Goal: Task Accomplishment & Management: Complete application form

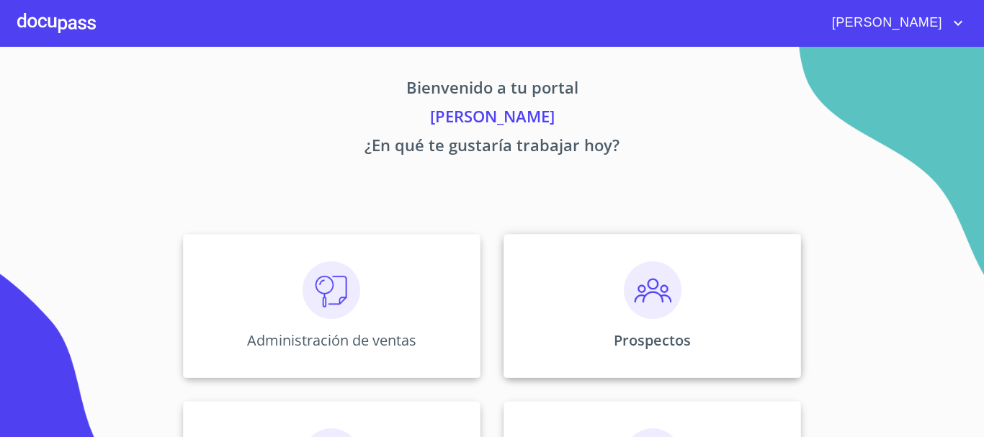
click at [661, 305] on img at bounding box center [653, 290] width 58 height 58
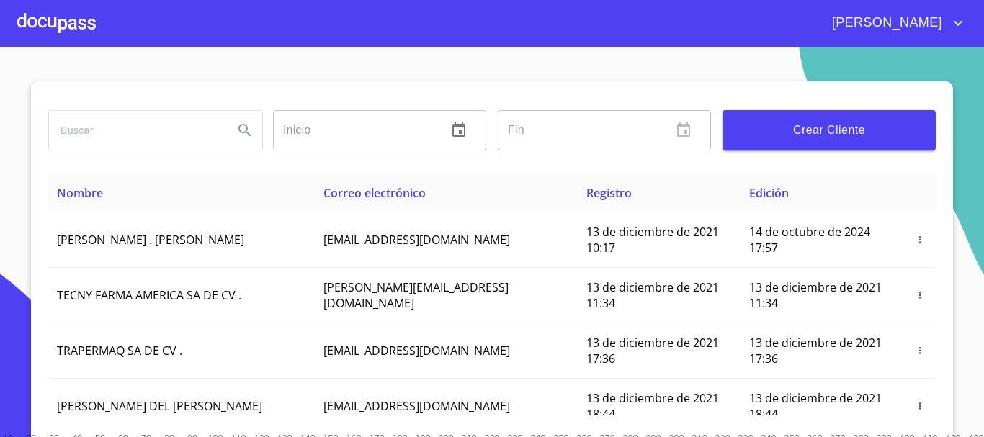
click at [165, 125] on input "search" at bounding box center [135, 130] width 173 height 39
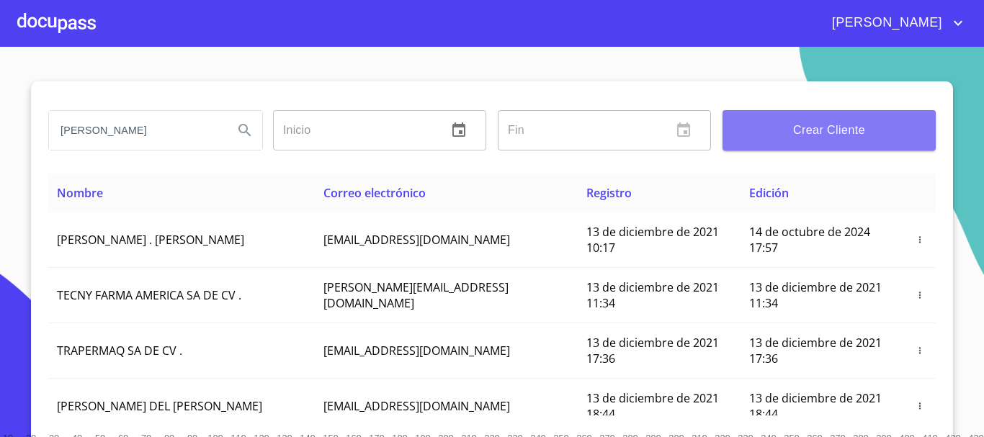
click at [855, 130] on span "Crear Cliente" at bounding box center [829, 130] width 190 height 20
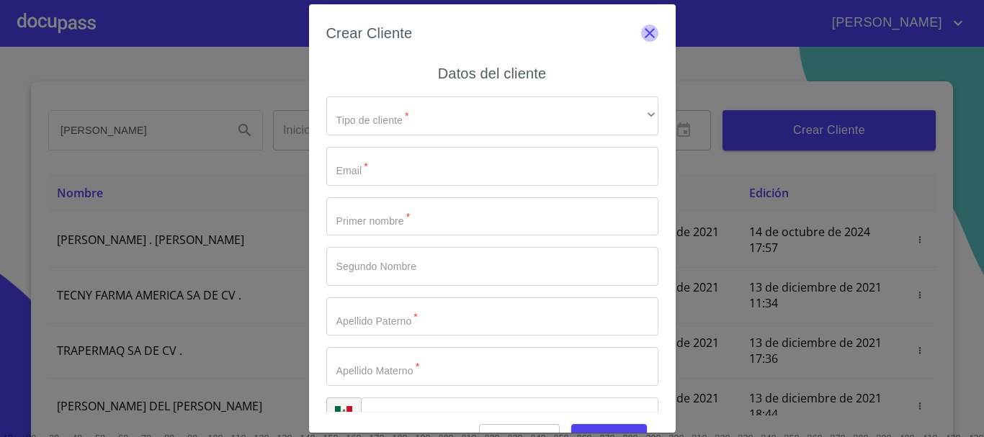
click at [646, 36] on icon "button" at bounding box center [649, 32] width 17 height 17
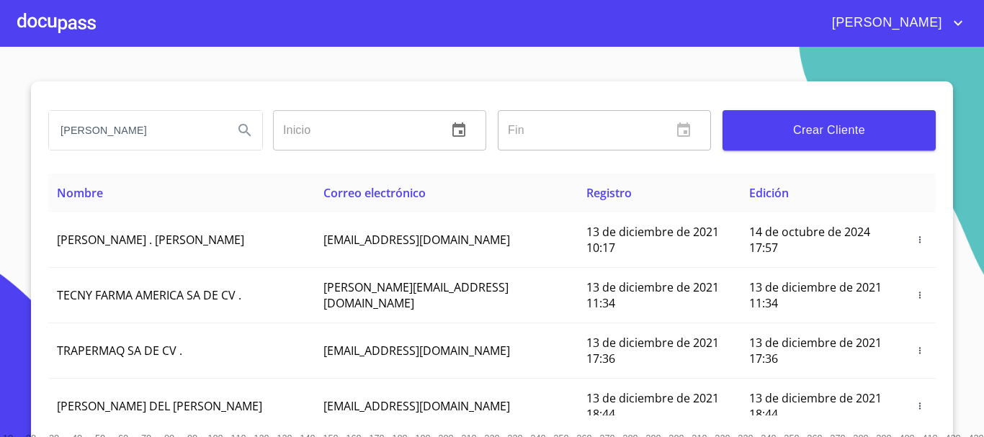
click at [182, 129] on input "[PERSON_NAME]" at bounding box center [135, 130] width 173 height 39
click at [245, 132] on icon "Search" at bounding box center [244, 130] width 17 height 17
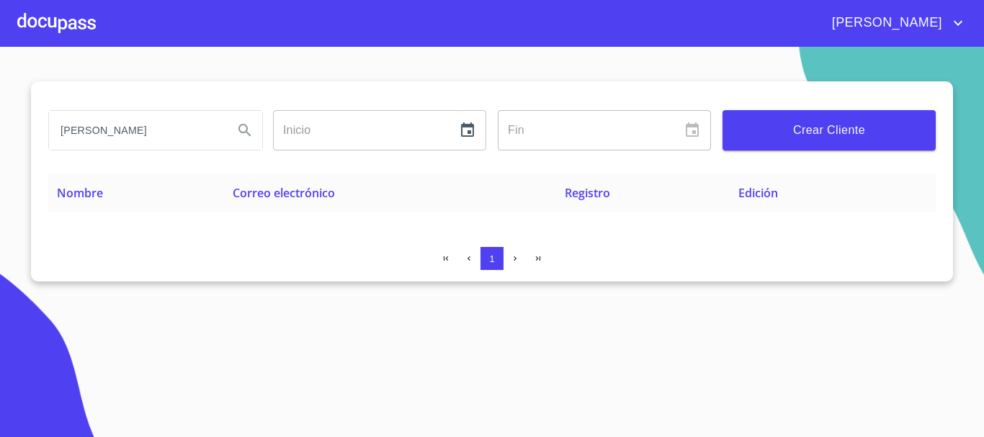
drag, startPoint x: 161, startPoint y: 137, endPoint x: 40, endPoint y: 132, distance: 121.1
click at [40, 132] on div "[PERSON_NAME] Inicio ​ Fin ​ Crear Cliente Nombre Correo electrónico Registro E…" at bounding box center [492, 181] width 922 height 200
type input "[PERSON_NAME]"
drag, startPoint x: 211, startPoint y: 131, endPoint x: 24, endPoint y: 131, distance: 187.2
click at [24, 131] on section "[PERSON_NAME] Inicio ​ Fin ​ Crear Cliente Nombre Correo electrónico Registro E…" at bounding box center [492, 242] width 984 height 390
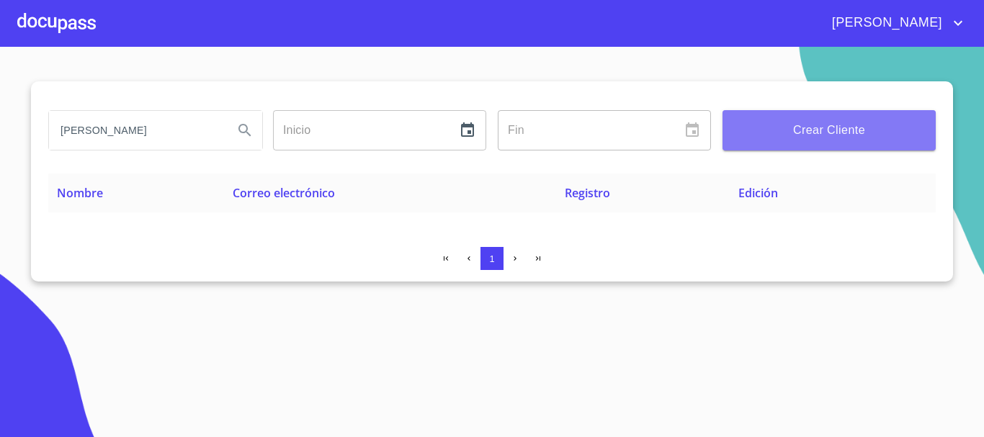
click at [805, 137] on span "Crear Cliente" at bounding box center [829, 130] width 190 height 20
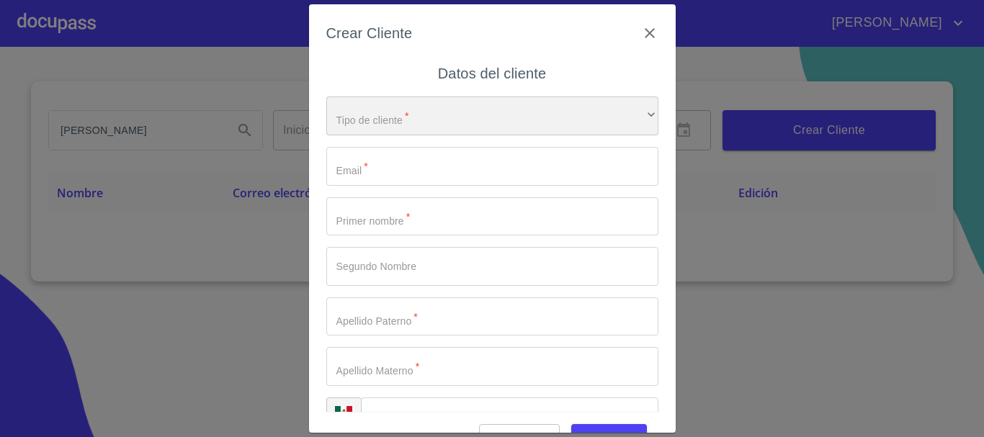
click at [494, 120] on div "​" at bounding box center [492, 115] width 332 height 39
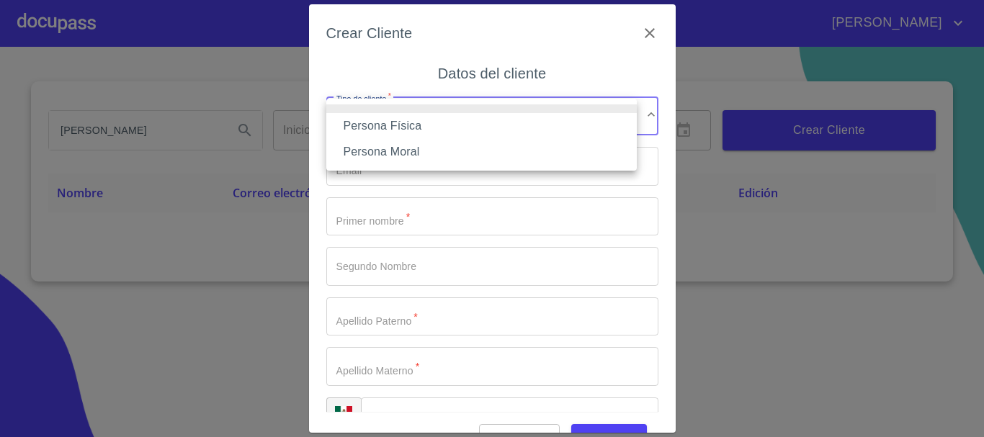
click at [429, 129] on li "Persona Física" at bounding box center [481, 126] width 310 height 26
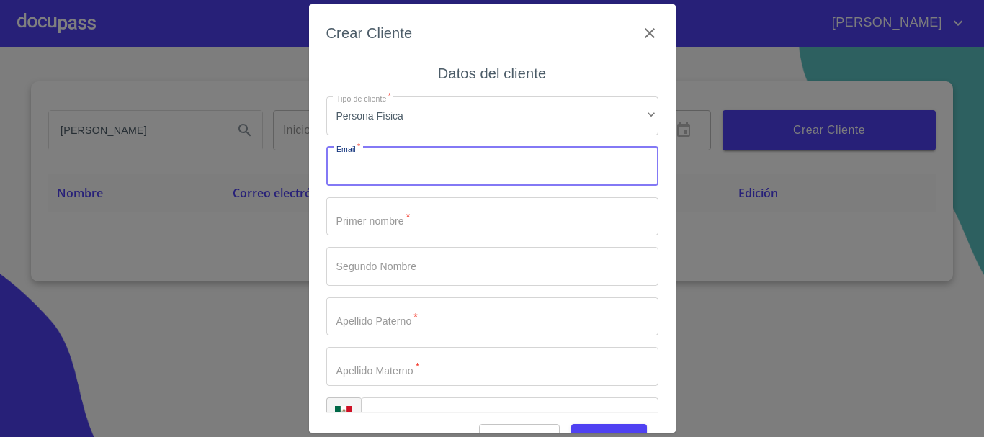
click at [372, 168] on input "Tipo de cliente   *" at bounding box center [492, 166] width 332 height 39
type input "[EMAIL_ADDRESS][DOMAIN_NAME]"
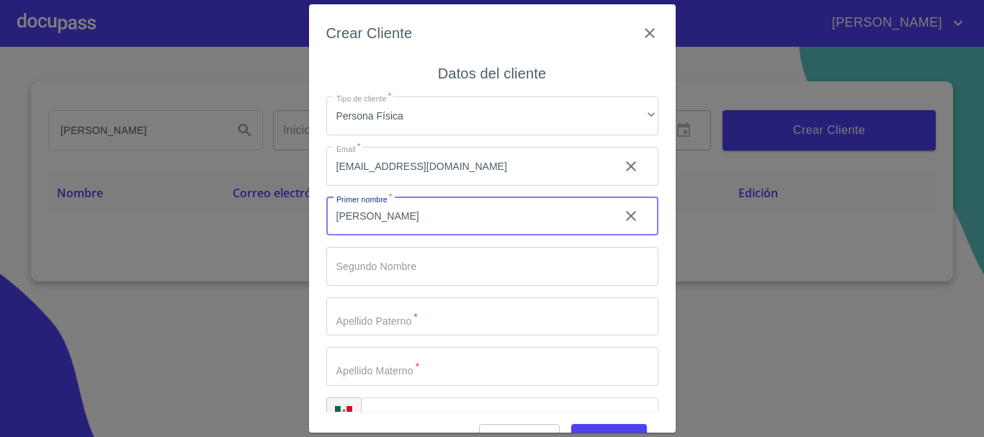
type input "[PERSON_NAME]"
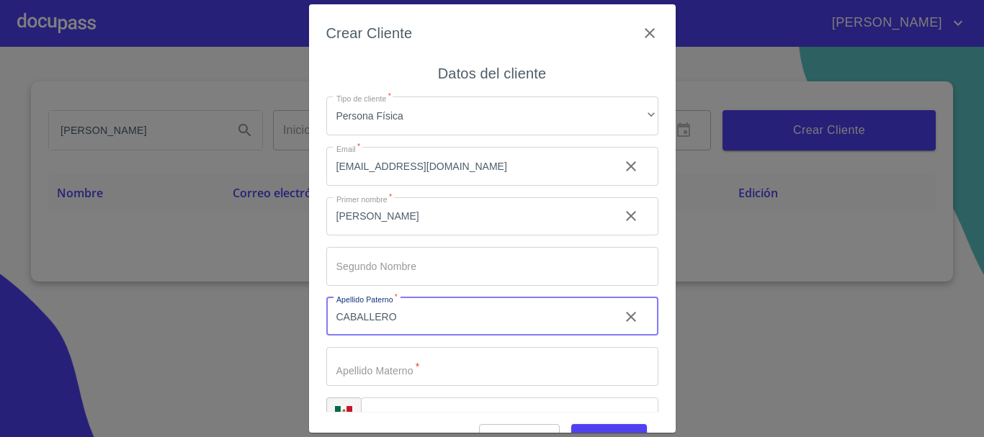
type input "CABALLERO"
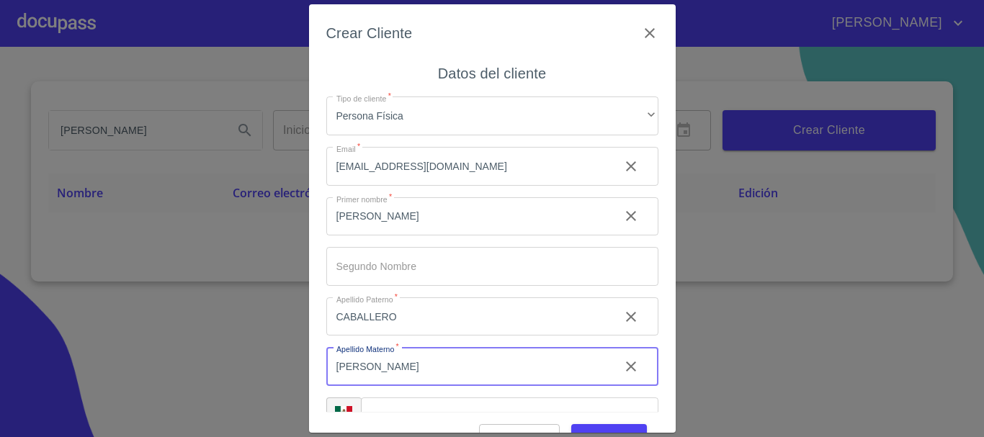
type input "[PERSON_NAME]"
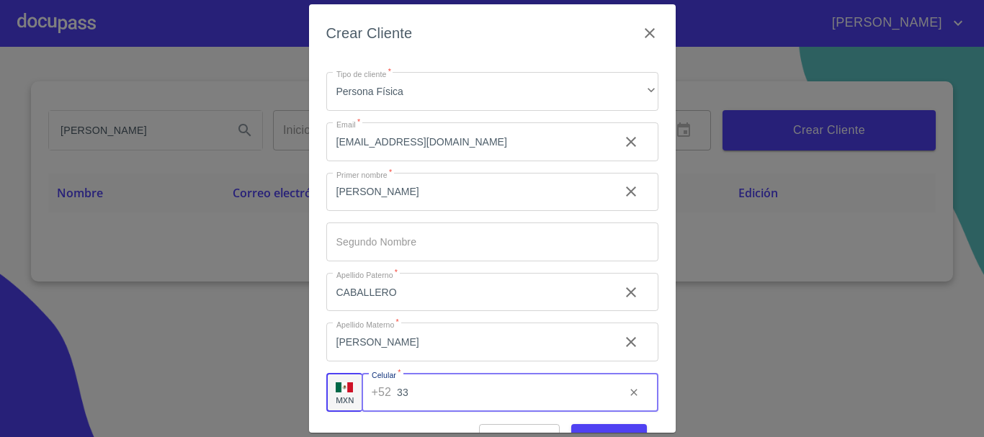
type input "3"
type input "[PHONE_NUMBER]"
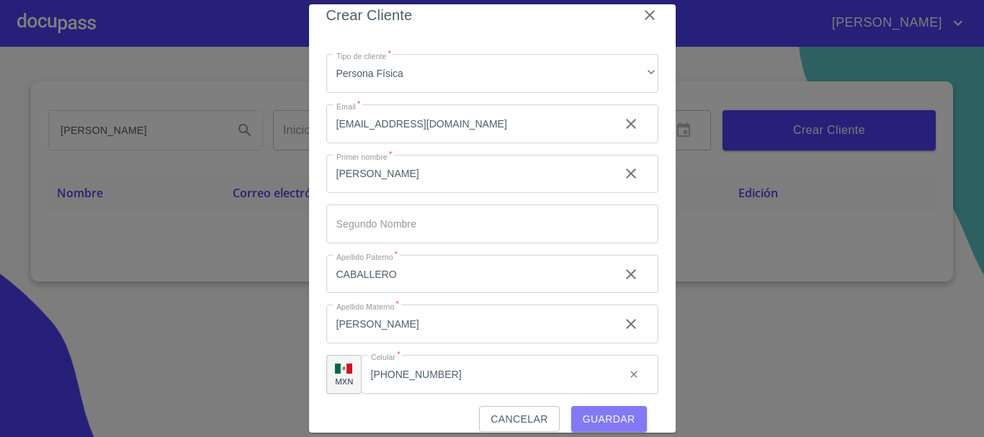
click at [599, 426] on span "Guardar" at bounding box center [609, 419] width 53 height 18
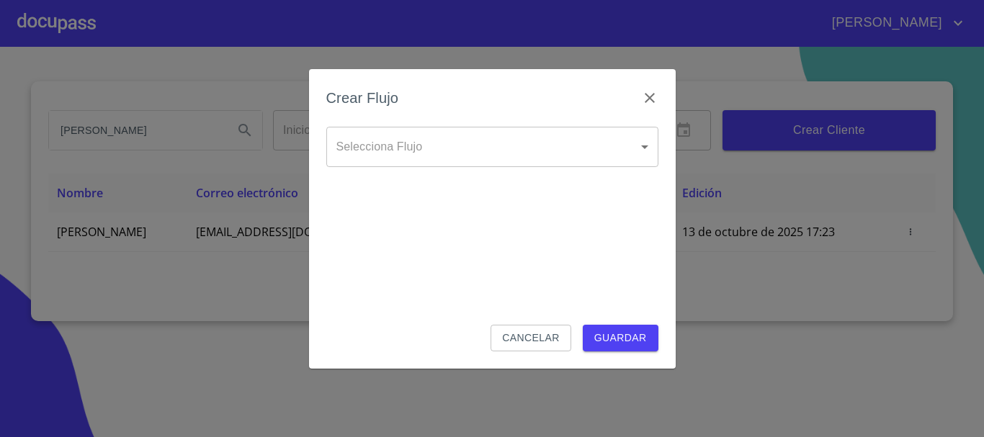
click at [429, 150] on body "[PERSON_NAME] [PERSON_NAME] Inicio ​ Fin ​ Crear Cliente Nombre Correo electrón…" at bounding box center [492, 218] width 984 height 437
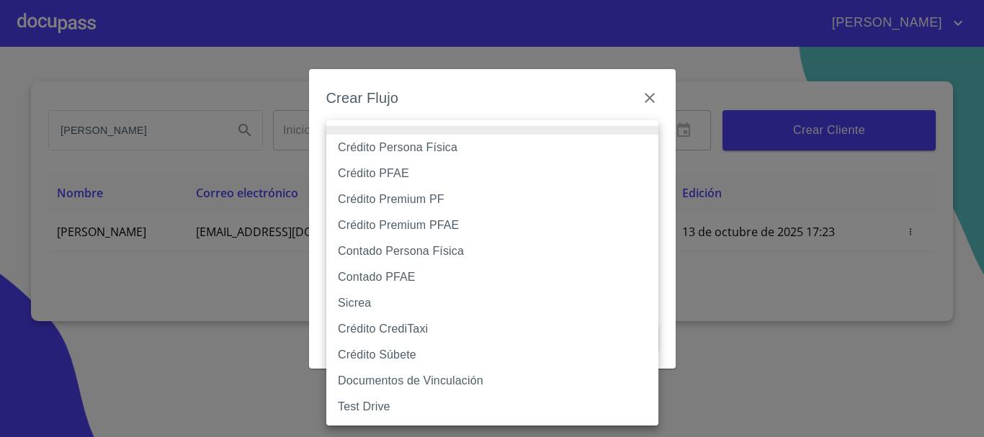
click at [418, 145] on li "Crédito Persona Física" at bounding box center [492, 148] width 332 height 26
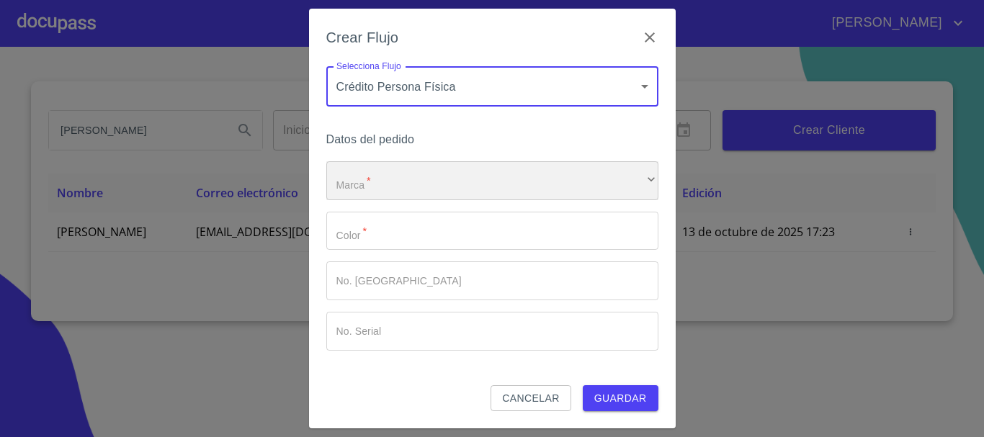
click at [383, 183] on div "​" at bounding box center [492, 180] width 332 height 39
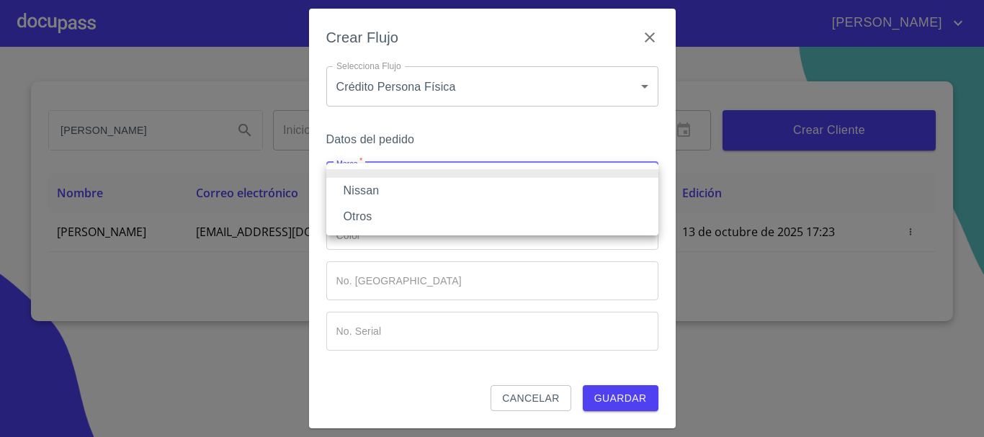
click at [403, 85] on div at bounding box center [492, 218] width 984 height 437
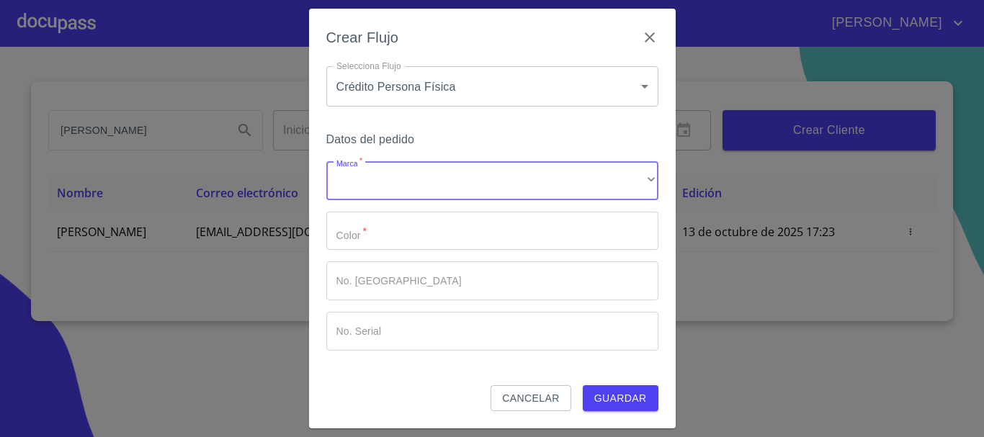
click at [403, 85] on body "[PERSON_NAME] [PERSON_NAME] Inicio ​ Fin ​ Crear Cliente Nombre Correo electrón…" at bounding box center [492, 218] width 984 height 437
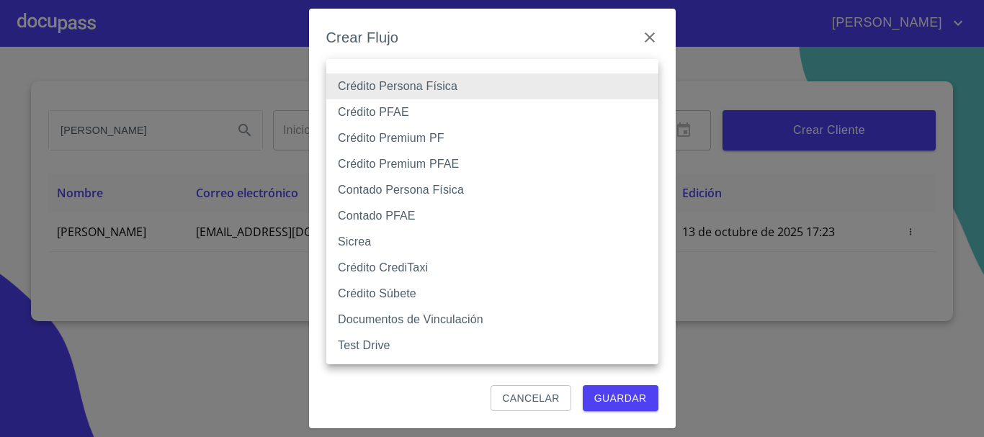
click at [398, 189] on li "Contado Persona Física" at bounding box center [492, 190] width 332 height 26
type input "61b10eea9b8c202ad57ac5da"
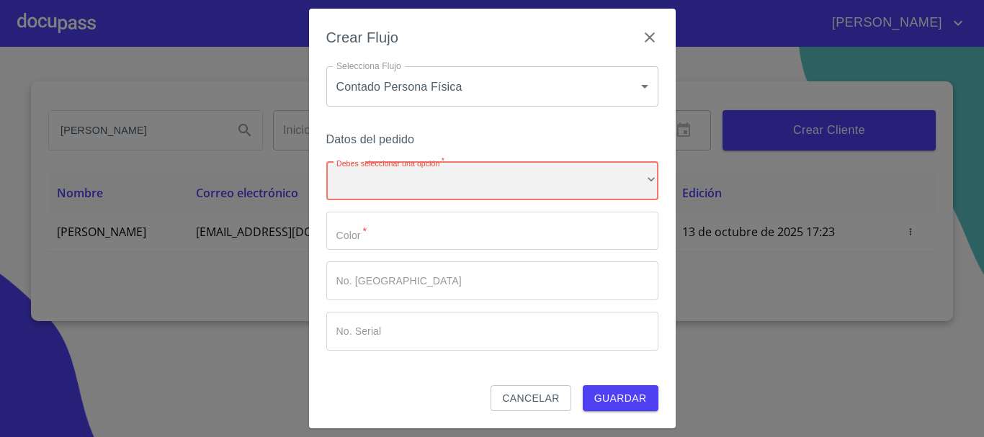
click at [387, 194] on div "​" at bounding box center [492, 180] width 332 height 39
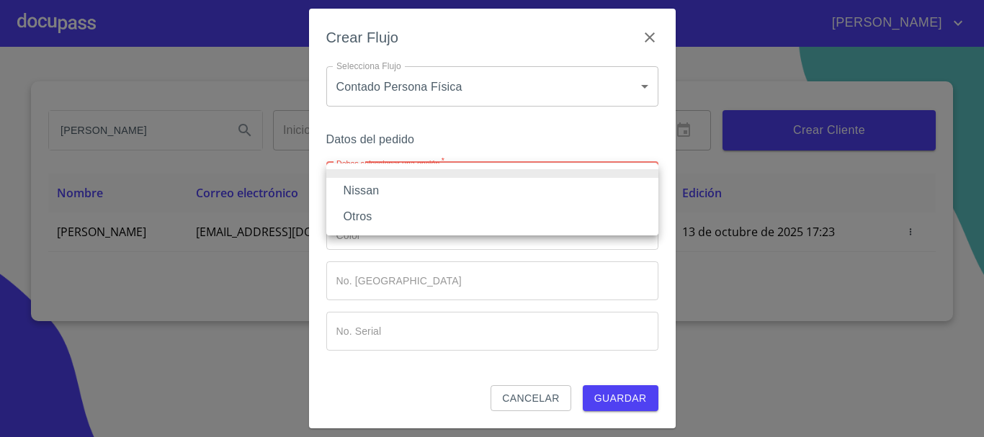
click at [382, 191] on li "Nissan" at bounding box center [492, 191] width 332 height 26
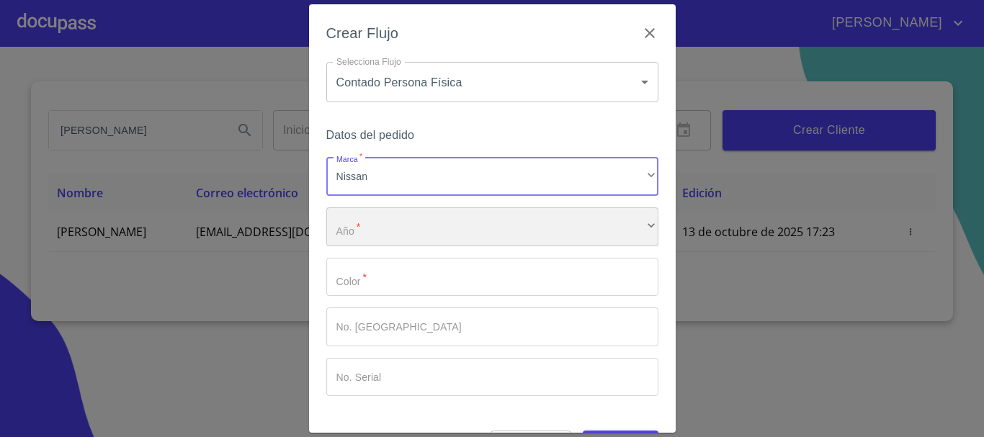
click at [395, 222] on div "​" at bounding box center [492, 226] width 332 height 39
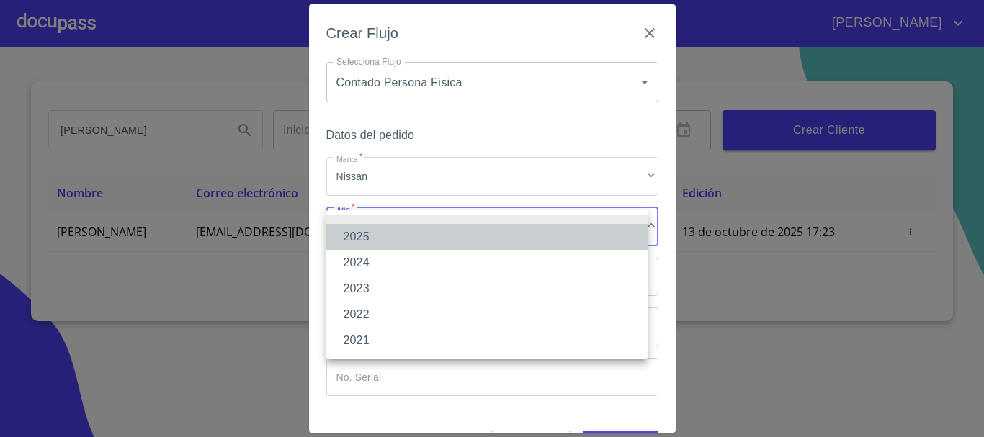
click at [396, 237] on li "2025" at bounding box center [486, 237] width 321 height 26
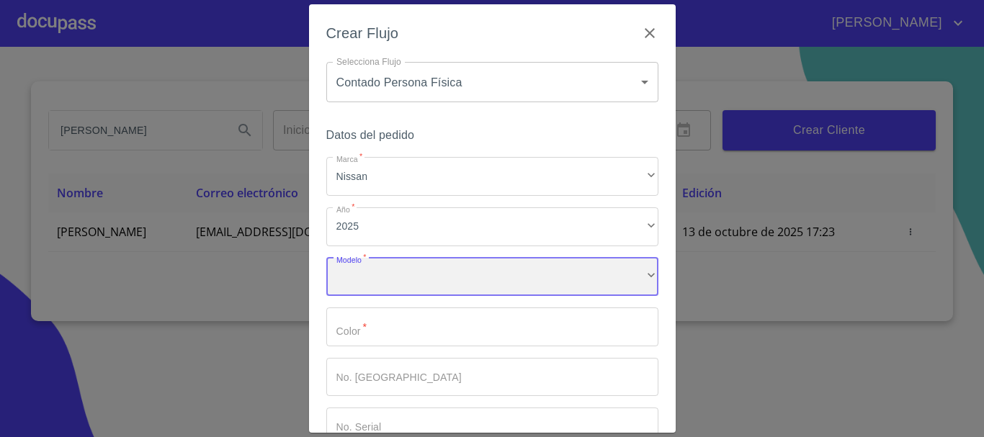
click at [392, 273] on div "​" at bounding box center [492, 277] width 332 height 39
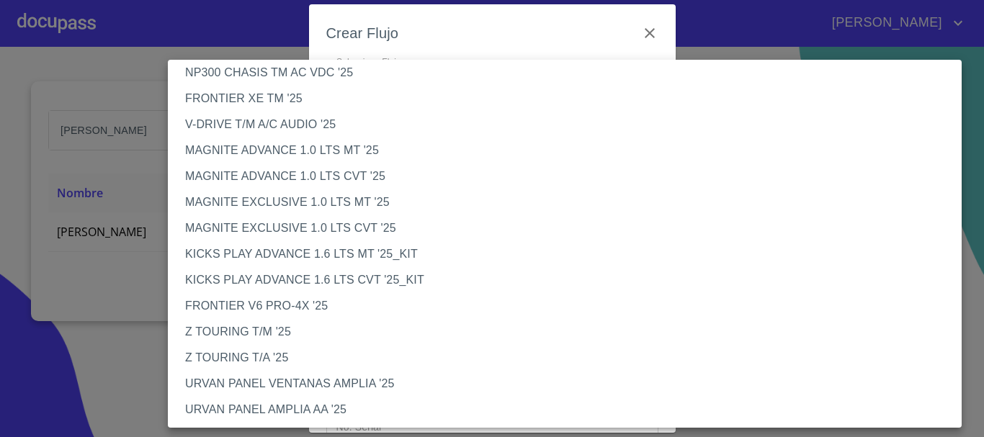
scroll to position [360, 0]
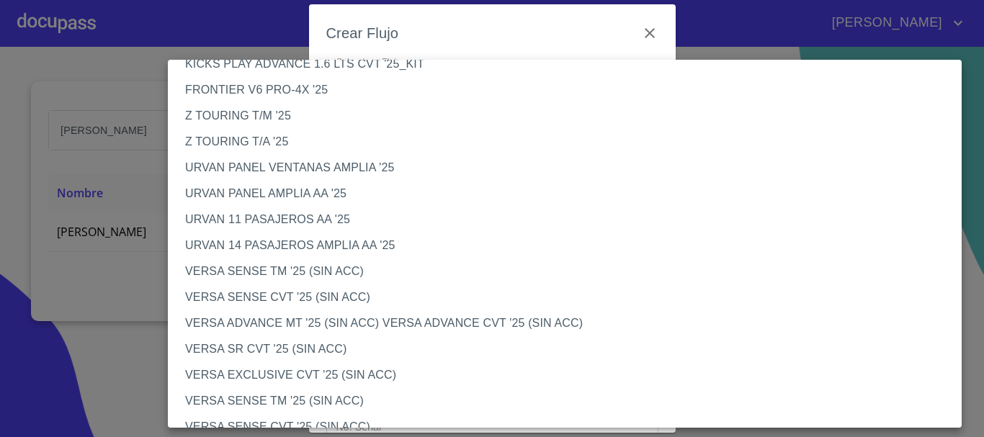
click at [334, 392] on li "VERSA SENSE TM '25 (SIN ACC)" at bounding box center [570, 401] width 804 height 26
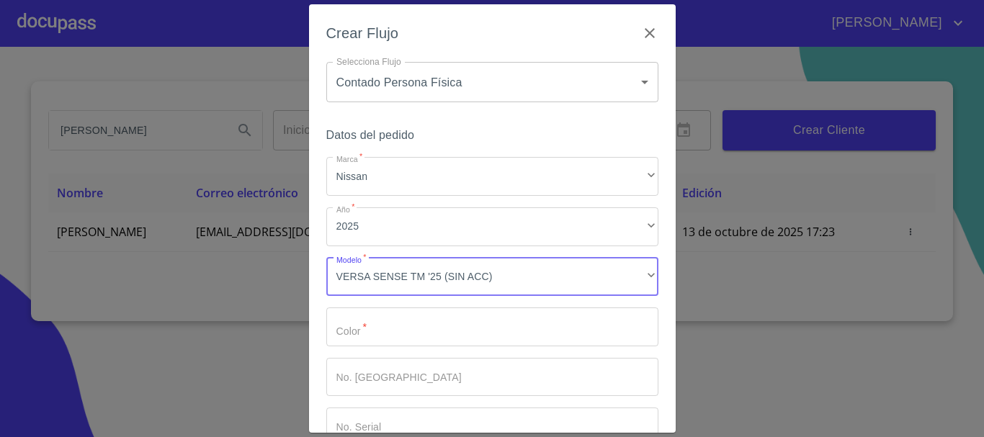
click at [394, 312] on input "Marca   *" at bounding box center [492, 326] width 332 height 39
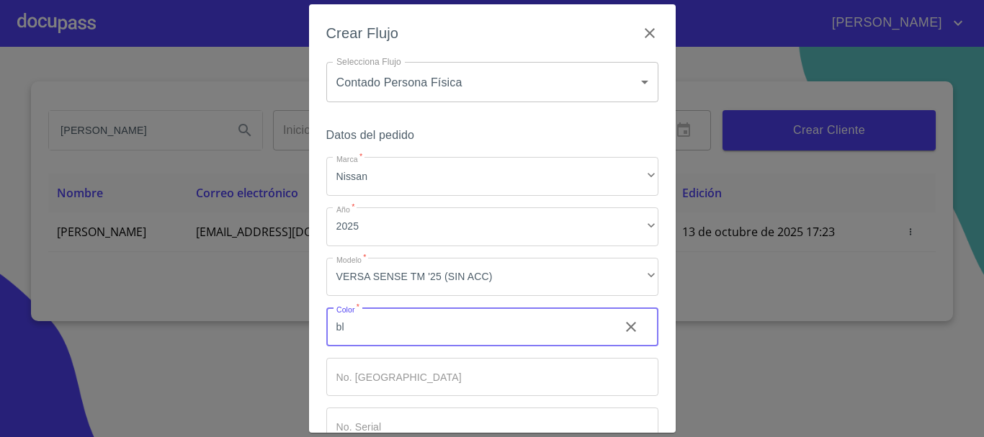
type input "b"
type input "BLANCO"
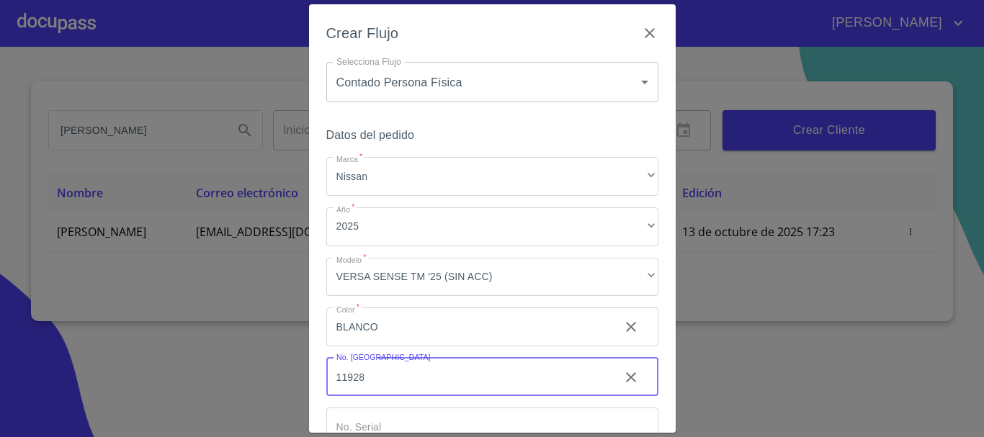
type input "11928"
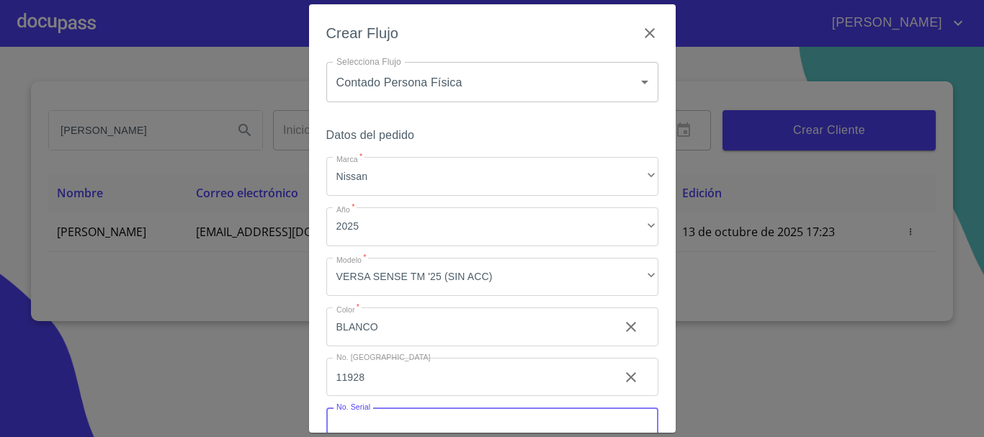
scroll to position [14, 0]
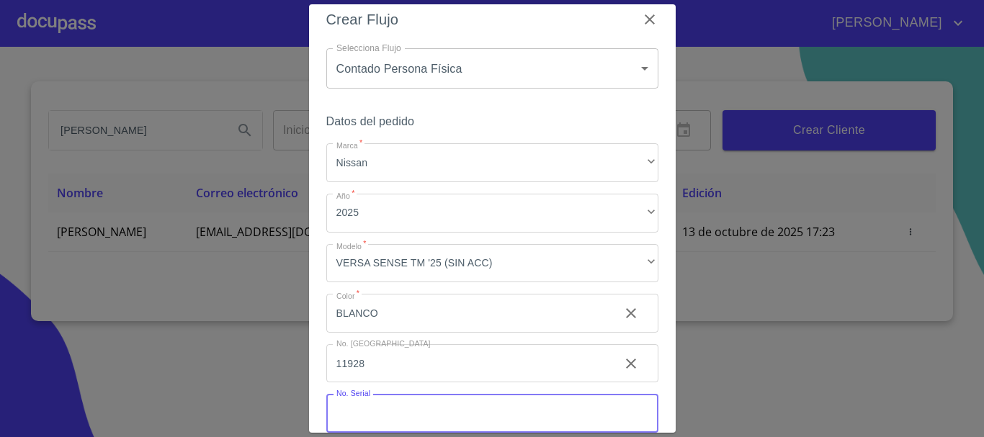
type input "k"
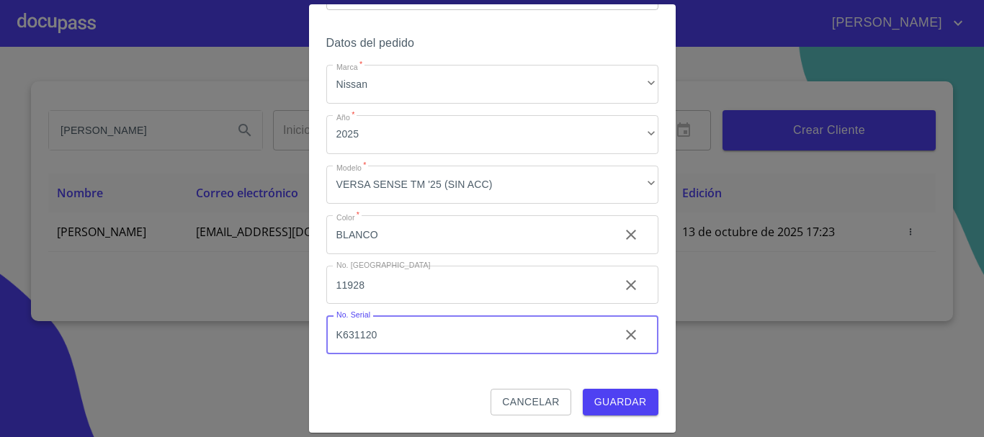
type input "K631120"
click at [602, 415] on button "Guardar" at bounding box center [621, 402] width 76 height 27
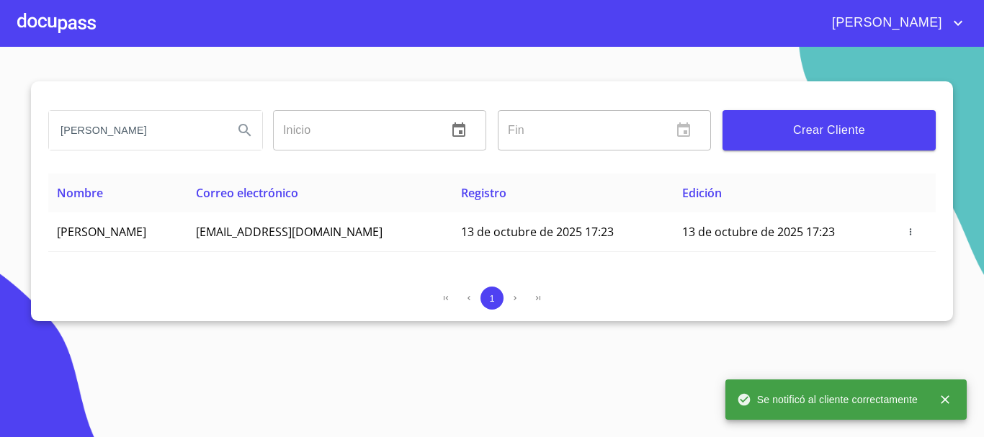
click at [84, 23] on div at bounding box center [56, 23] width 78 height 46
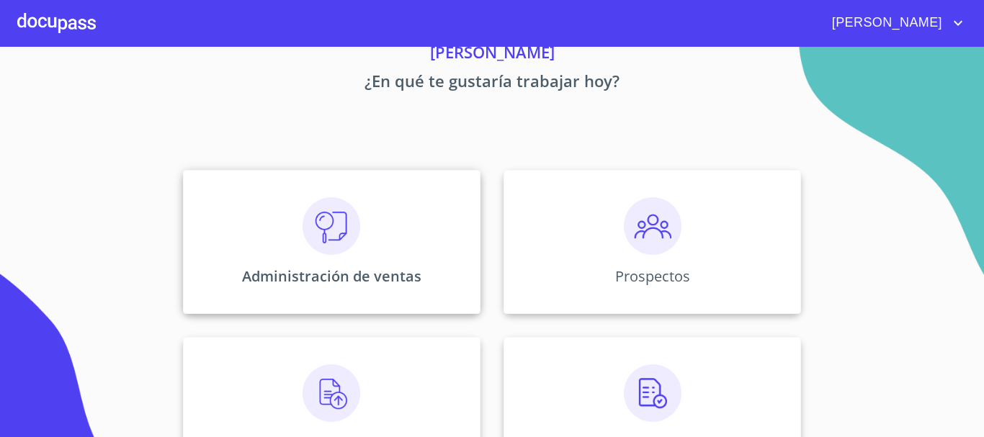
scroll to position [144, 0]
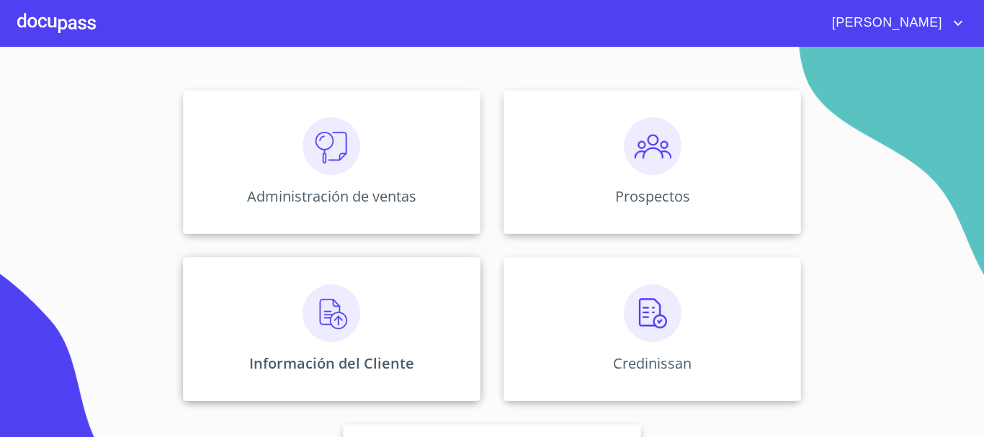
click at [340, 295] on img at bounding box center [331, 313] width 58 height 58
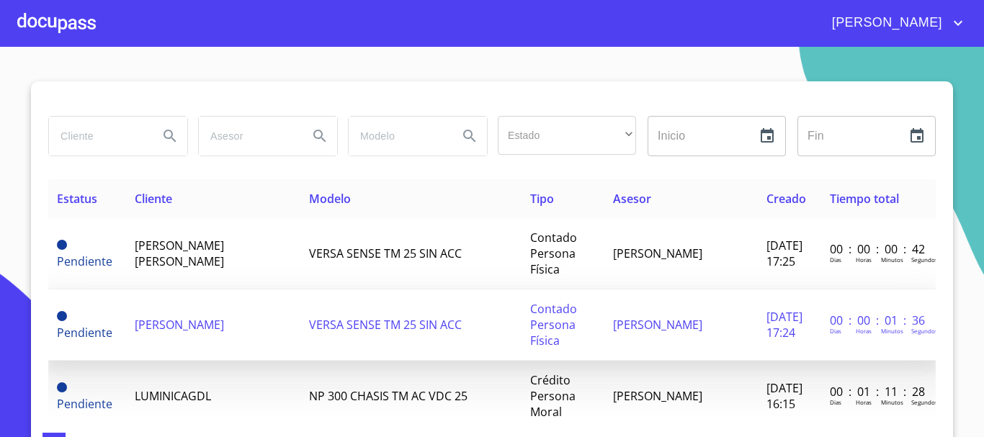
click at [251, 317] on td "[PERSON_NAME]" at bounding box center [213, 324] width 174 height 71
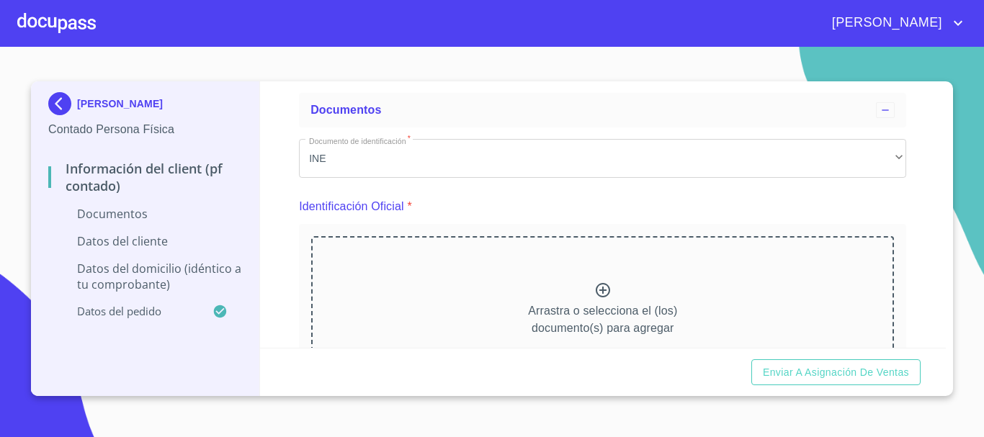
scroll to position [144, 0]
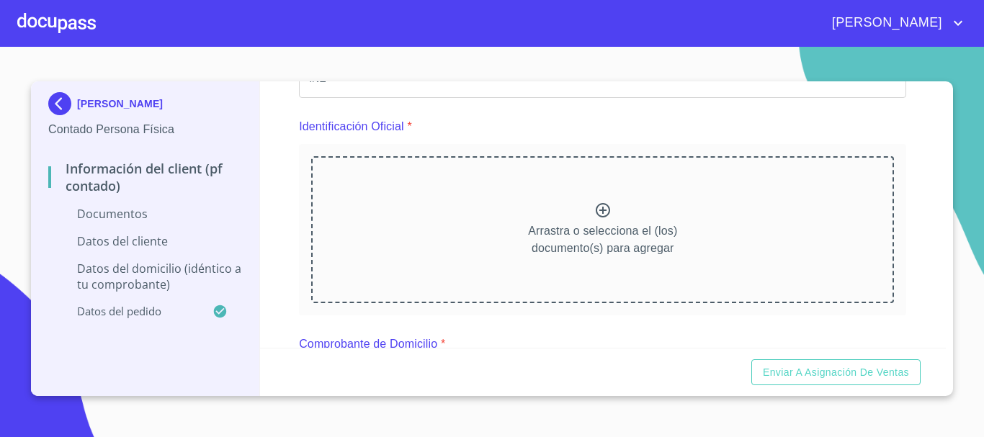
click at [598, 209] on icon at bounding box center [603, 210] width 14 height 14
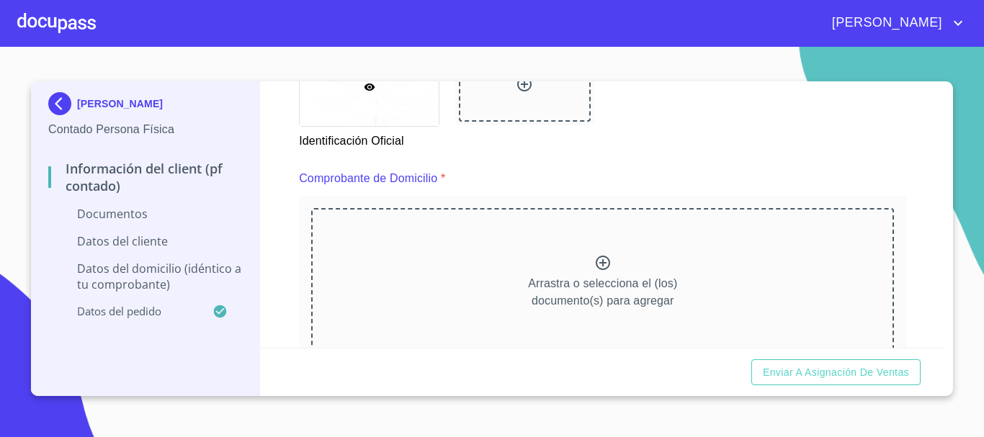
scroll to position [720, 0]
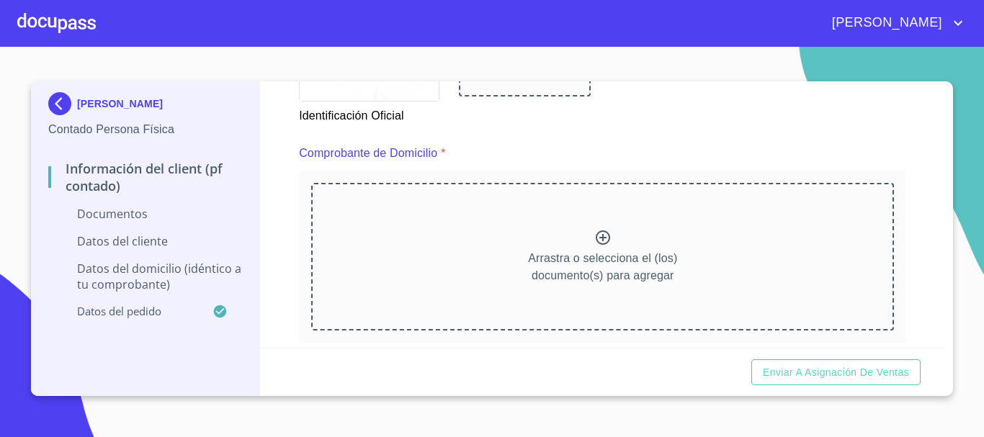
click at [596, 233] on icon at bounding box center [602, 237] width 17 height 17
click at [599, 231] on icon at bounding box center [603, 237] width 14 height 14
click at [596, 238] on icon at bounding box center [603, 237] width 14 height 14
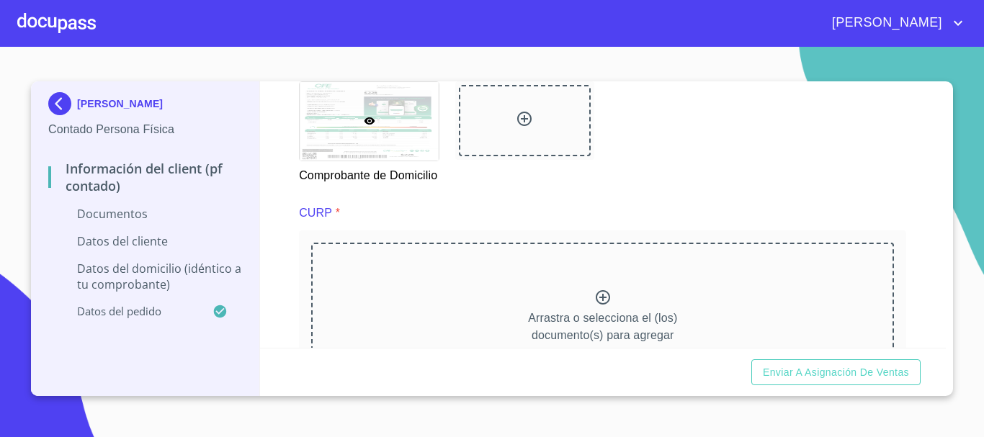
scroll to position [1296, 0]
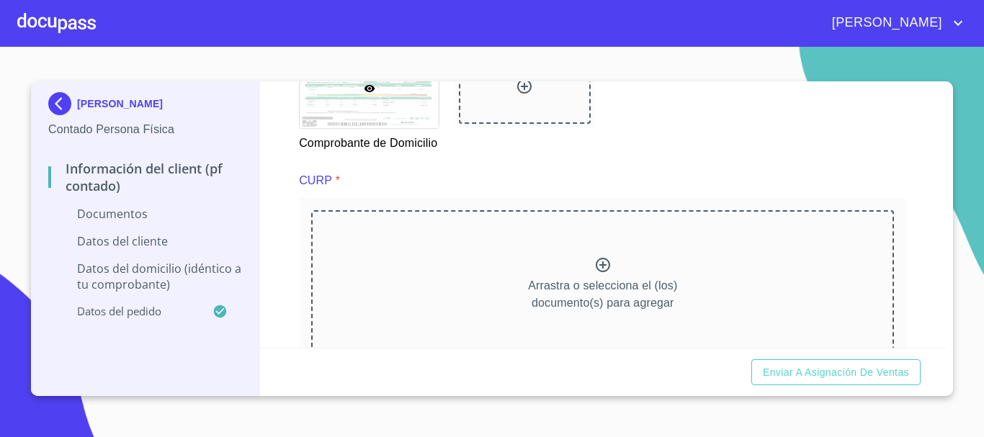
click at [596, 274] on icon at bounding box center [602, 264] width 17 height 17
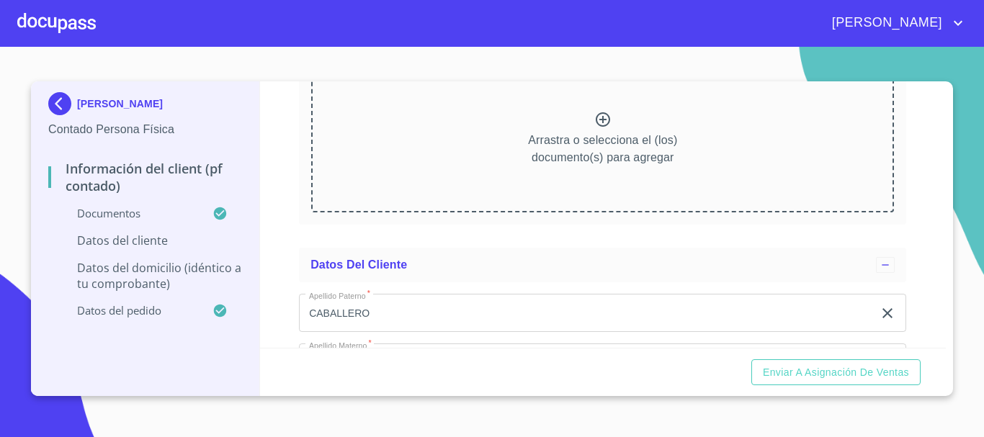
scroll to position [1944, 0]
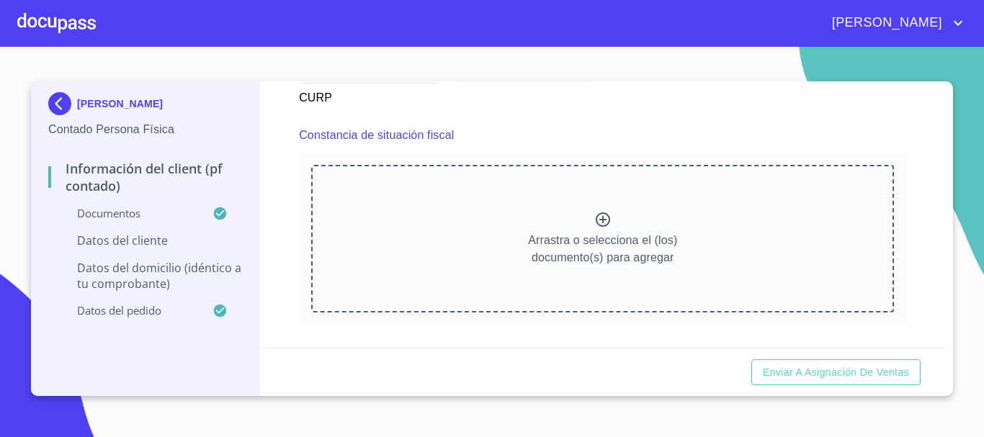
click at [597, 227] on icon at bounding box center [603, 219] width 14 height 14
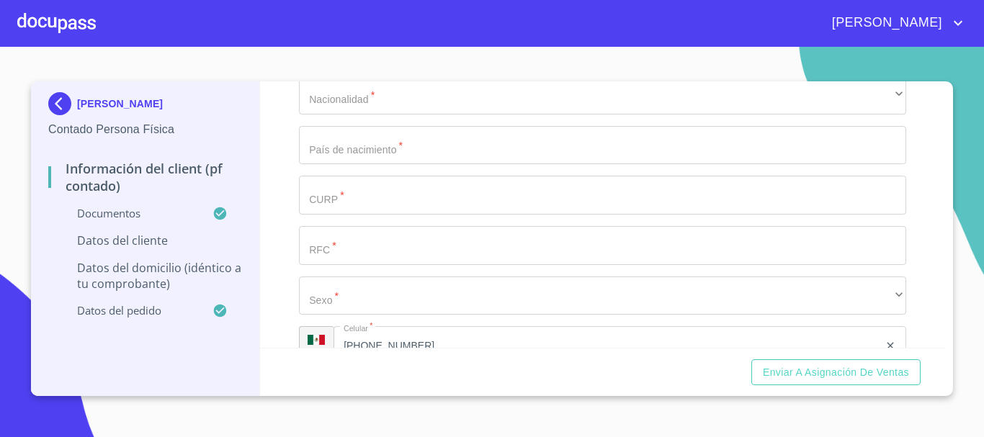
scroll to position [2664, 0]
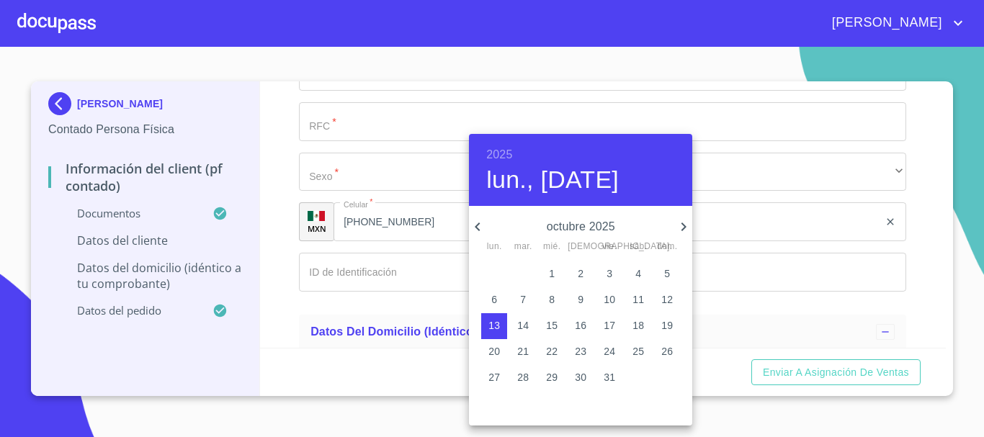
click at [498, 148] on h6 "2025" at bounding box center [499, 155] width 26 height 20
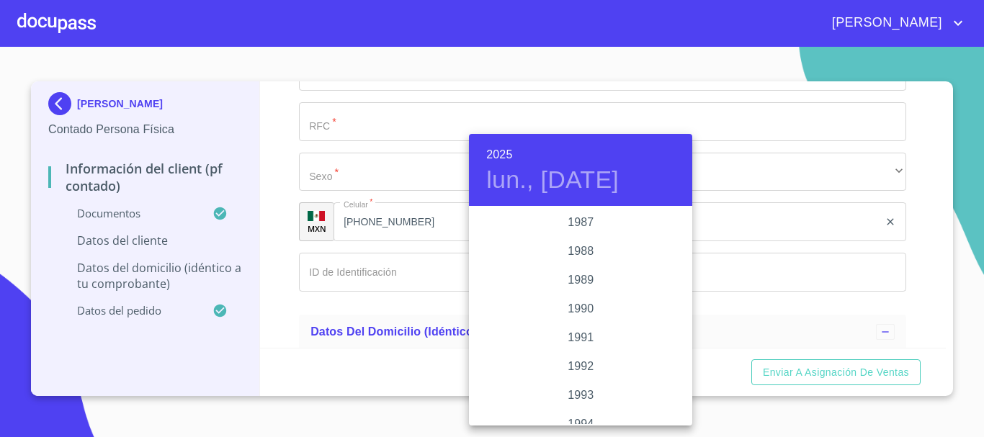
scroll to position [1714, 0]
click at [569, 243] on div "1985" at bounding box center [580, 237] width 223 height 29
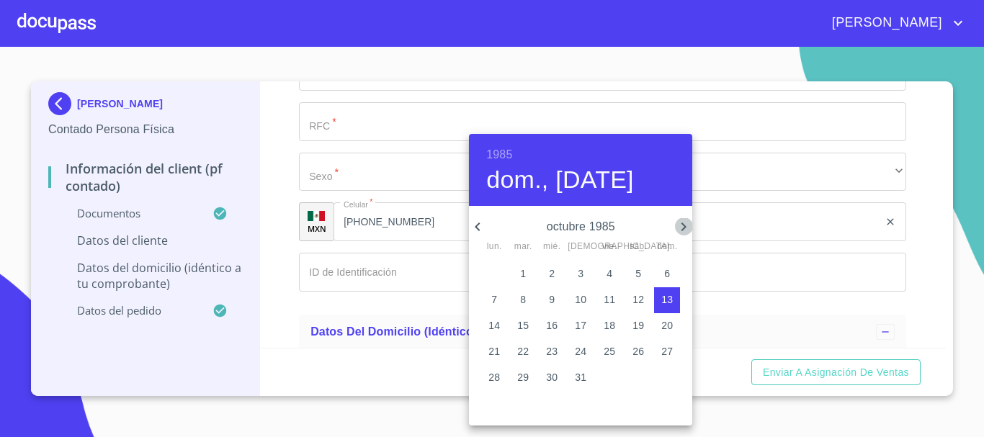
click at [683, 225] on icon "button" at bounding box center [683, 226] width 17 height 17
click at [640, 323] on p "14" at bounding box center [638, 325] width 12 height 14
type input "14 de dic. de 1985"
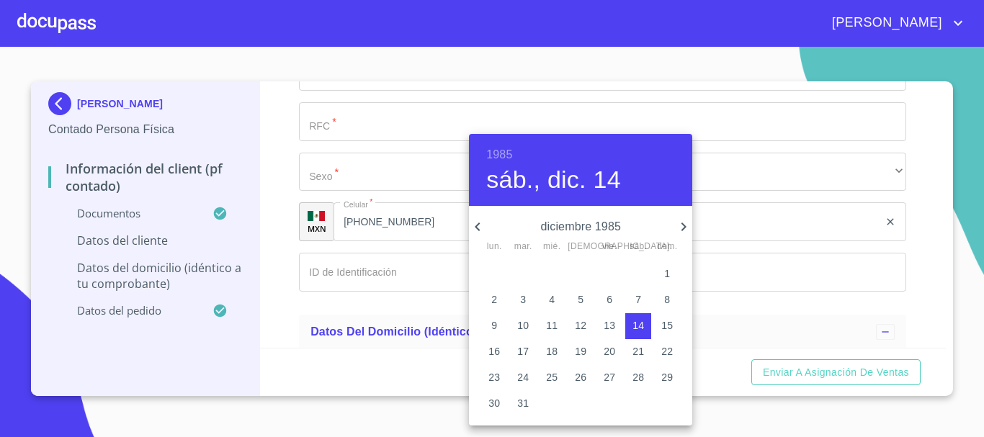
click at [914, 240] on div at bounding box center [492, 218] width 984 height 437
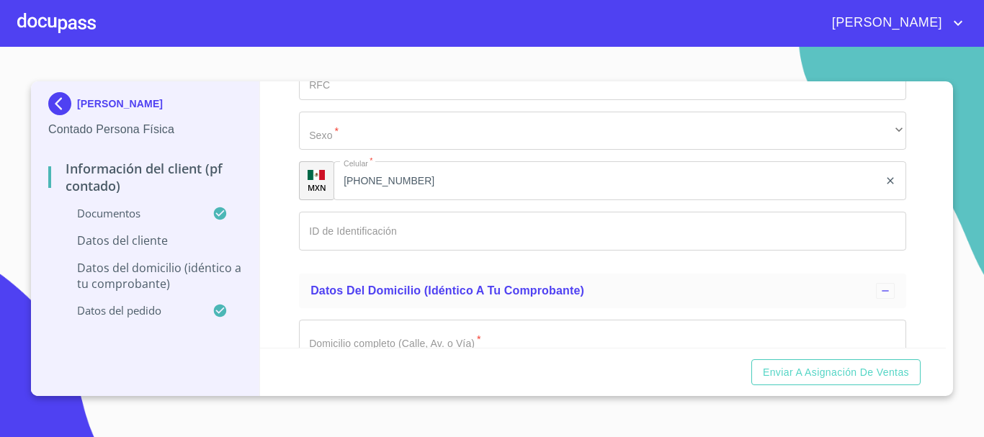
scroll to position [2736, 0]
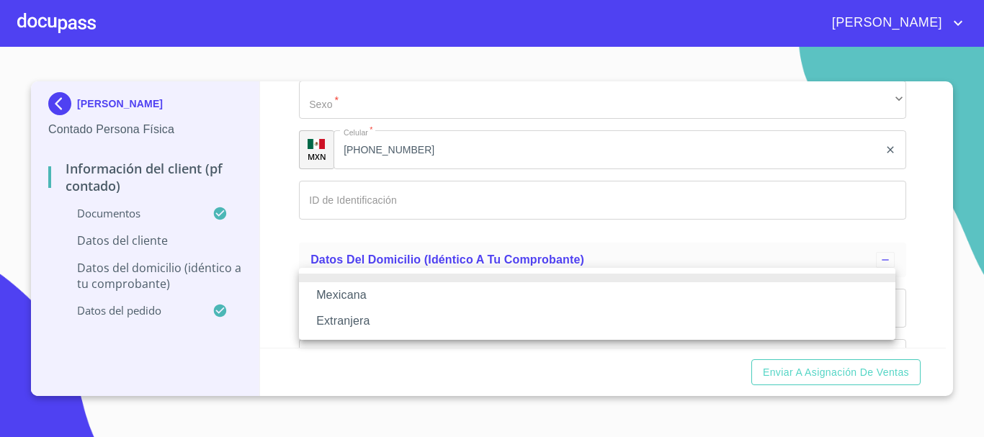
click at [405, 291] on li "Mexicana" at bounding box center [597, 295] width 596 height 26
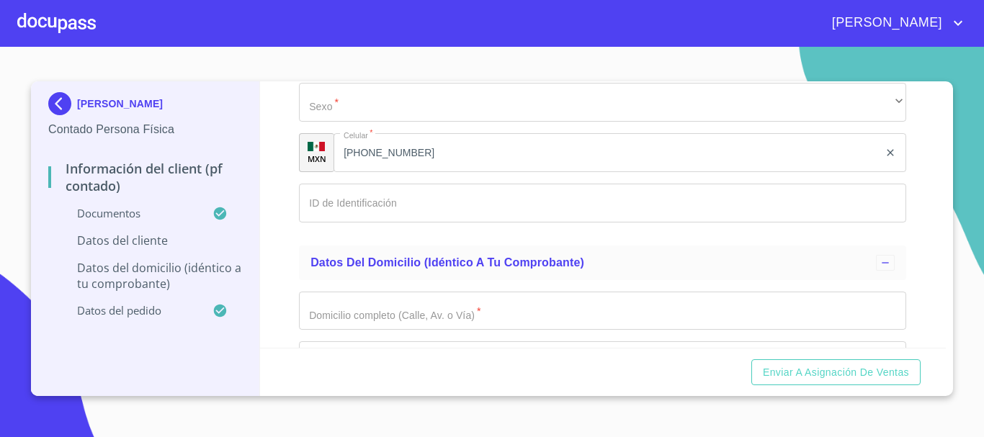
scroll to position [2808, 0]
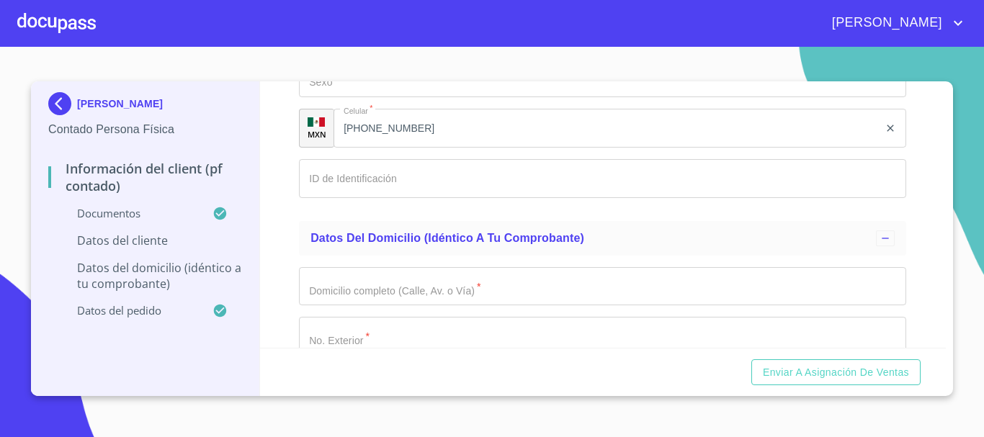
type input "[GEOGRAPHIC_DATA]"
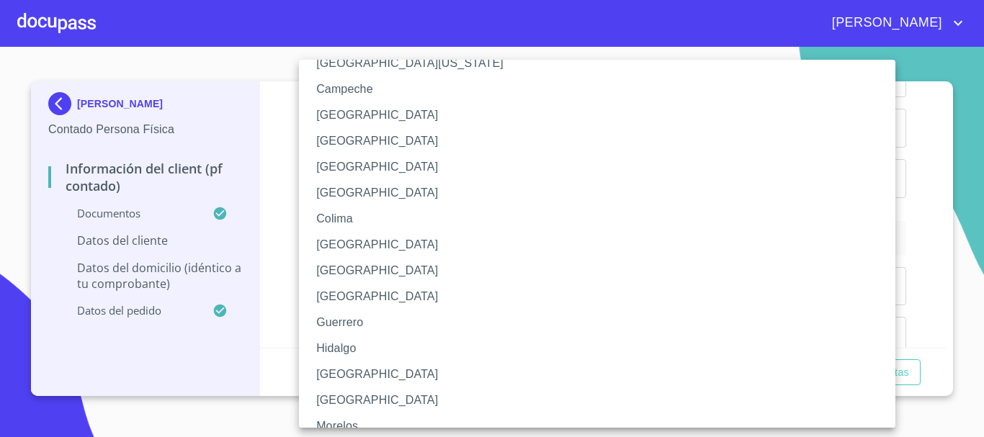
scroll to position [216, 0]
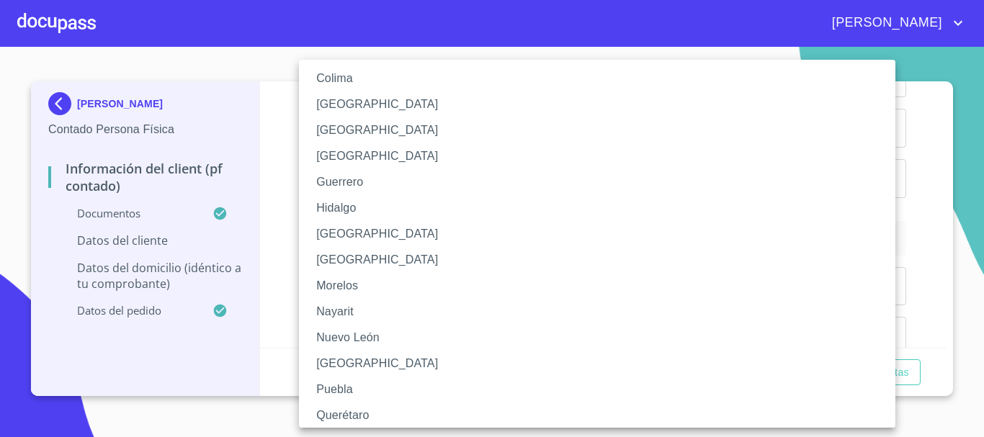
click at [340, 223] on li "[GEOGRAPHIC_DATA]" at bounding box center [602, 234] width 607 height 26
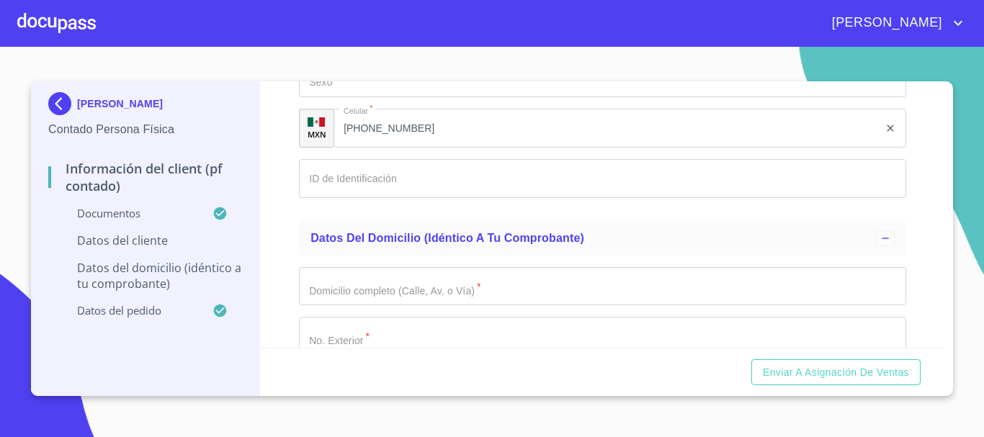
scroll to position [3024, 0]
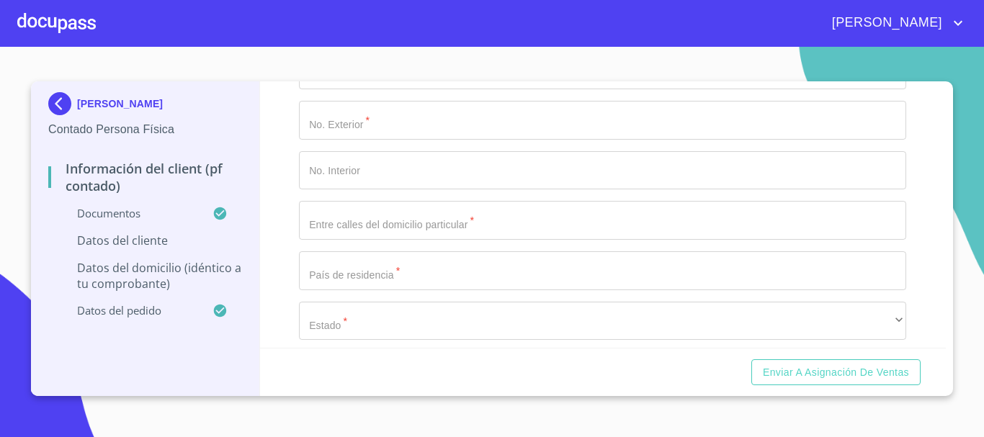
type input "CAGE851214MPLBRR06"
type input "XAXX010101000"
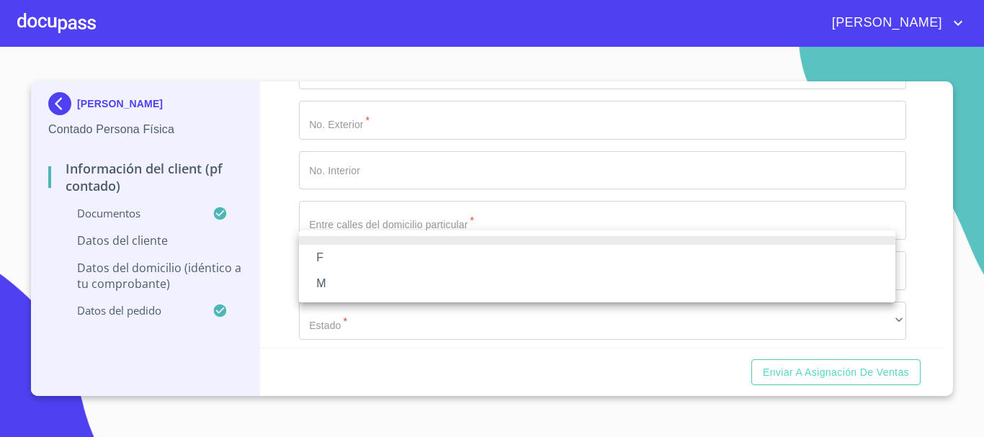
click at [341, 256] on li "F" at bounding box center [597, 258] width 596 height 26
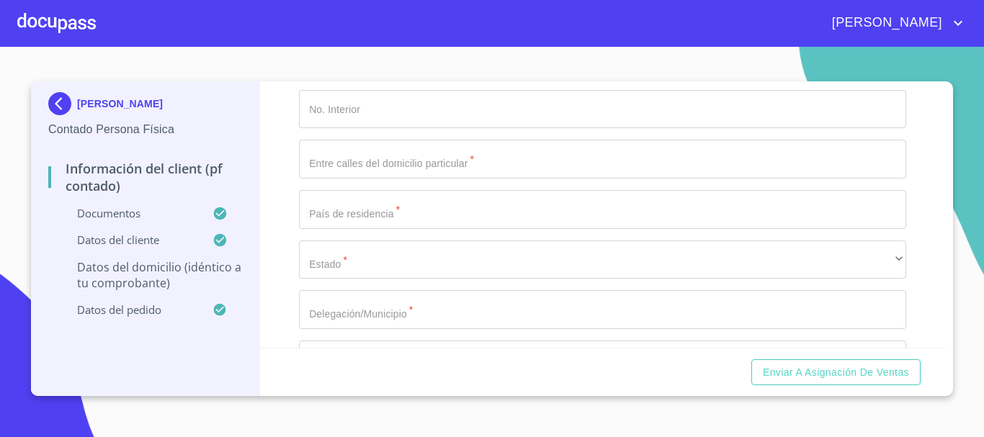
scroll to position [3168, 0]
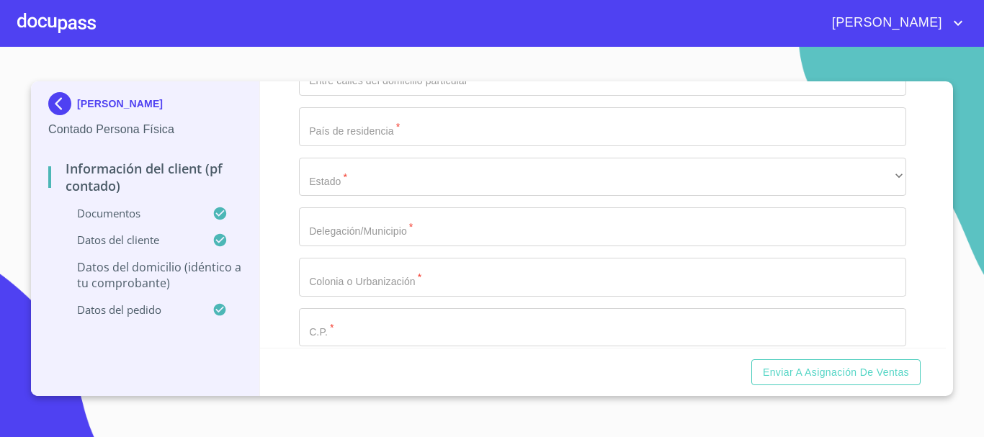
type input "1521594162"
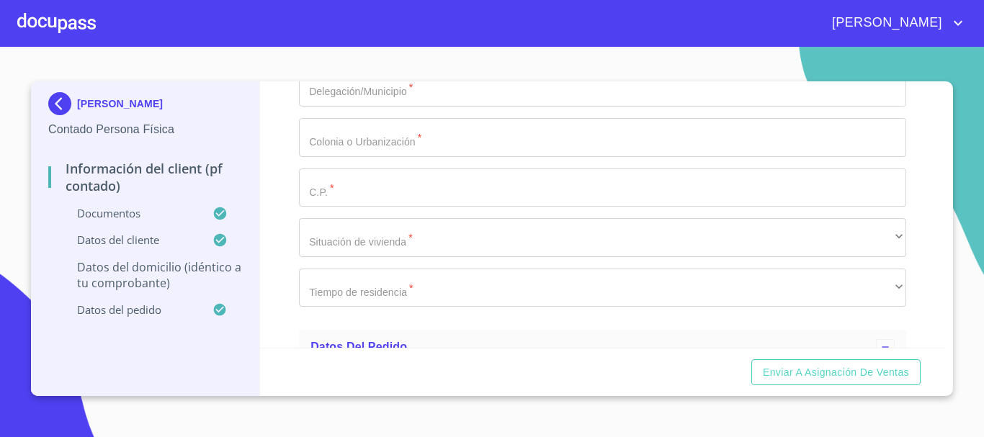
scroll to position [3312, 0]
type input "PRIV 5 [PERSON_NAME]"
type input "19"
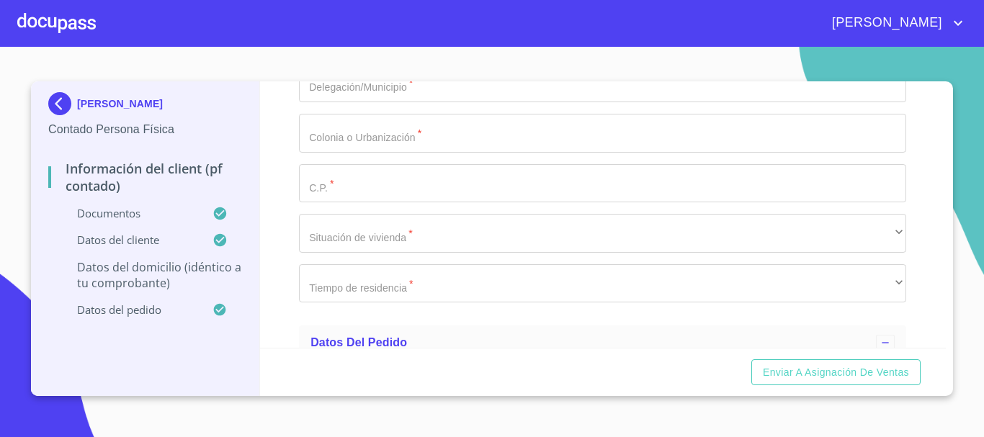
type input "[PERSON_NAME]"
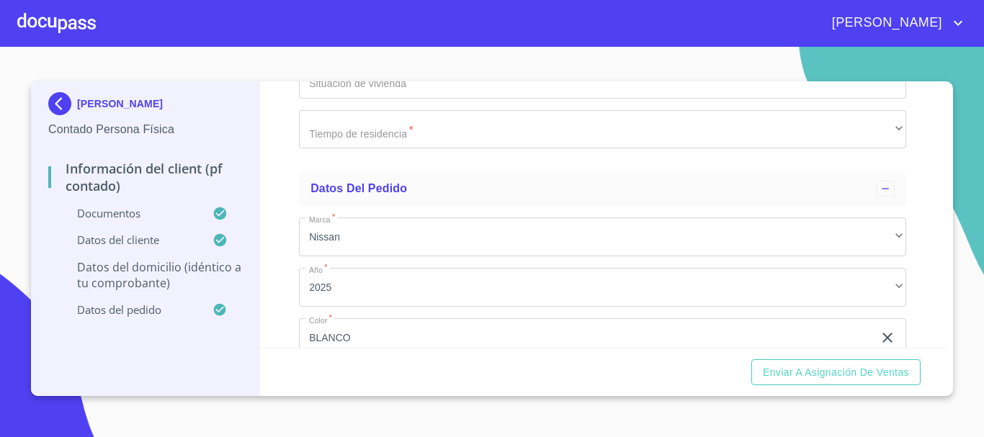
type input "[GEOGRAPHIC_DATA]"
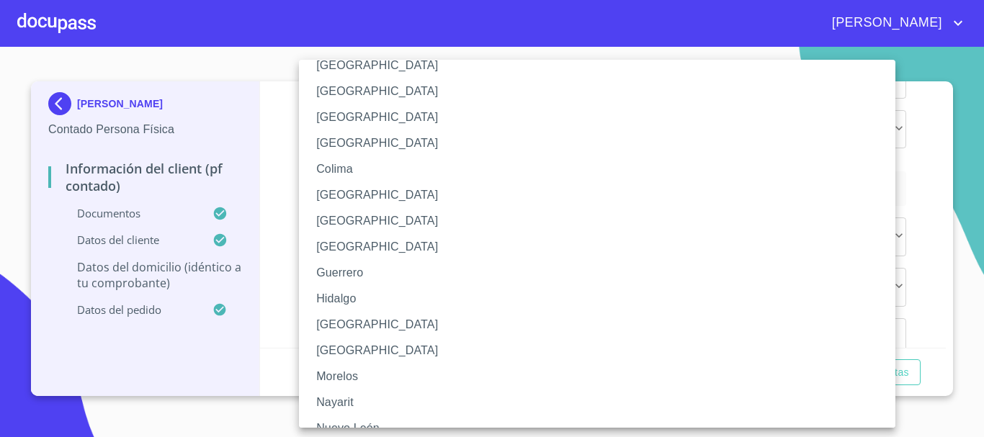
scroll to position [216, 0]
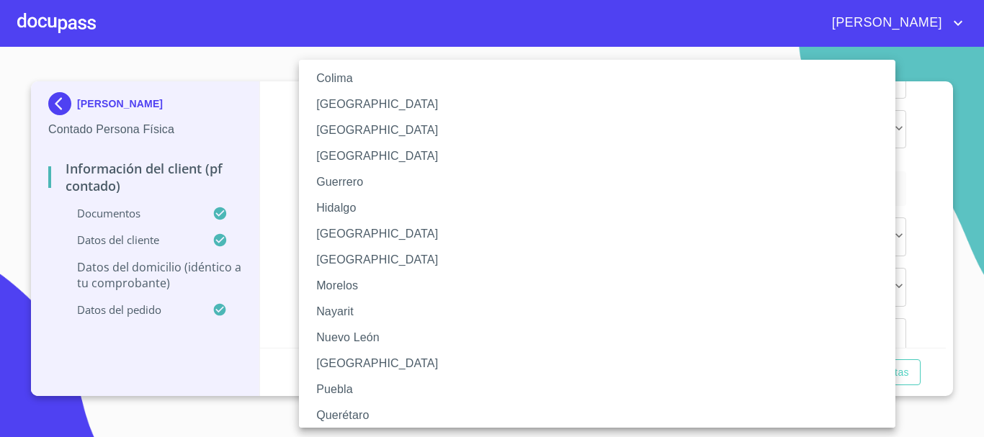
click at [350, 228] on li "[GEOGRAPHIC_DATA]" at bounding box center [602, 234] width 607 height 26
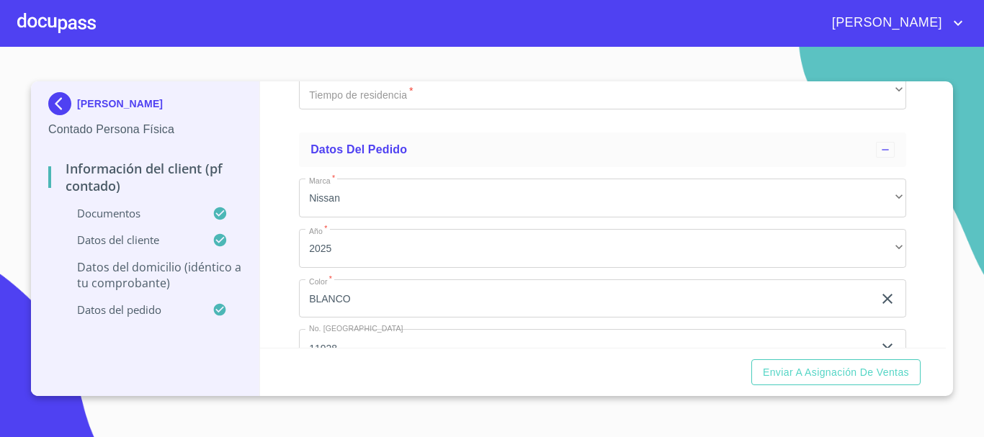
scroll to position [3539, 0]
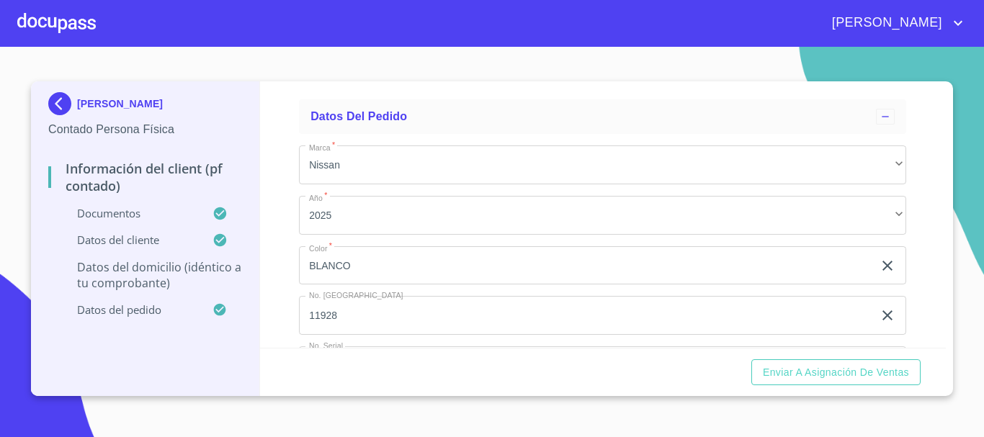
type input "S"
type input "TLAQUEPAQUE [GEOGRAPHIC_DATA]"
type input "SANTA [PERSON_NAME] TEQUEPEXPAN"
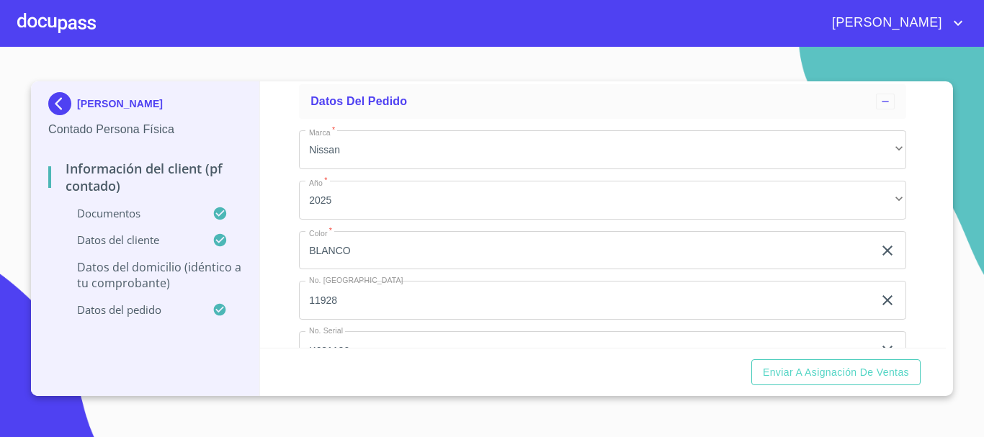
type input "45601"
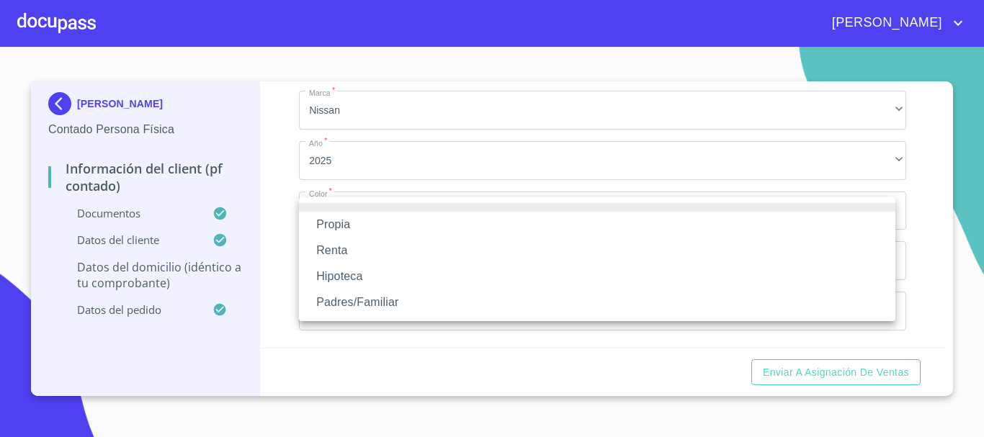
click at [375, 227] on li "Propia" at bounding box center [597, 225] width 596 height 26
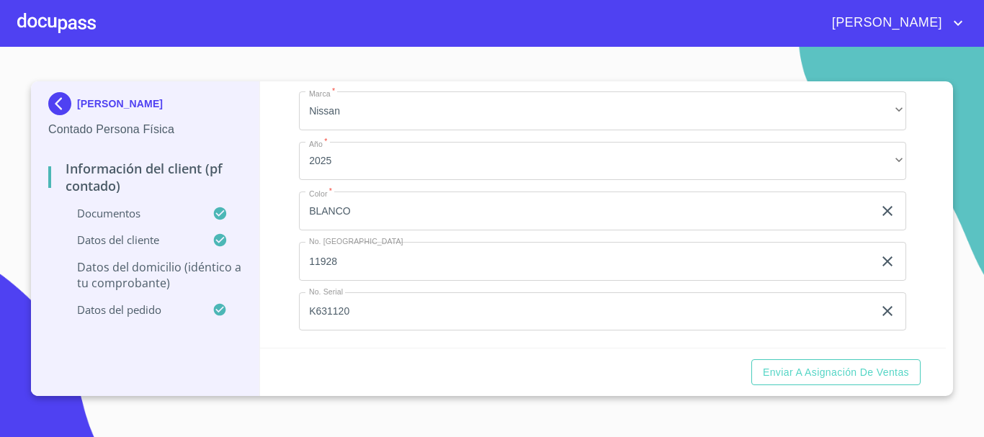
scroll to position [3861, 0]
type input "$5,000,000"
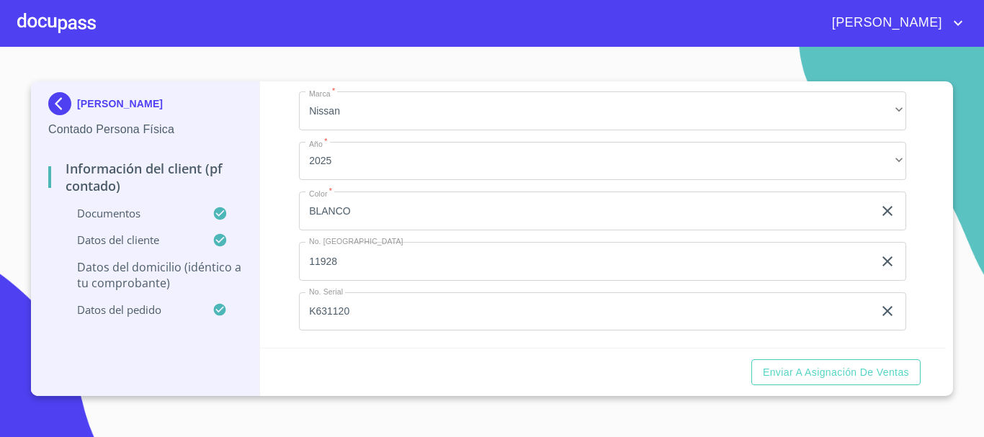
click at [347, 22] on div "​" at bounding box center [602, 2] width 607 height 39
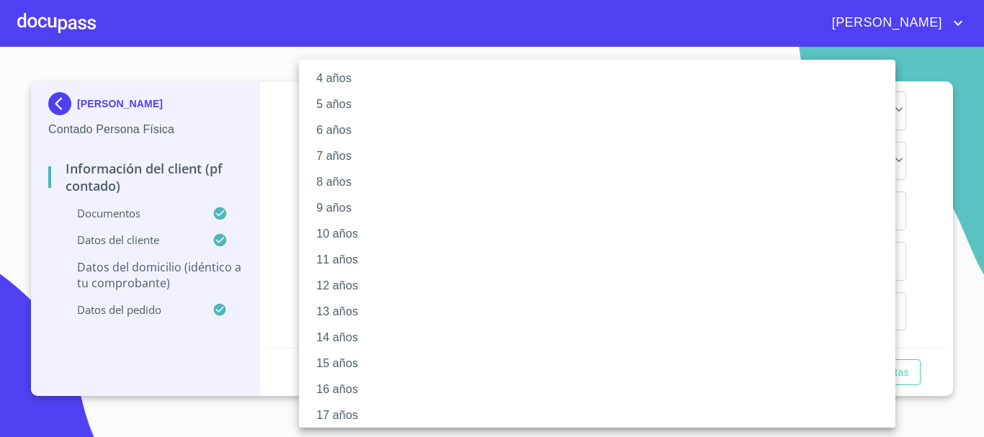
scroll to position [197, 0]
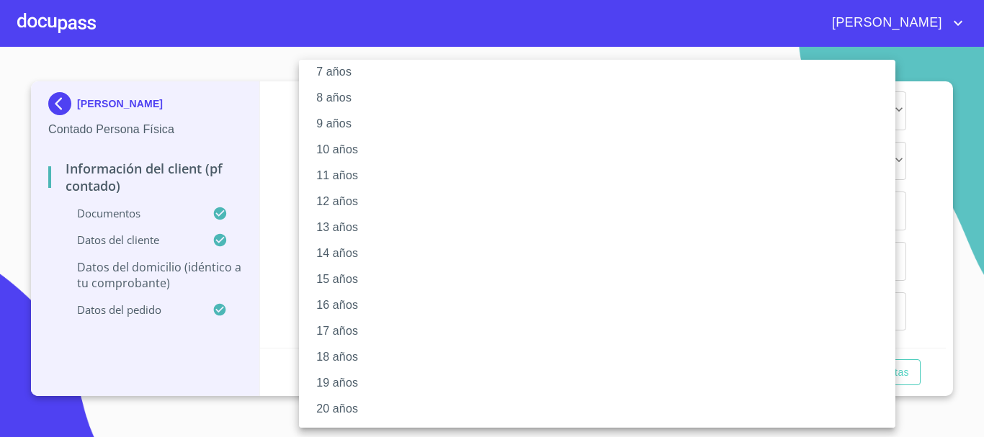
click at [351, 407] on li "20 años" at bounding box center [602, 409] width 607 height 26
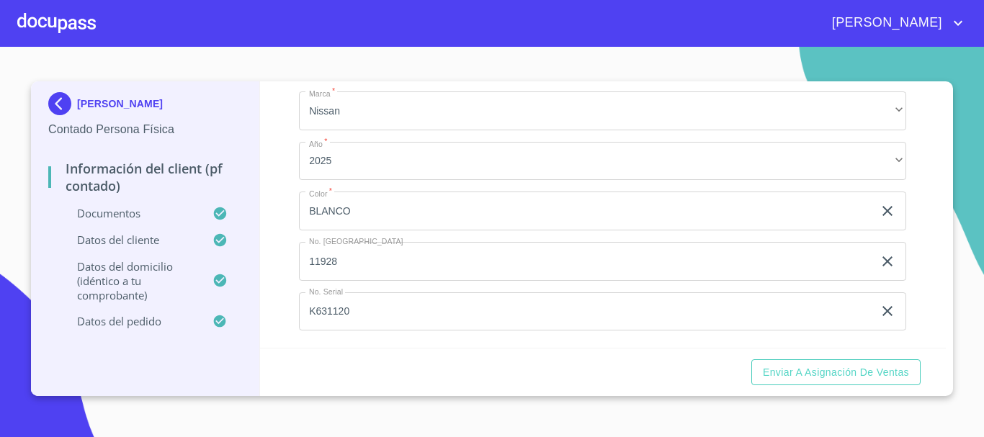
scroll to position [4029, 0]
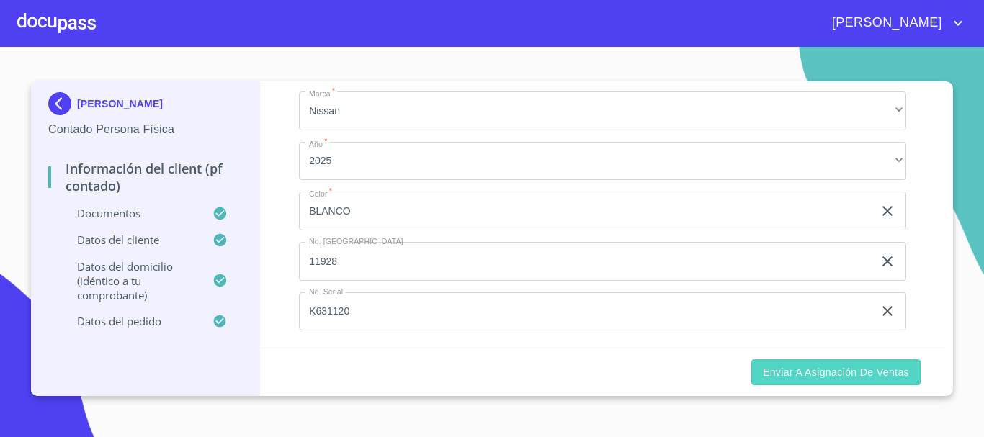
click at [861, 374] on span "Enviar a Asignación de Ventas" at bounding box center [836, 373] width 146 height 18
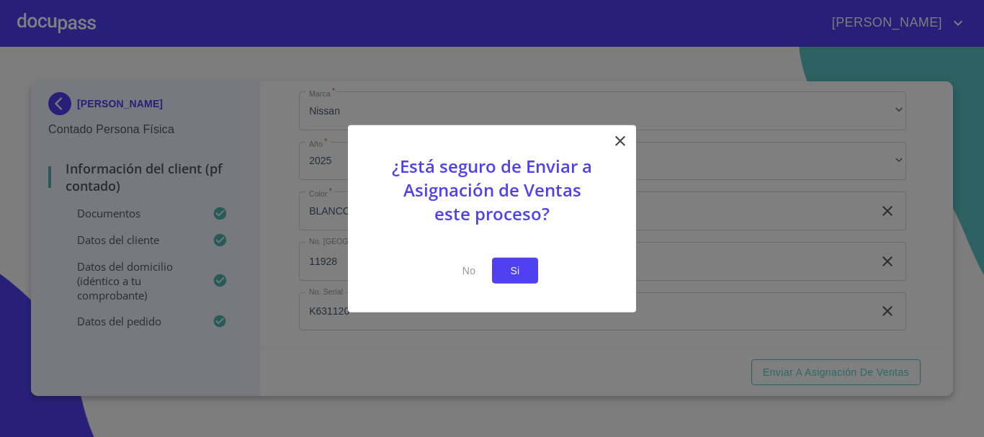
click at [523, 266] on span "Si" at bounding box center [514, 270] width 23 height 18
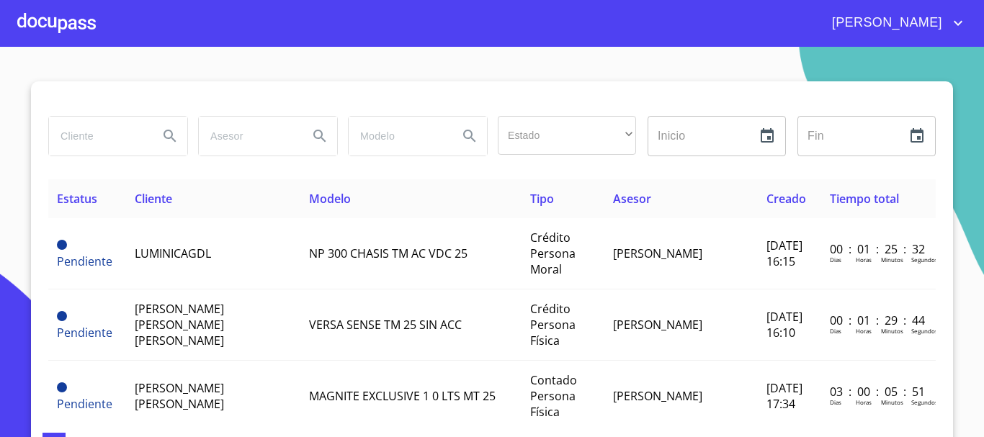
click at [73, 27] on div at bounding box center [56, 23] width 78 height 46
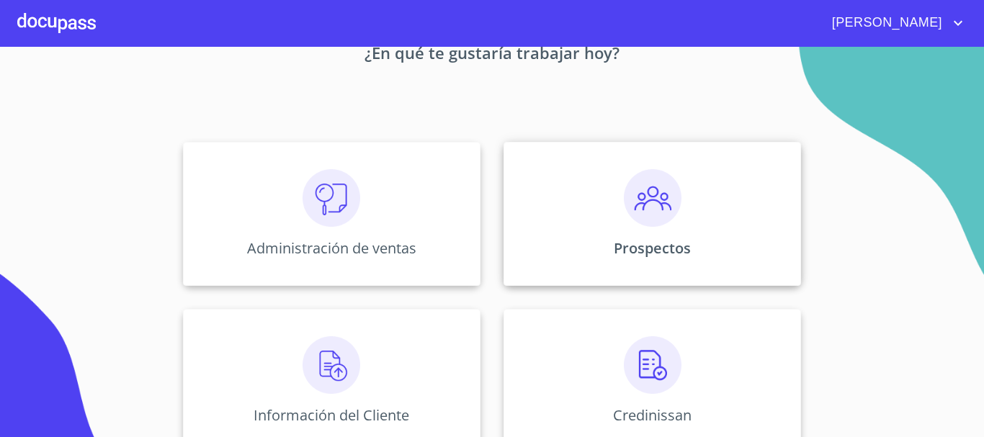
scroll to position [287, 0]
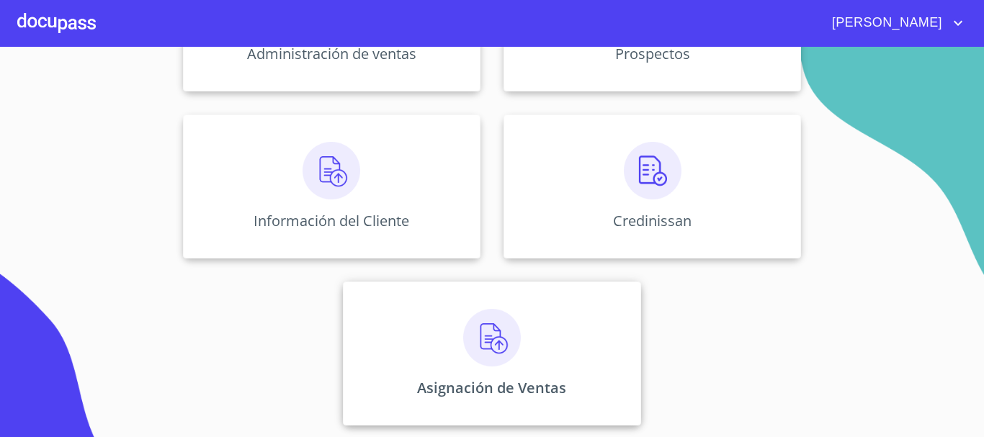
click at [432, 341] on div "Asignación de Ventas" at bounding box center [491, 354] width 297 height 144
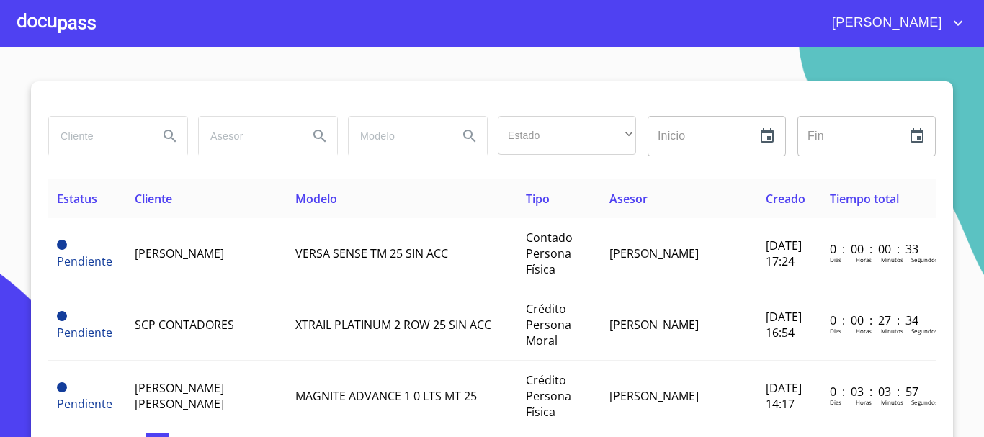
click at [106, 143] on input "search" at bounding box center [98, 136] width 98 height 39
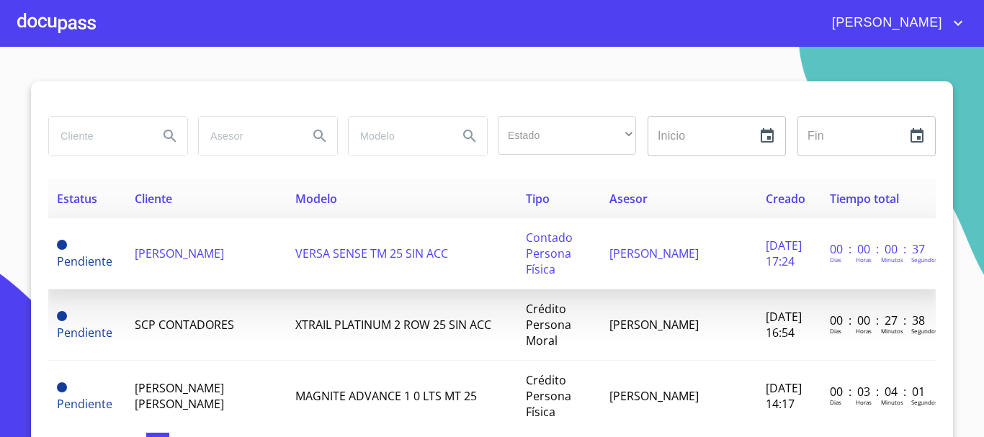
click at [140, 251] on span "[PERSON_NAME]" at bounding box center [179, 254] width 89 height 16
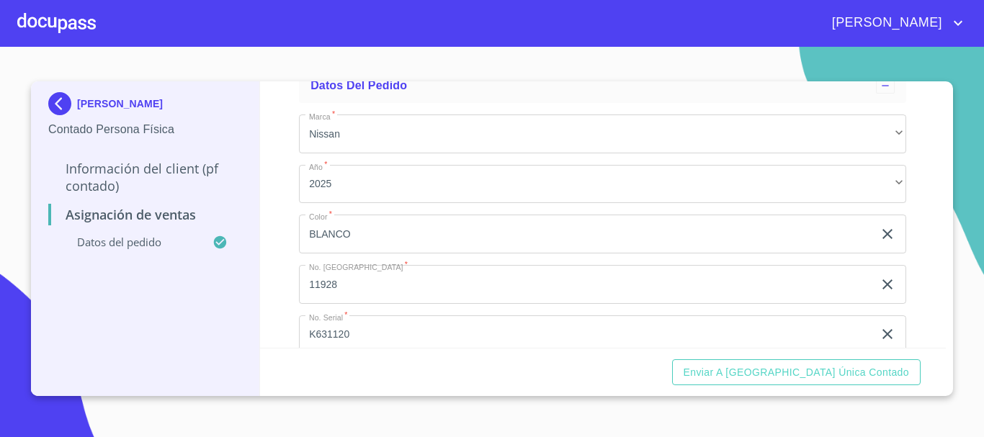
scroll to position [120, 0]
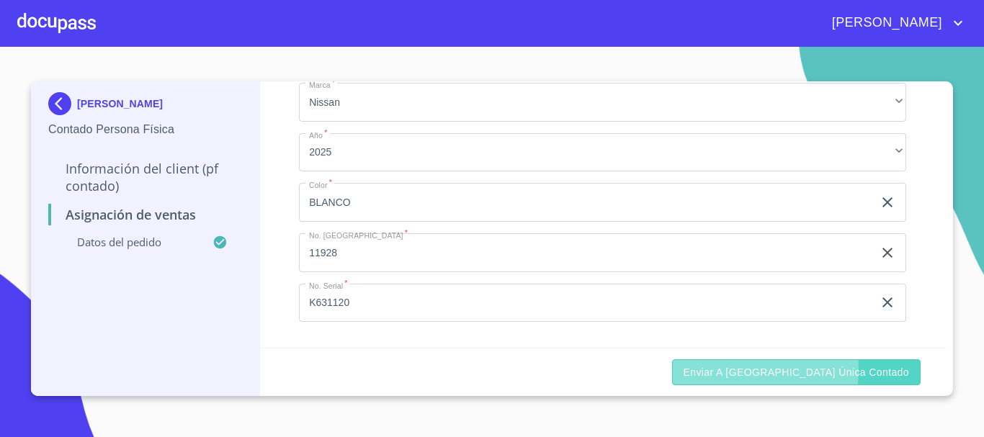
click at [801, 369] on span "Enviar a [GEOGRAPHIC_DATA] única contado" at bounding box center [796, 373] width 226 height 18
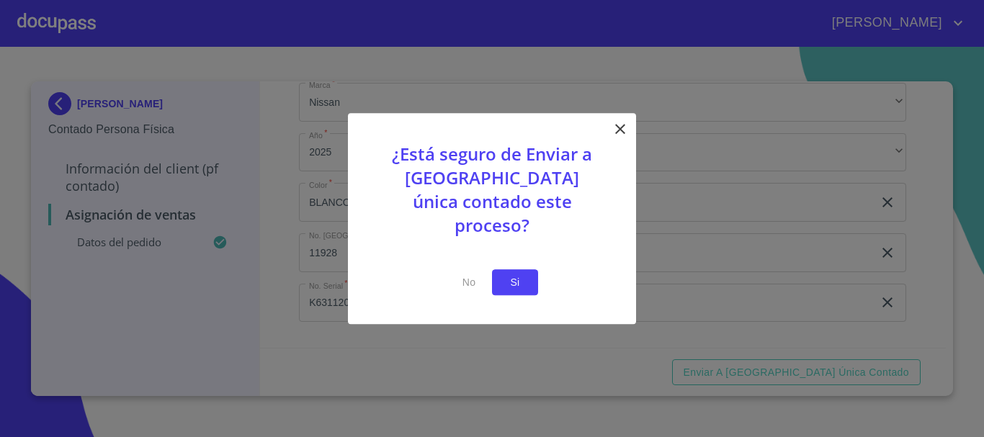
click at [511, 274] on span "Si" at bounding box center [514, 283] width 23 height 18
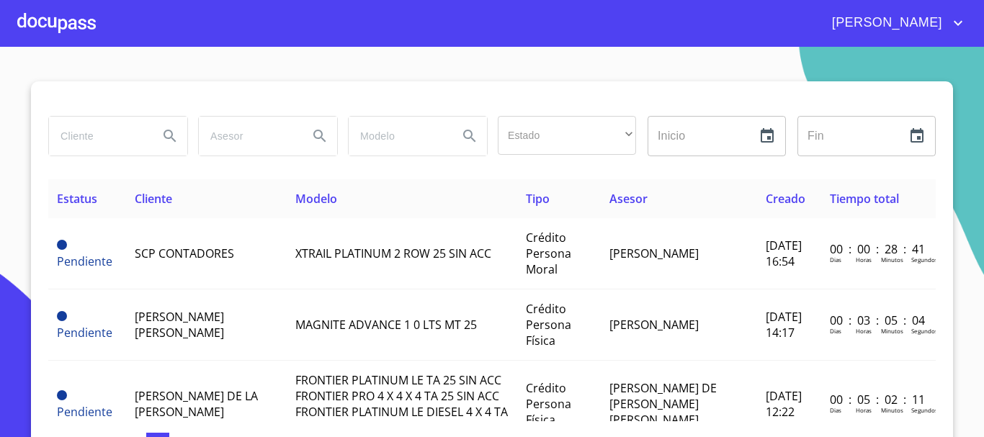
click at [104, 156] on div at bounding box center [117, 136] width 150 height 52
click at [115, 140] on input "search" at bounding box center [98, 136] width 98 height 39
type input "[PERSON_NAME]"
click at [163, 138] on icon "Search" at bounding box center [169, 136] width 12 height 12
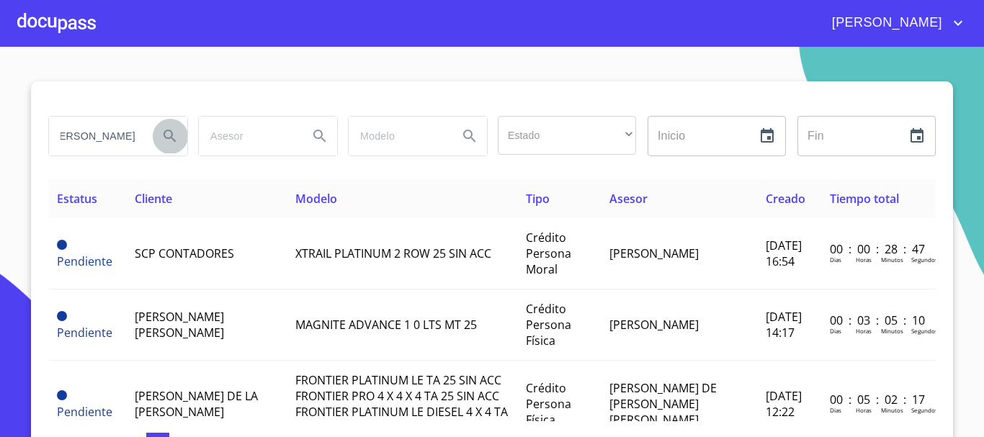
scroll to position [0, 0]
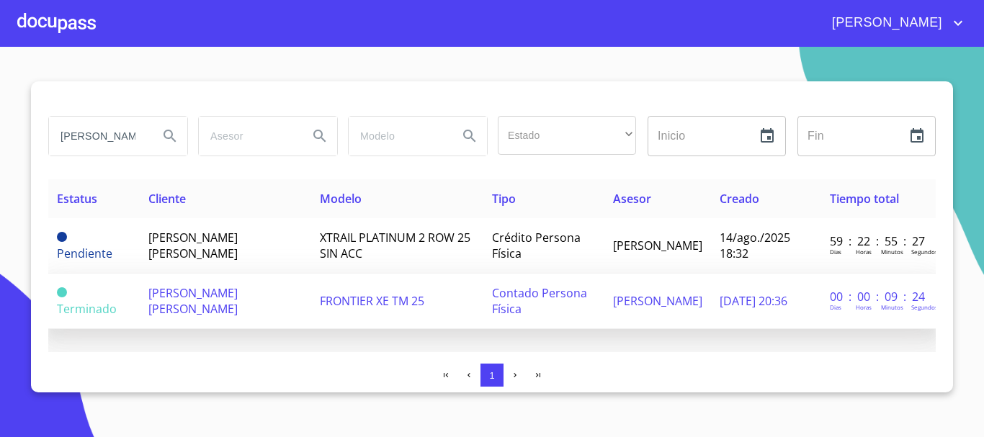
click at [192, 292] on span "[PERSON_NAME] [PERSON_NAME]" at bounding box center [192, 301] width 89 height 32
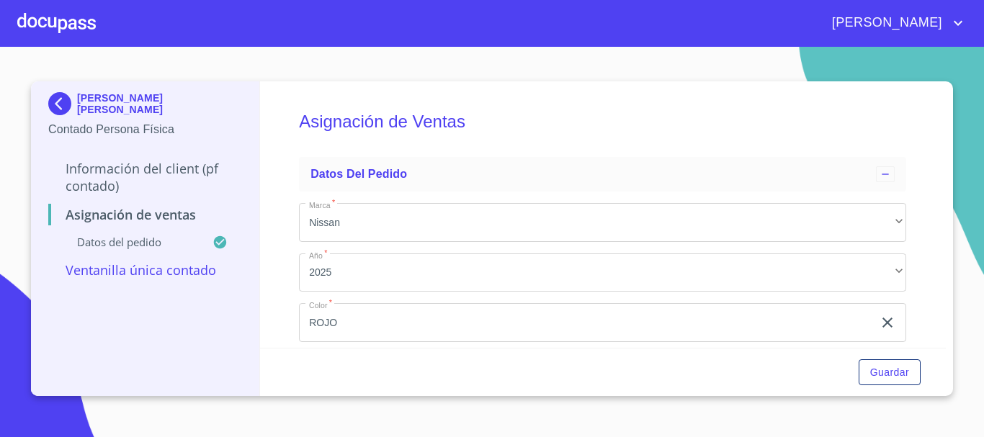
click at [60, 26] on div at bounding box center [56, 23] width 78 height 46
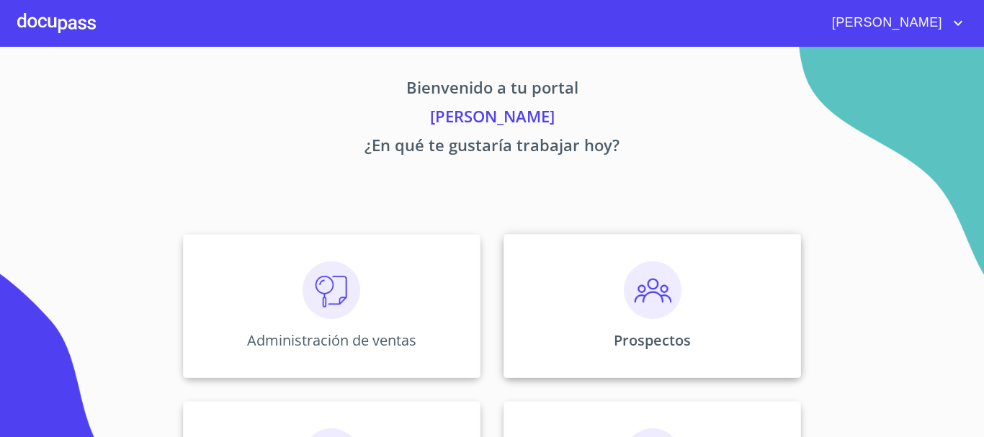
click at [653, 320] on div "Prospectos" at bounding box center [651, 306] width 297 height 144
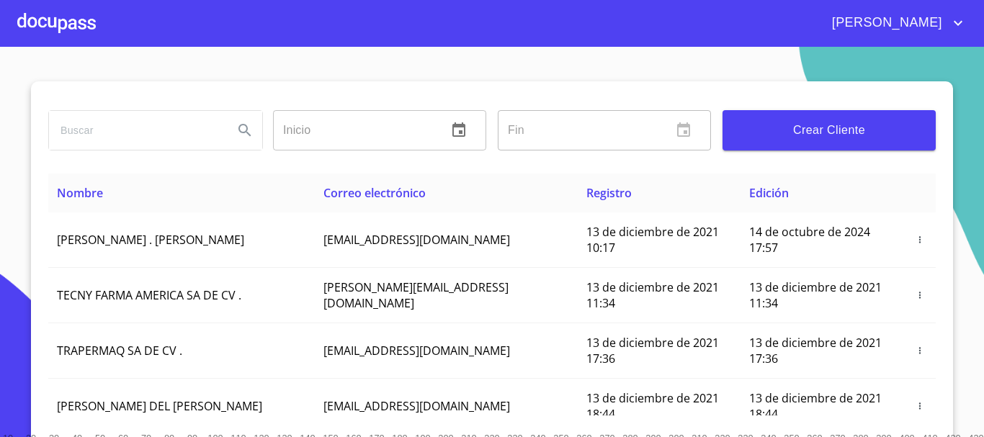
click at [93, 133] on input "search" at bounding box center [135, 130] width 173 height 39
click at [238, 131] on icon "Search" at bounding box center [244, 130] width 17 height 17
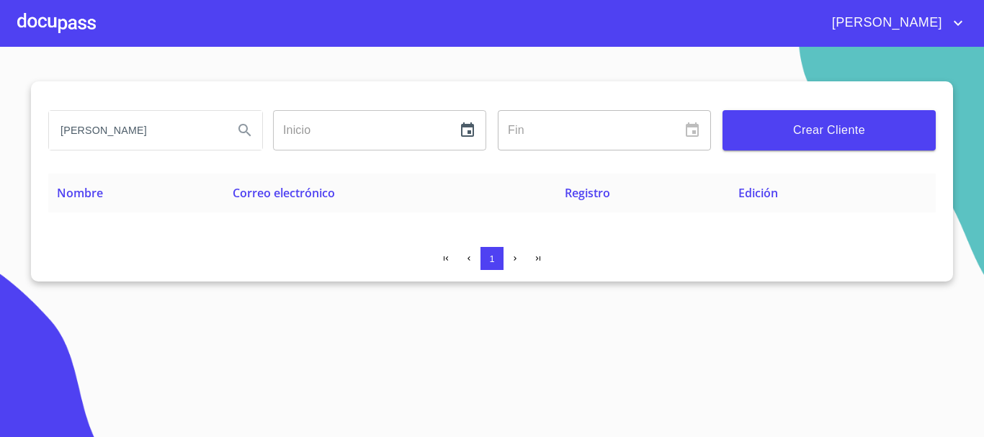
drag, startPoint x: 62, startPoint y: 133, endPoint x: 470, endPoint y: 158, distance: 409.1
click at [470, 158] on div "[PERSON_NAME] ​ Fin ​ Crear Cliente" at bounding box center [491, 127] width 887 height 92
type input "[PERSON_NAME]"
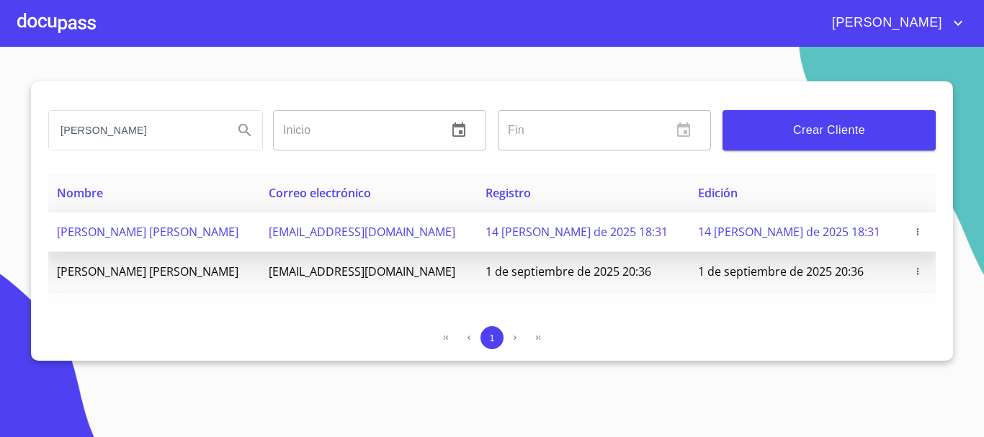
click at [915, 230] on icon "button" at bounding box center [917, 232] width 10 height 10
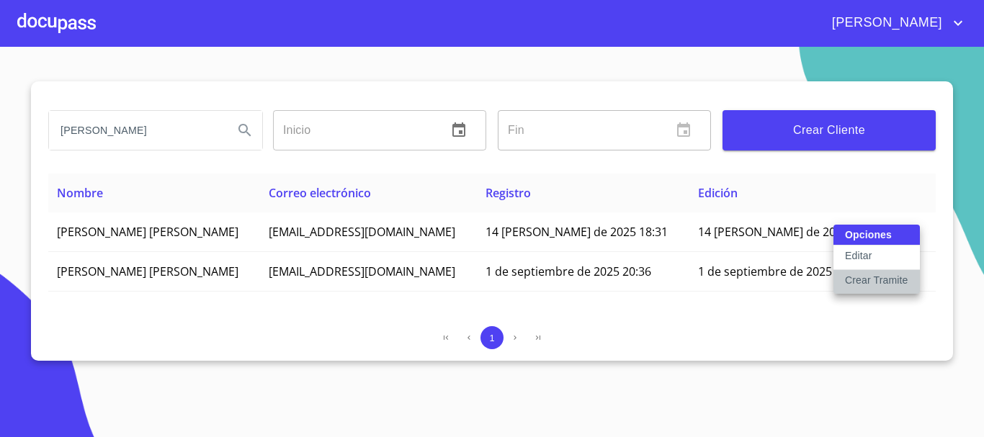
click at [863, 280] on p "Crear Tramite" at bounding box center [876, 280] width 63 height 14
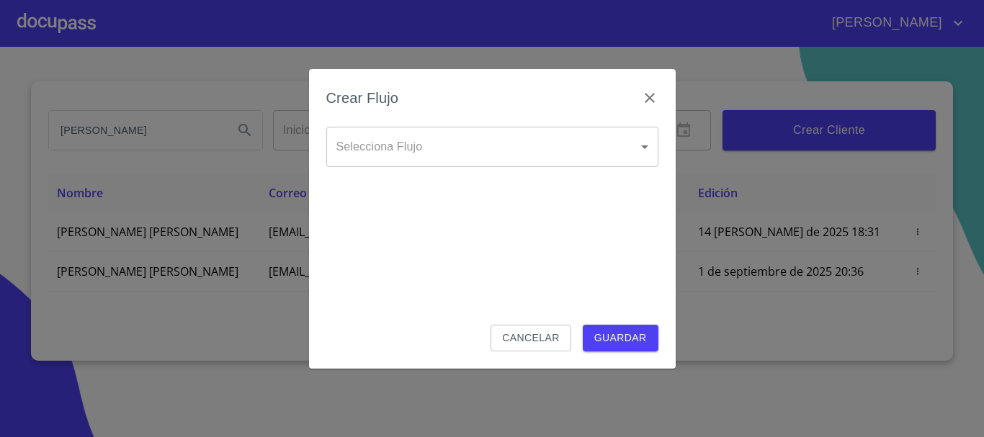
click at [434, 152] on body "[PERSON_NAME] [PERSON_NAME] Inicio ​ Fin ​ Crear Cliente Nombre Correo electrón…" at bounding box center [492, 218] width 984 height 437
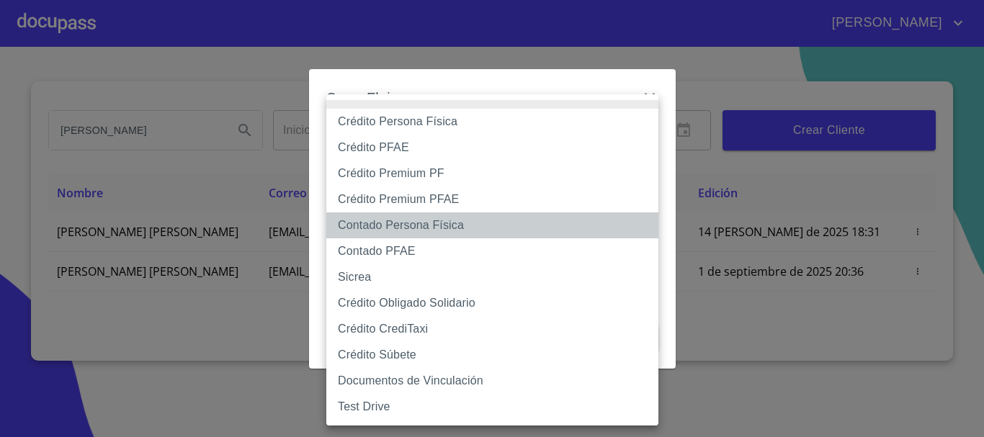
click at [430, 227] on li "Contado Persona Física" at bounding box center [492, 225] width 332 height 26
type input "61b10eea9b8c202ad57ac5da"
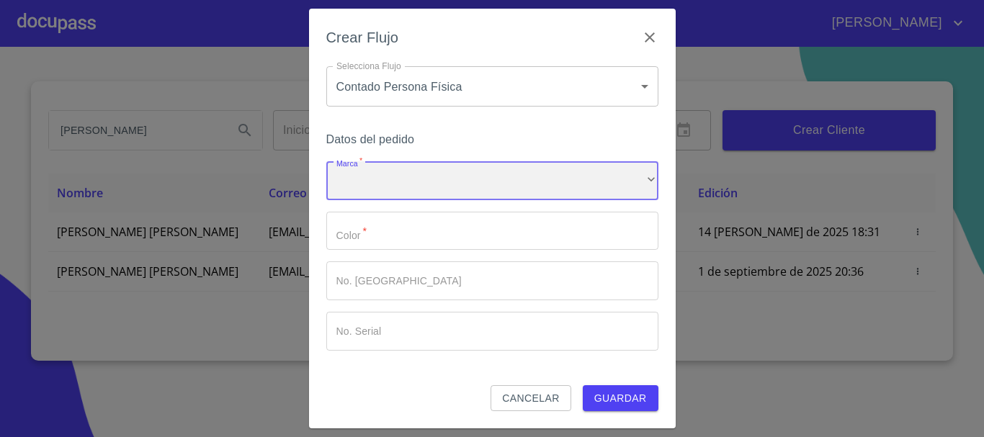
click at [423, 176] on div "​" at bounding box center [492, 180] width 332 height 39
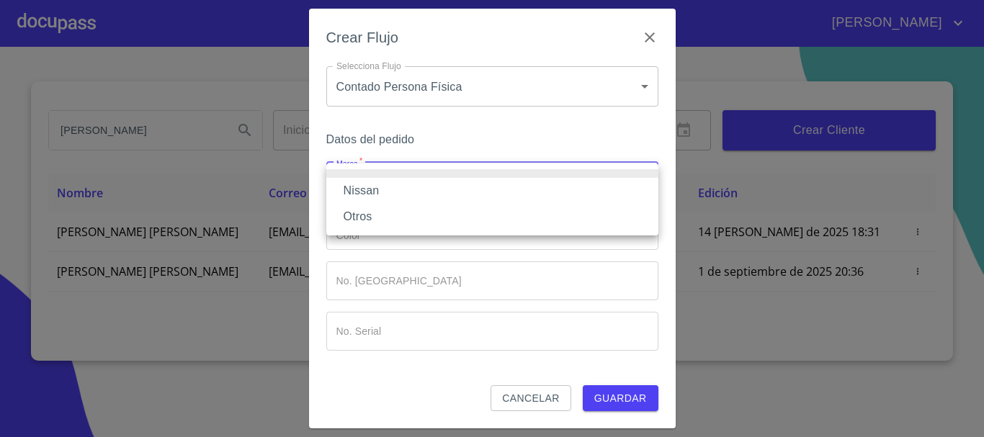
click at [408, 187] on li "Nissan" at bounding box center [492, 191] width 332 height 26
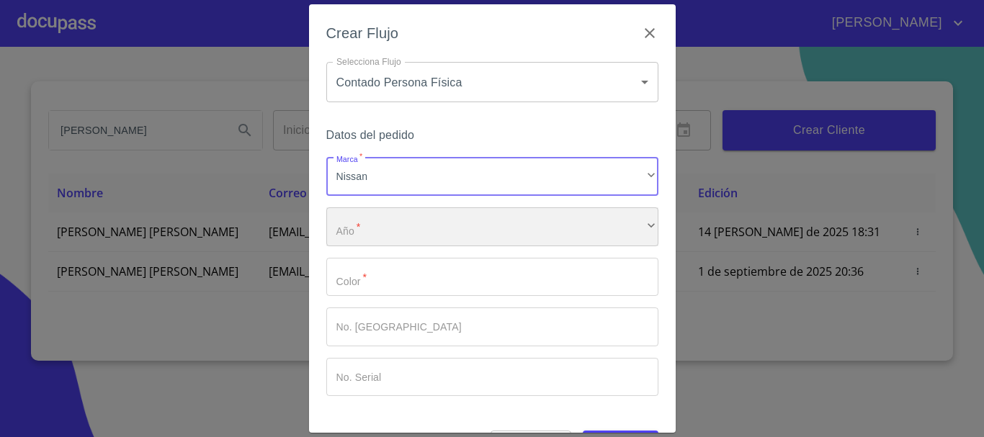
click at [384, 236] on div "​" at bounding box center [492, 226] width 332 height 39
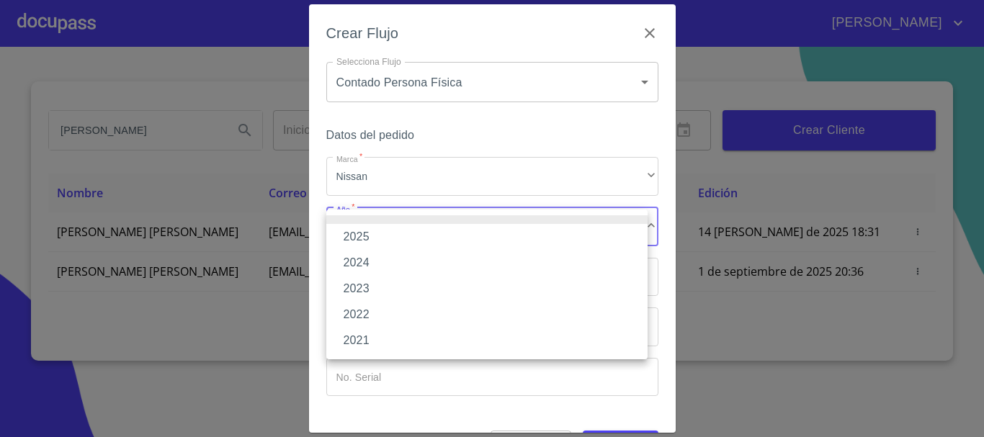
click at [853, 194] on div at bounding box center [492, 218] width 984 height 437
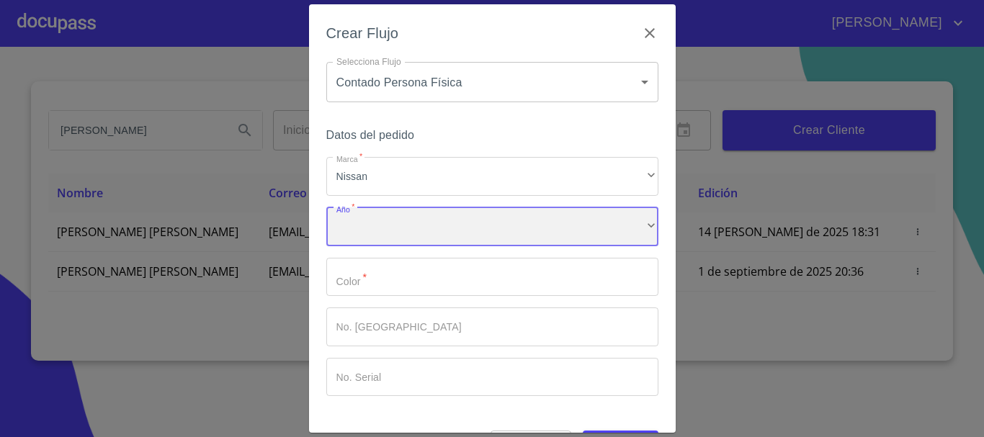
click at [357, 234] on div "​" at bounding box center [492, 226] width 332 height 39
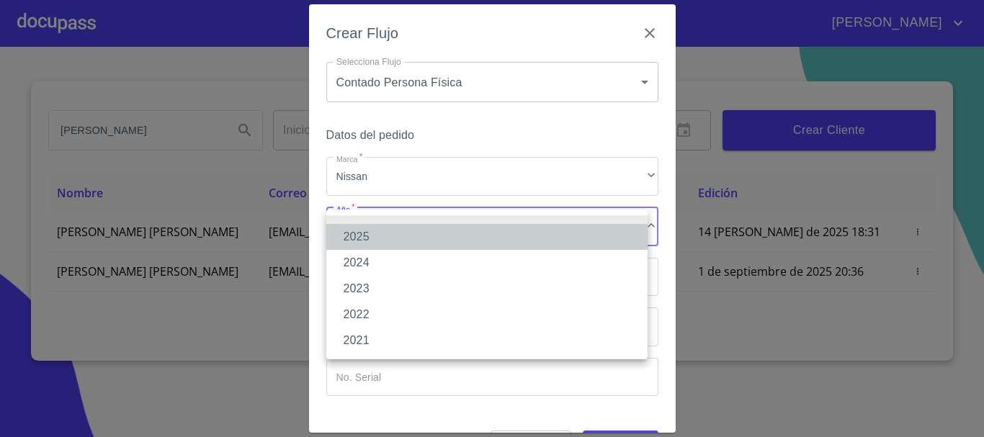
click at [357, 234] on li "2025" at bounding box center [486, 237] width 321 height 26
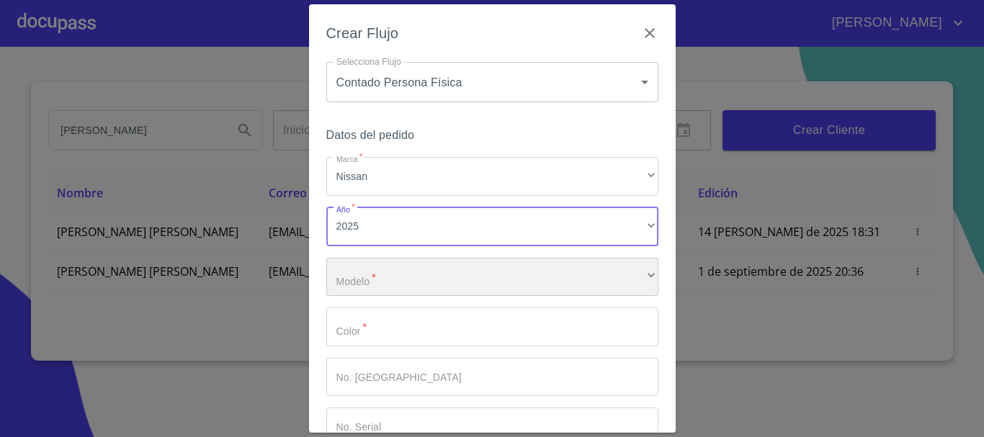
click at [386, 282] on div "​" at bounding box center [492, 277] width 332 height 39
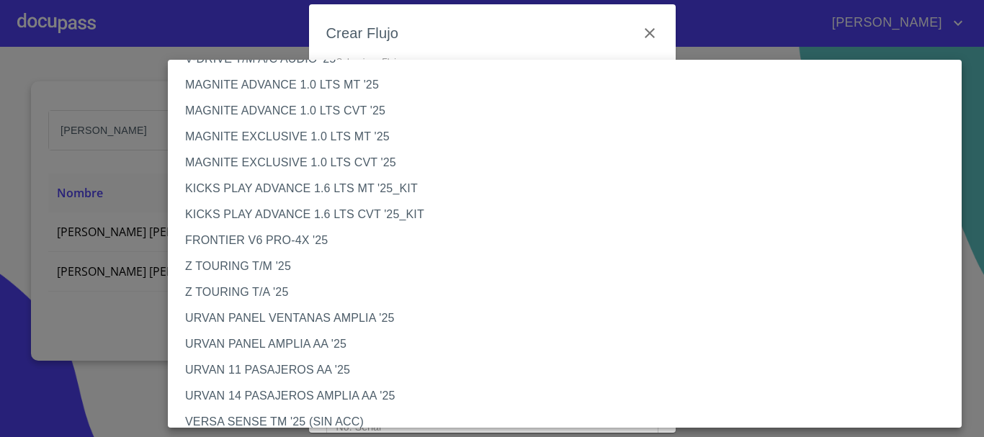
scroll to position [288, 0]
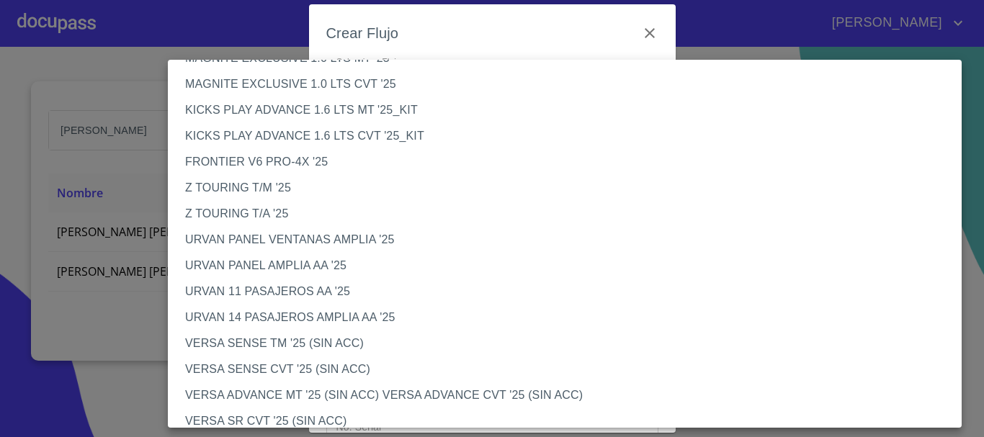
click at [304, 343] on li "VERSA SENSE TM '25 (SIN ACC)" at bounding box center [570, 344] width 804 height 26
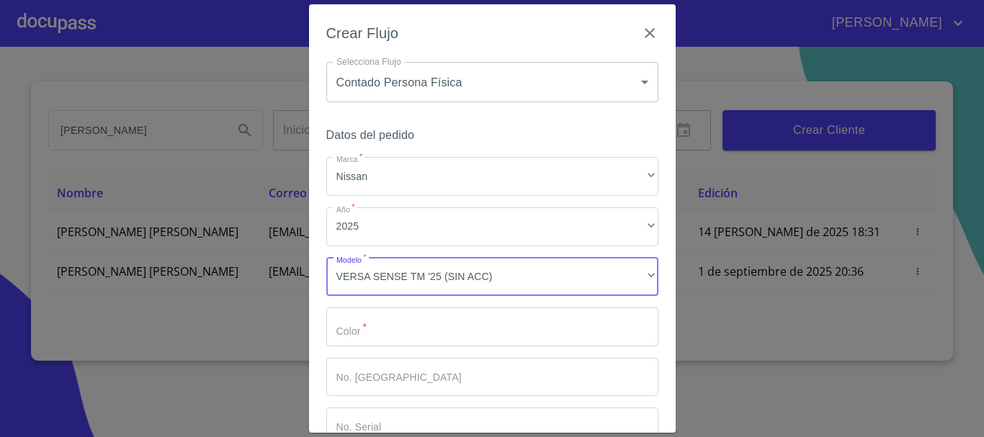
click at [392, 328] on input "Marca   *" at bounding box center [492, 326] width 332 height 39
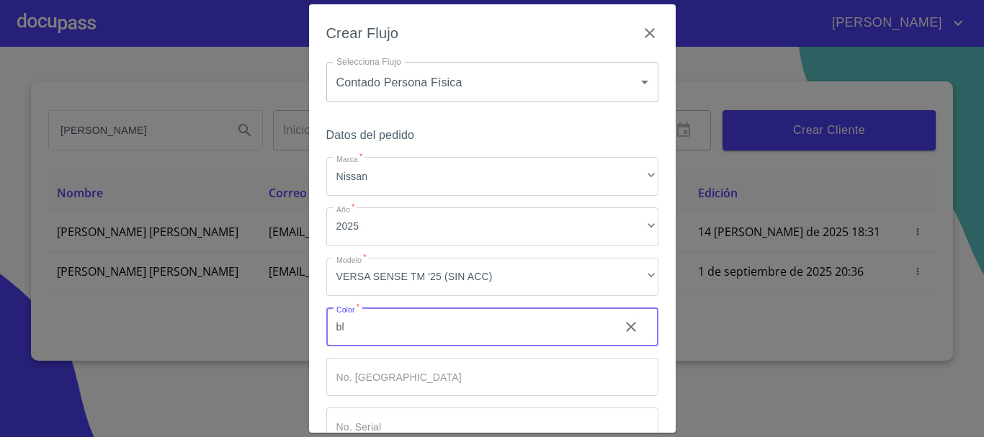
type input "b"
type input "BLANCO"
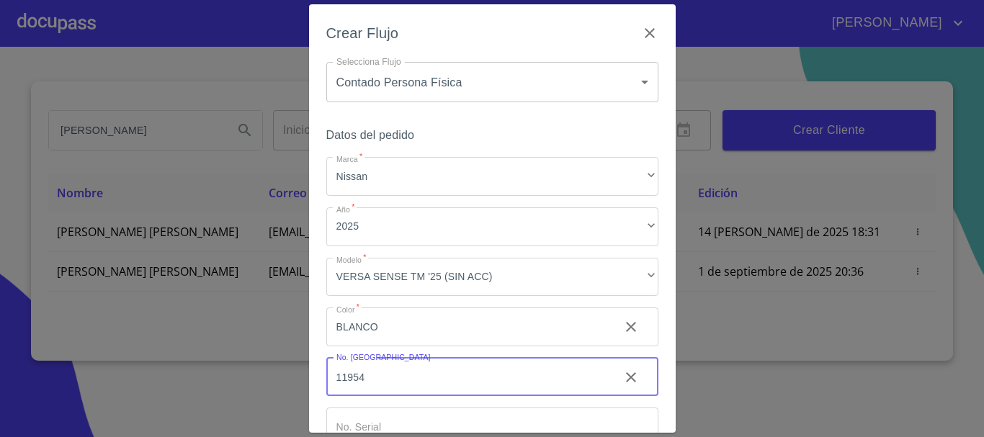
type input "11954"
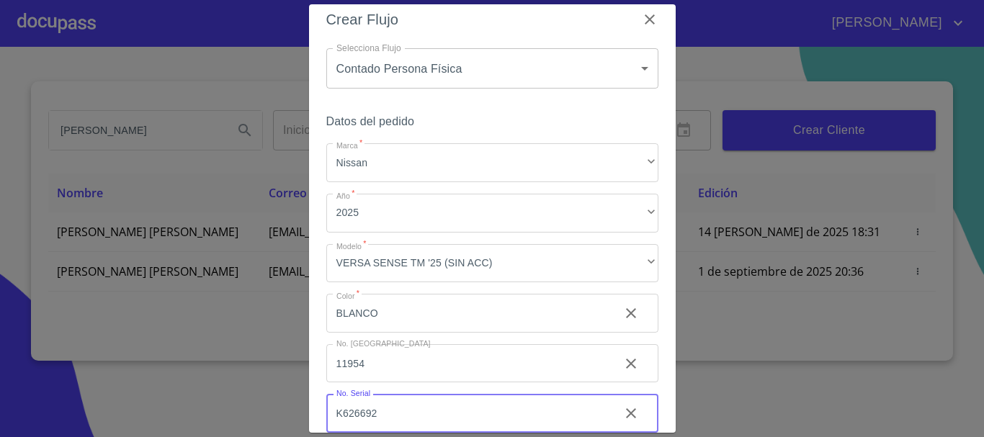
type input "K626692"
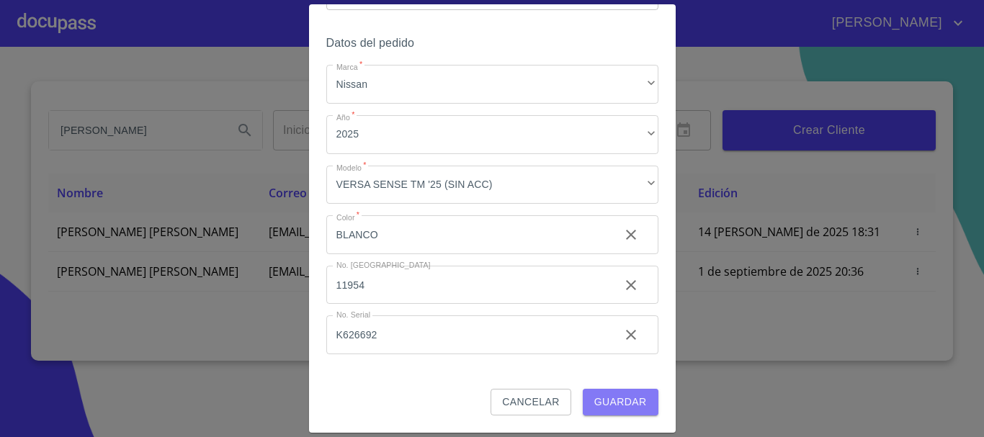
click at [630, 394] on span "Guardar" at bounding box center [620, 402] width 53 height 18
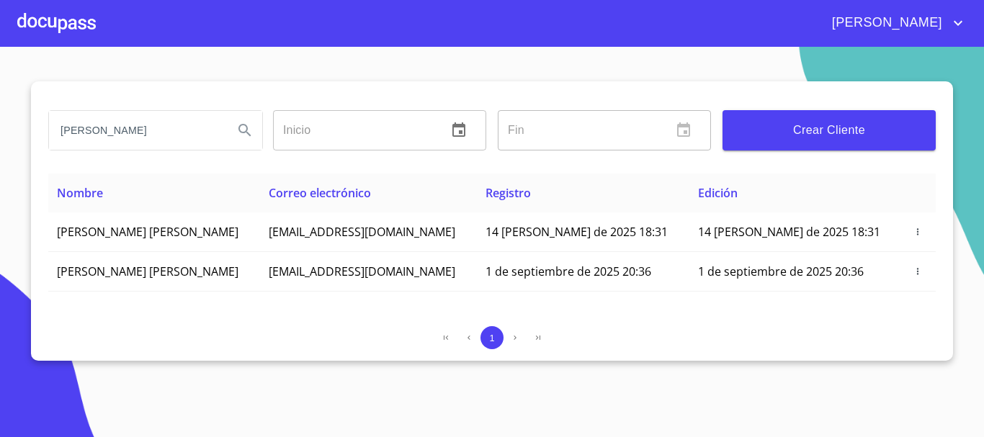
click at [54, 12] on div at bounding box center [56, 23] width 78 height 46
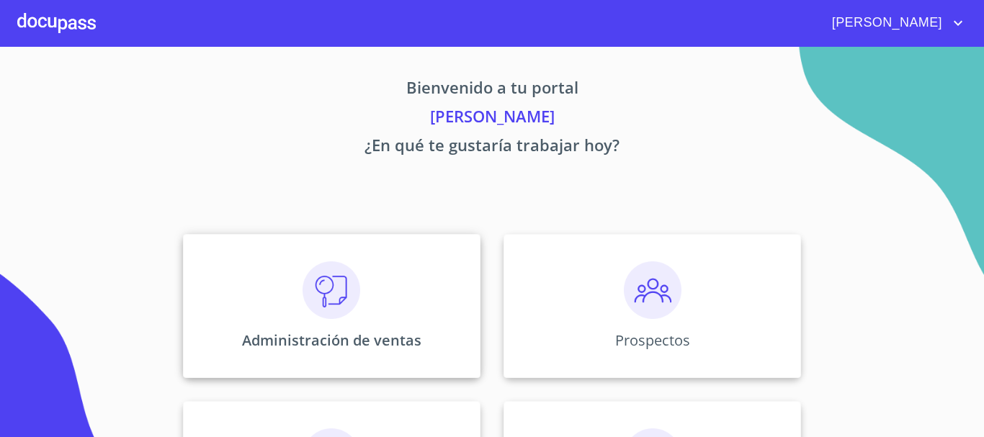
scroll to position [216, 0]
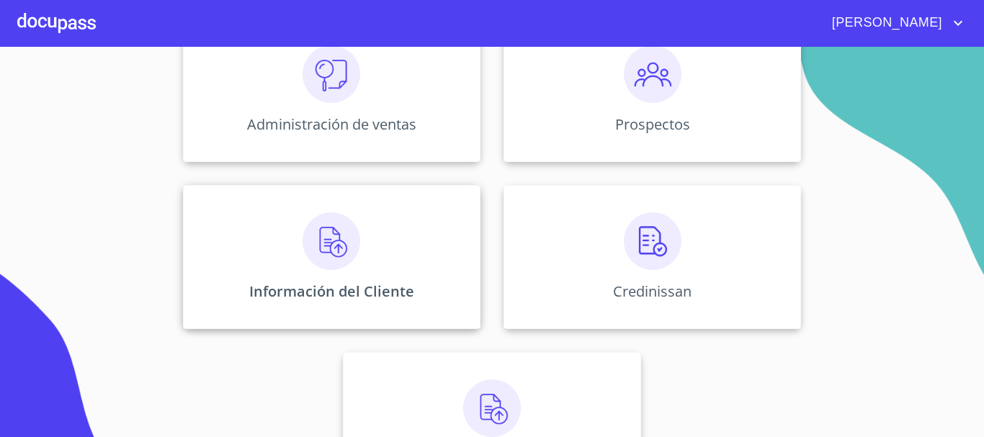
click at [341, 245] on img at bounding box center [331, 241] width 58 height 58
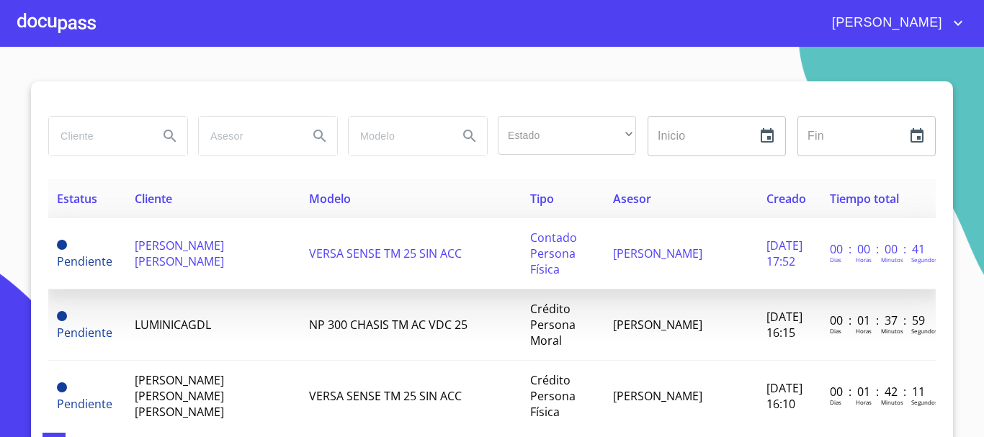
click at [148, 248] on span "[PERSON_NAME] [PERSON_NAME]" at bounding box center [179, 254] width 89 height 32
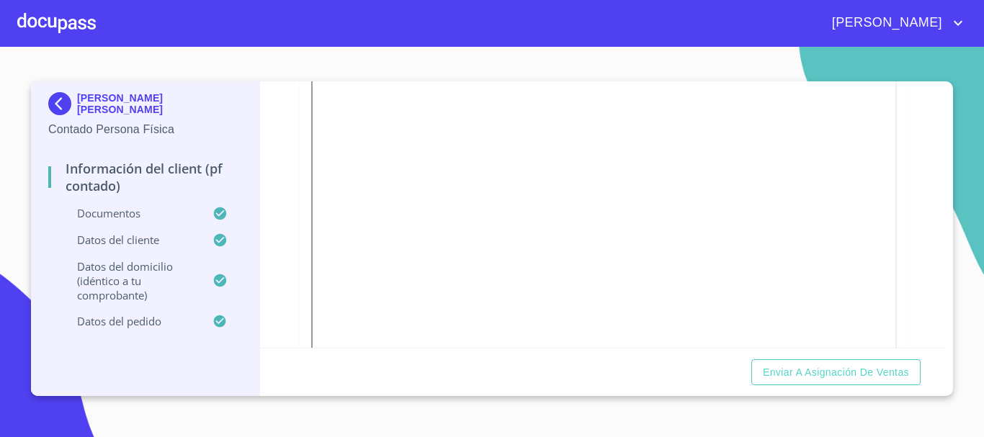
scroll to position [792, 0]
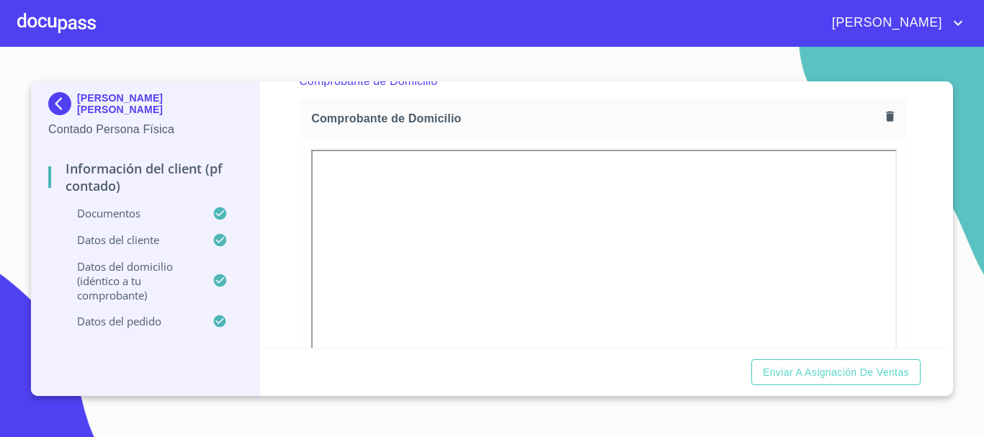
click at [886, 120] on icon "button" at bounding box center [890, 117] width 8 height 10
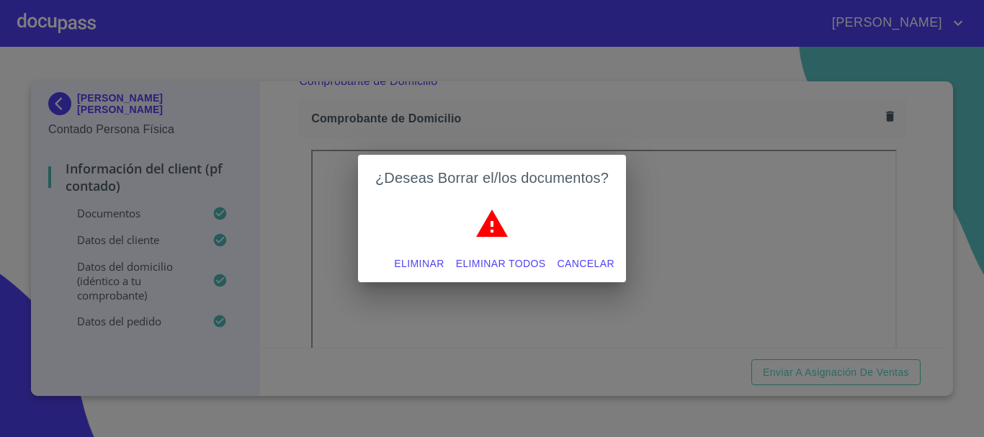
click at [410, 263] on span "Eliminar" at bounding box center [419, 264] width 50 height 18
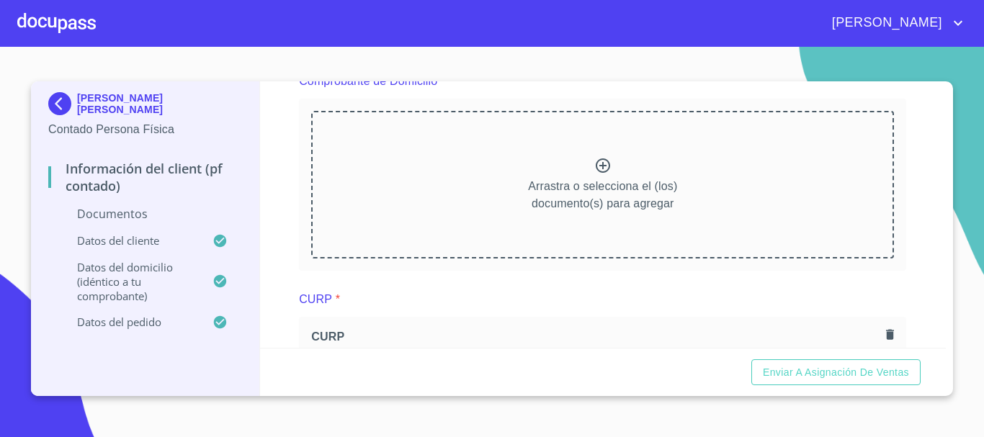
click at [596, 166] on icon at bounding box center [602, 165] width 17 height 17
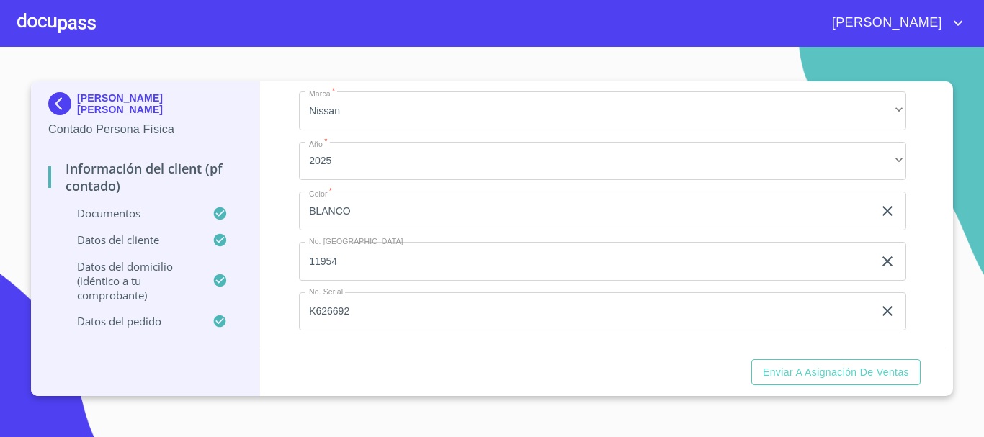
scroll to position [4030, 0]
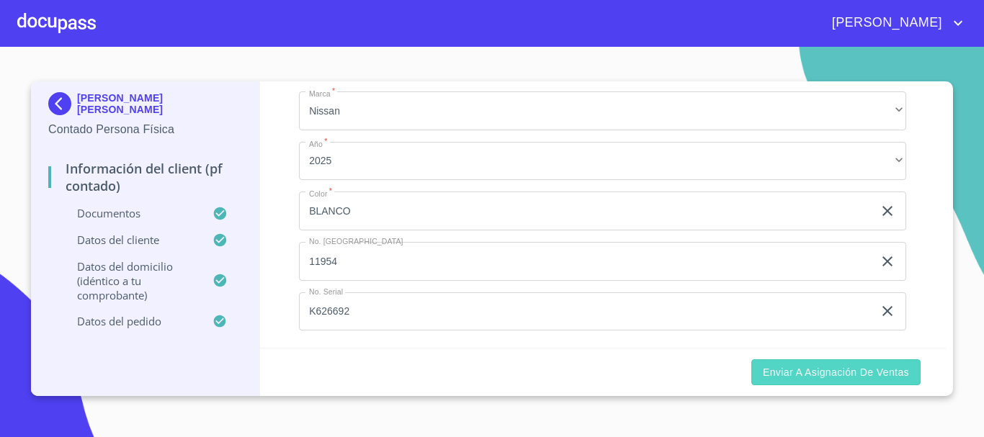
click at [822, 382] on button "Enviar a Asignación de Ventas" at bounding box center [835, 372] width 169 height 27
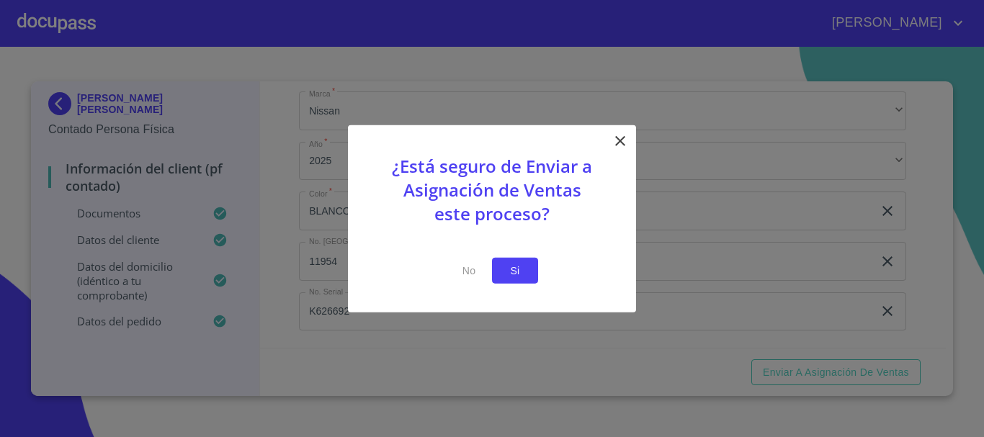
click at [521, 275] on span "Si" at bounding box center [514, 270] width 23 height 18
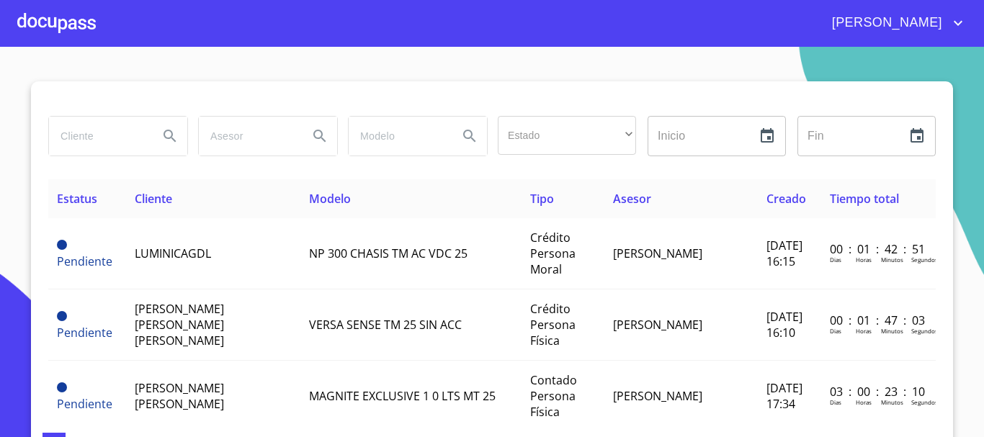
click at [99, 27] on div "[PERSON_NAME]" at bounding box center [531, 23] width 871 height 23
click at [64, 27] on div at bounding box center [56, 23] width 78 height 46
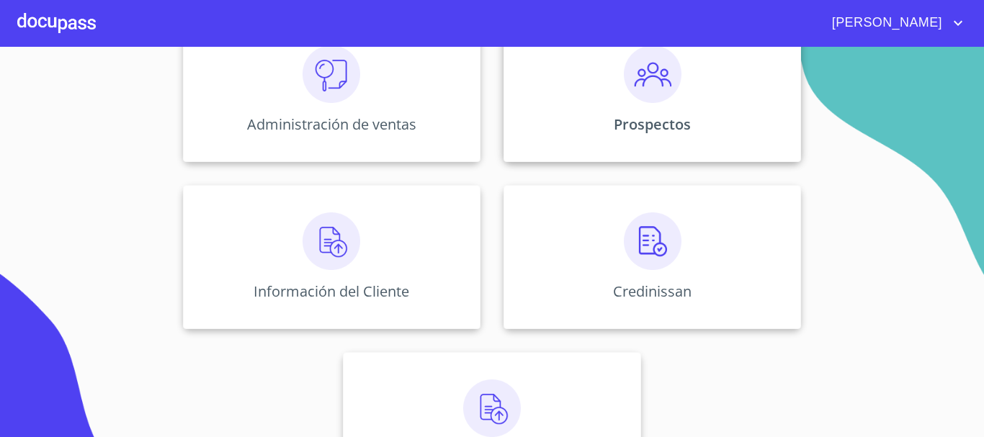
scroll to position [287, 0]
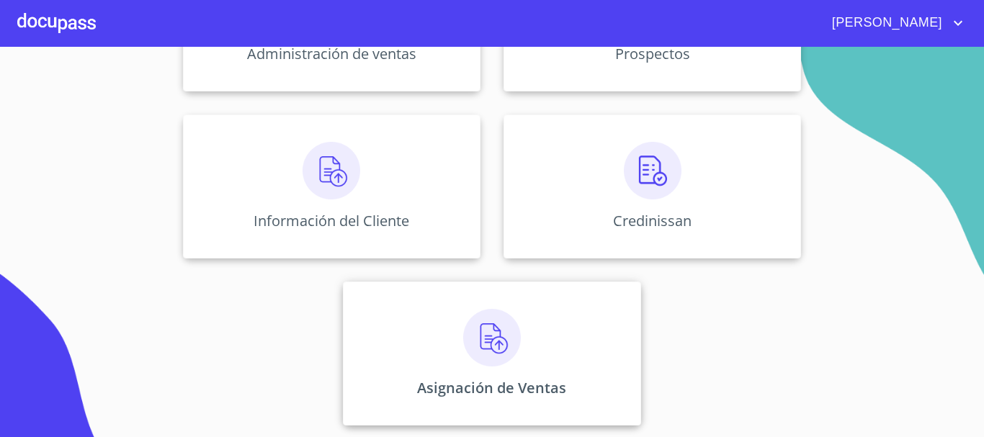
click at [504, 345] on img at bounding box center [492, 338] width 58 height 58
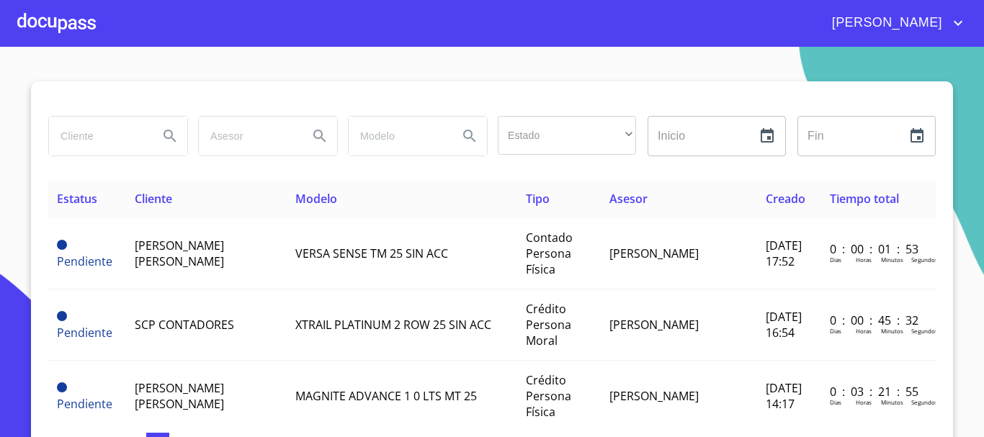
click at [86, 136] on input "search" at bounding box center [98, 136] width 98 height 39
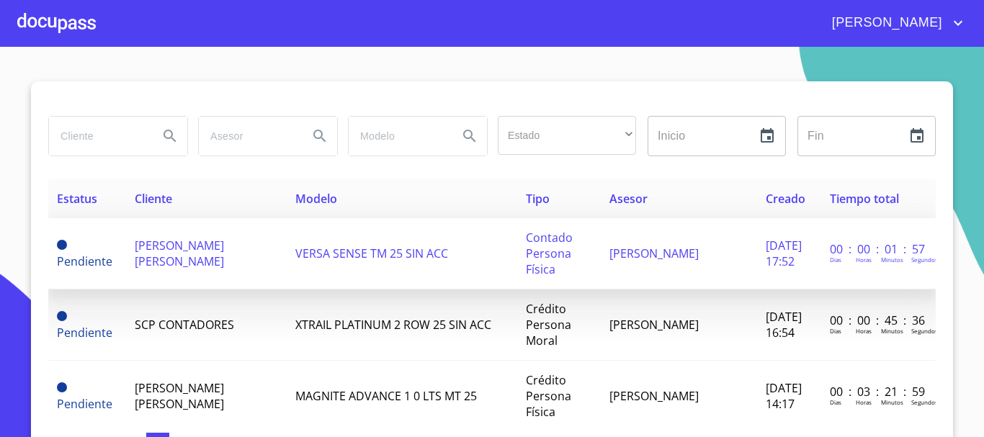
click at [287, 252] on td "VERSA SENSE TM 25 SIN ACC" at bounding box center [402, 253] width 230 height 71
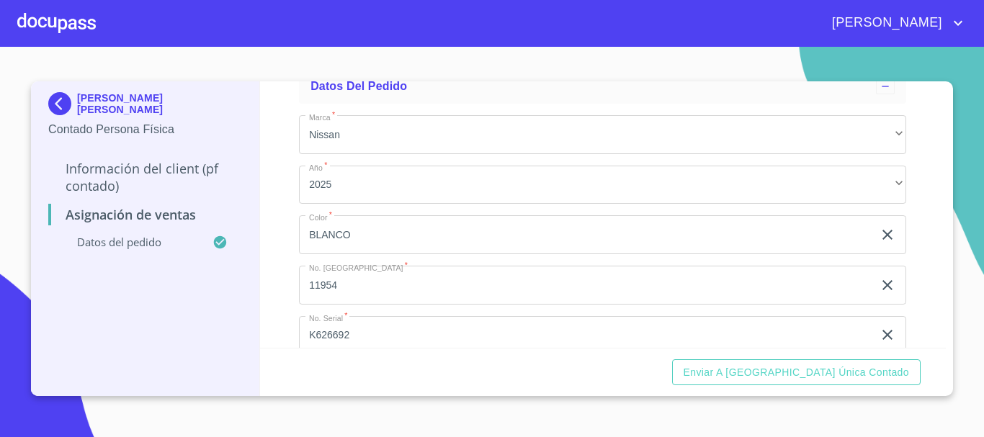
scroll to position [120, 0]
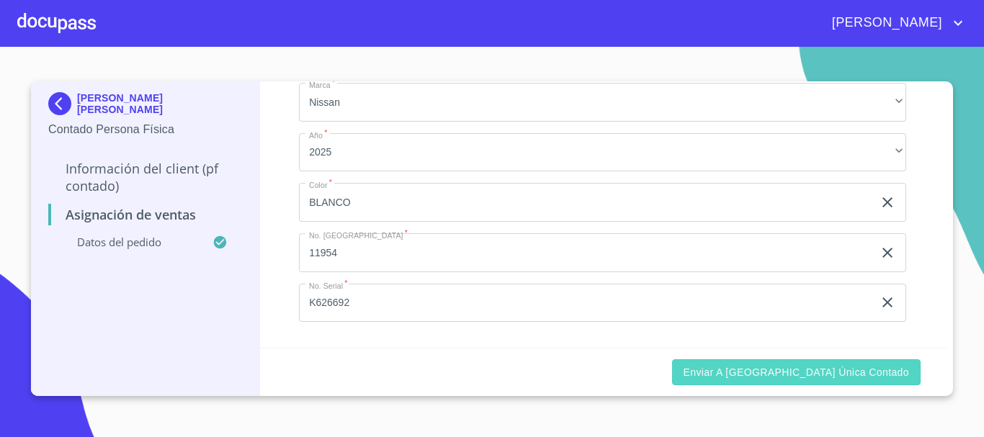
click at [784, 372] on span "Enviar a [GEOGRAPHIC_DATA] única contado" at bounding box center [796, 373] width 226 height 18
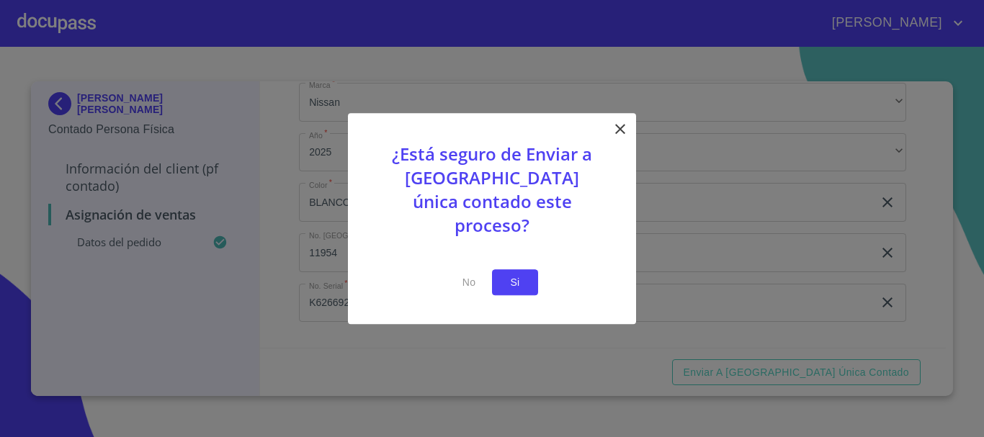
click at [526, 279] on button "Si" at bounding box center [515, 282] width 46 height 27
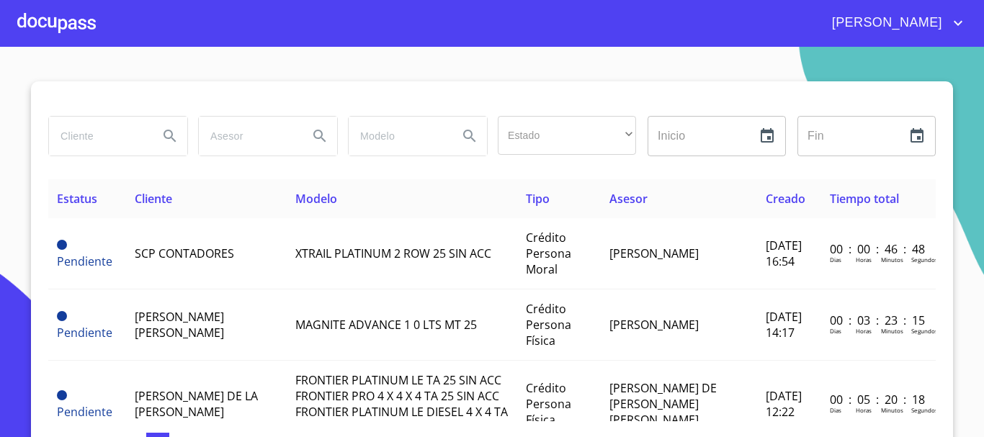
click at [119, 145] on input "search" at bounding box center [98, 136] width 98 height 39
click at [58, 37] on div at bounding box center [56, 23] width 78 height 46
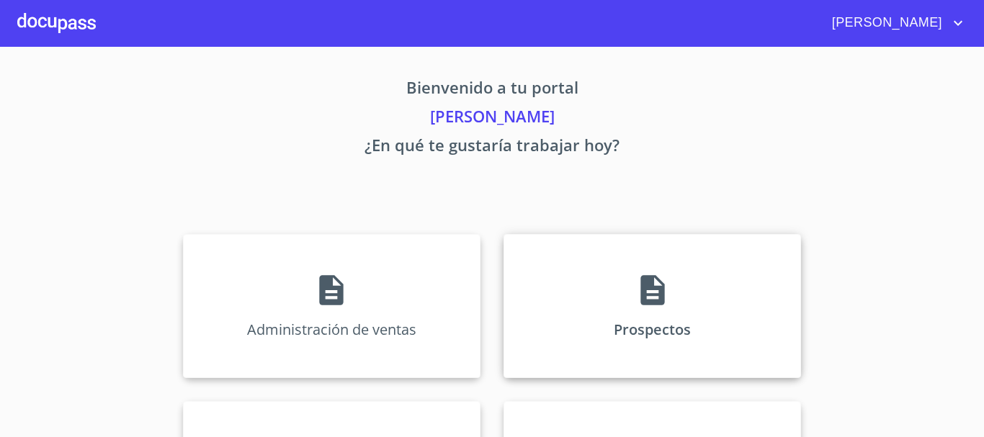
click at [660, 325] on div "Prospectos" at bounding box center [651, 306] width 297 height 144
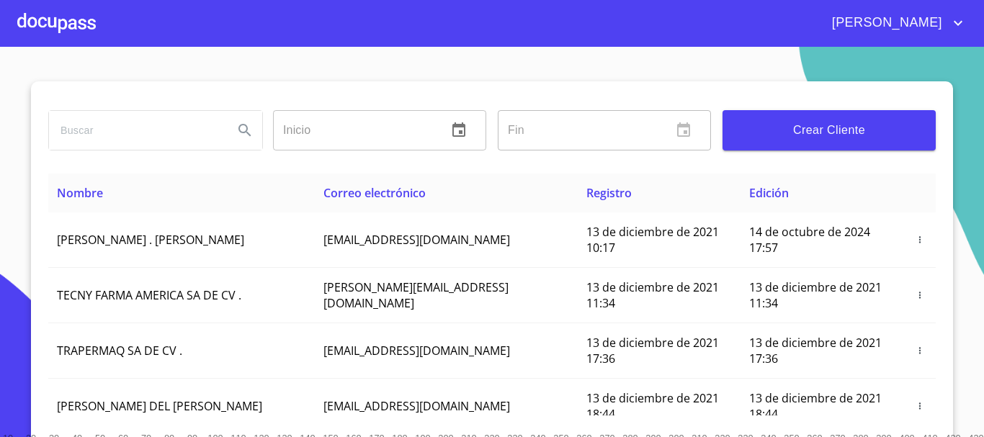
click at [138, 132] on input "search" at bounding box center [135, 130] width 173 height 39
type input "[PERSON_NAME] [PERSON_NAME]"
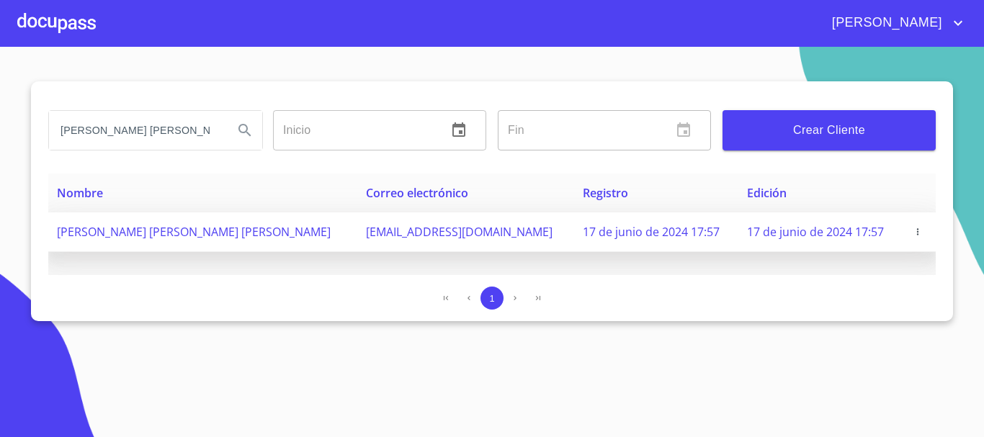
click at [90, 228] on span "[PERSON_NAME] [PERSON_NAME] [PERSON_NAME]" at bounding box center [194, 232] width 274 height 16
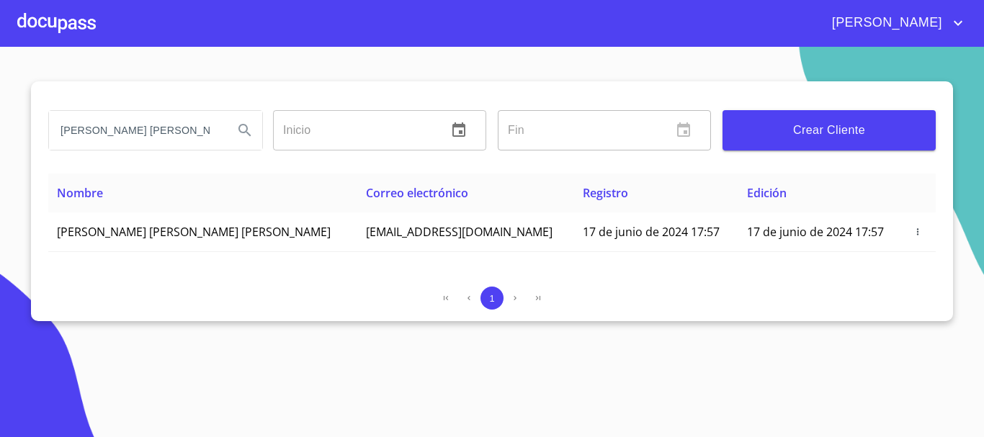
drag, startPoint x: 55, startPoint y: 132, endPoint x: 275, endPoint y: 137, distance: 219.7
click at [275, 137] on div "[PERSON_NAME] [PERSON_NAME] Inicio ​ Fin ​ Crear Cliente" at bounding box center [491, 130] width 899 height 52
click at [91, 135] on input "search" at bounding box center [135, 130] width 173 height 39
click at [58, 131] on input "search" at bounding box center [135, 130] width 173 height 39
click at [63, 27] on div at bounding box center [56, 23] width 78 height 46
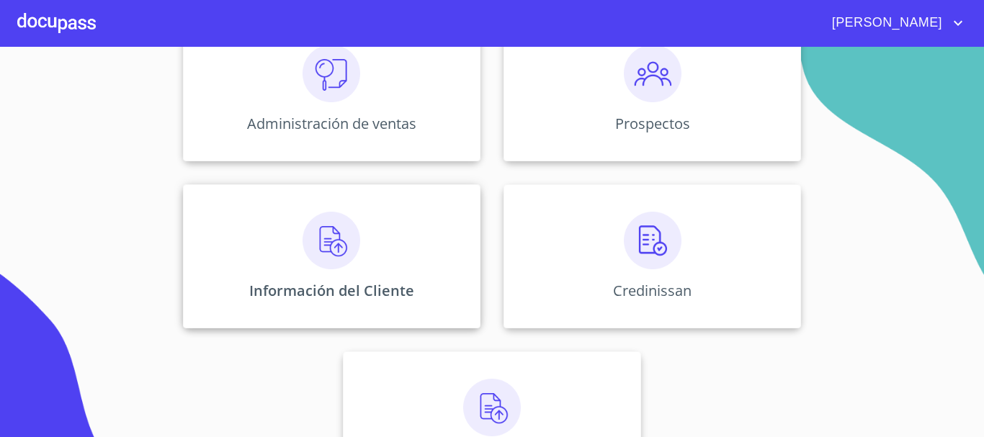
scroll to position [287, 0]
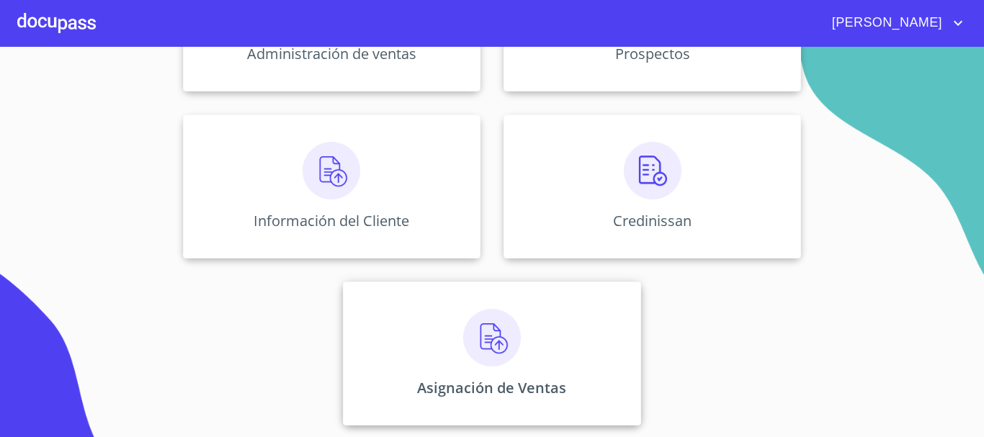
click at [485, 333] on img at bounding box center [492, 338] width 58 height 58
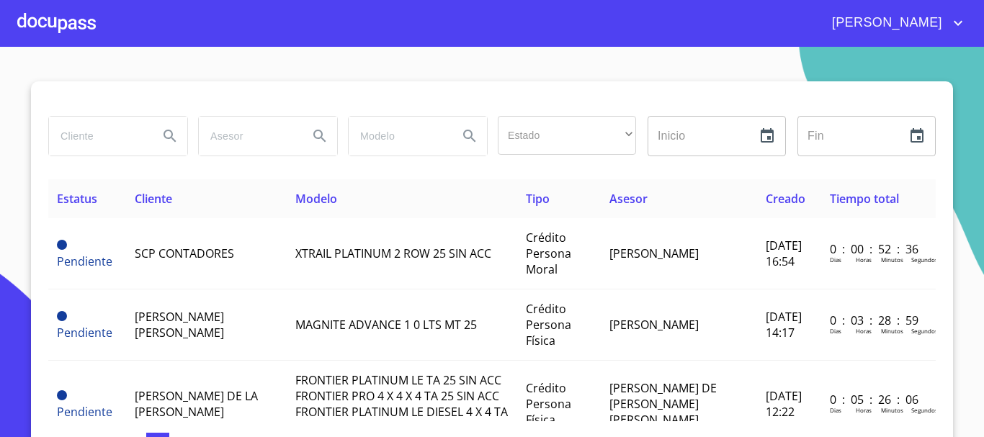
click at [73, 141] on input "search" at bounding box center [98, 136] width 98 height 39
type input "[PERSON_NAME] [PERSON_NAME]"
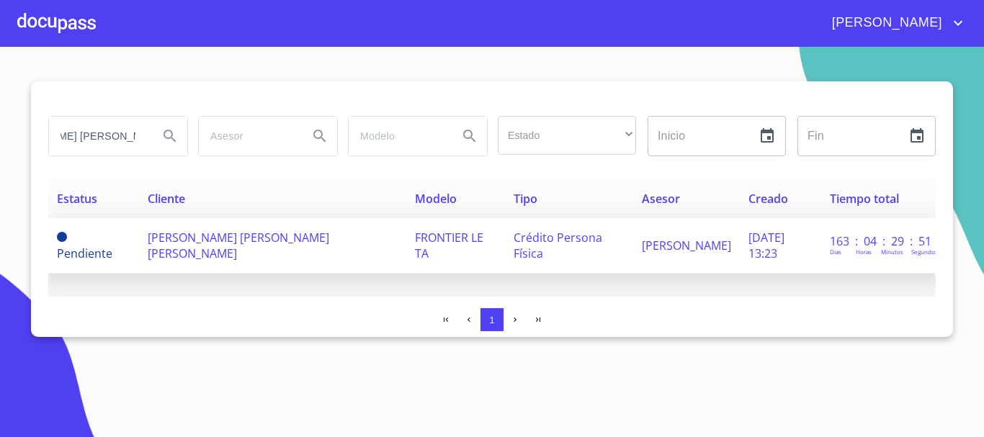
click at [210, 235] on span "[PERSON_NAME] [PERSON_NAME] [PERSON_NAME]" at bounding box center [238, 246] width 181 height 32
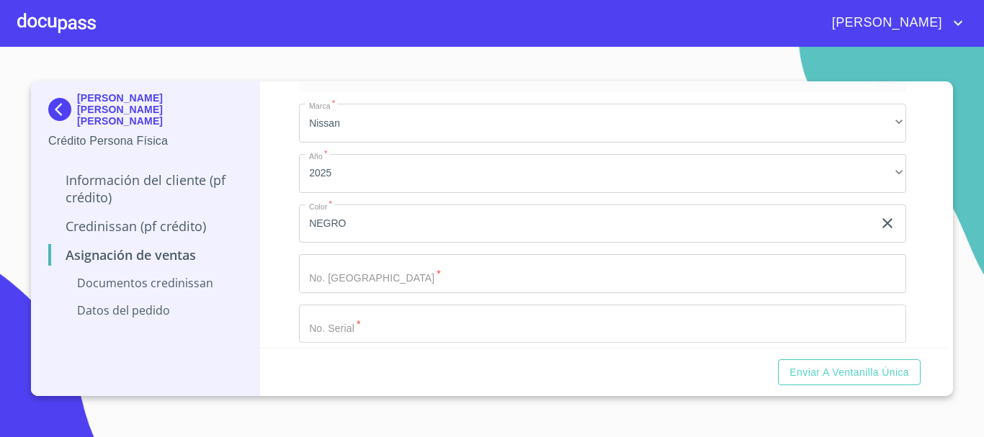
scroll to position [387, 0]
click at [41, 19] on div at bounding box center [56, 23] width 78 height 46
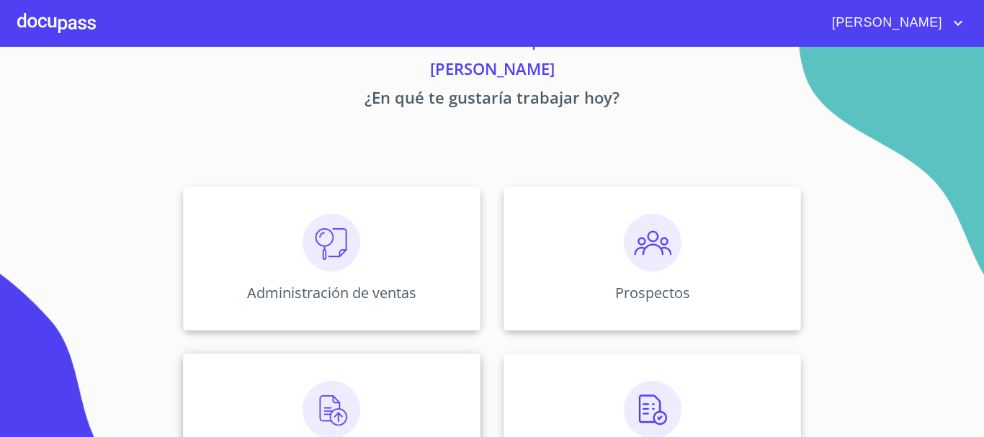
scroll to position [72, 0]
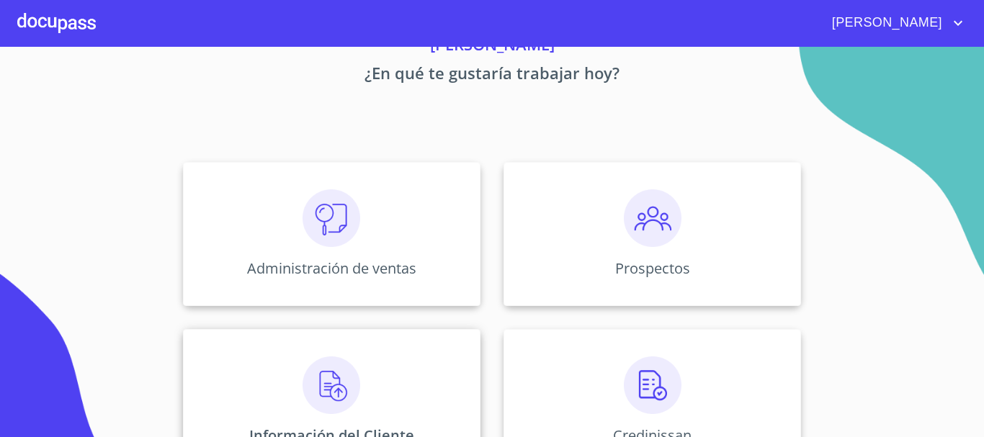
click at [328, 374] on img at bounding box center [331, 385] width 58 height 58
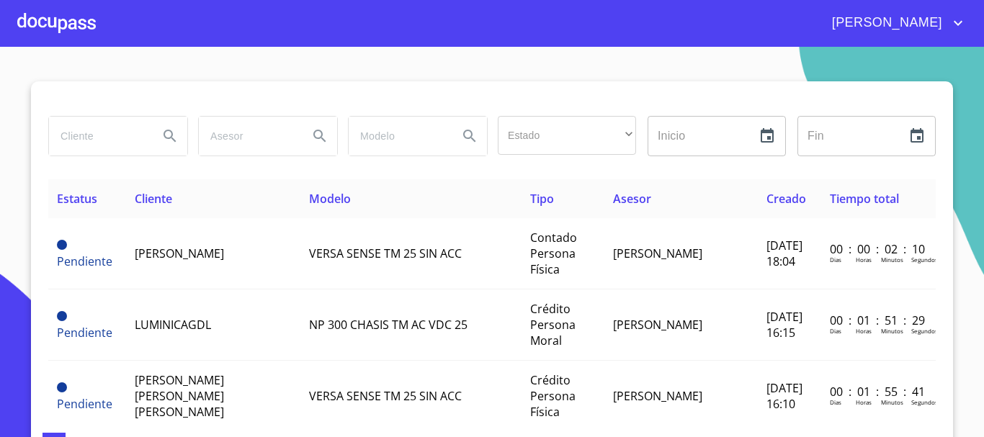
click at [115, 142] on input "search" at bounding box center [98, 136] width 98 height 39
type input "[PERSON_NAME] [PERSON_NAME]"
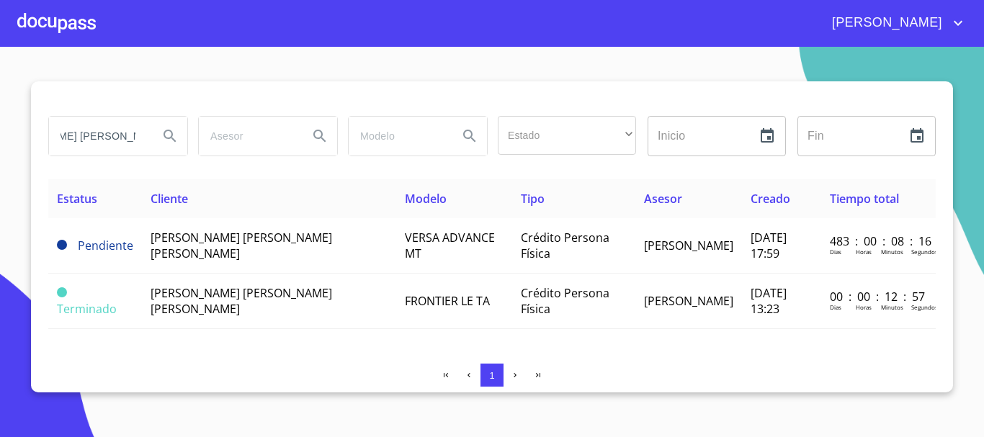
scroll to position [0, 0]
click at [81, 16] on div at bounding box center [56, 23] width 78 height 46
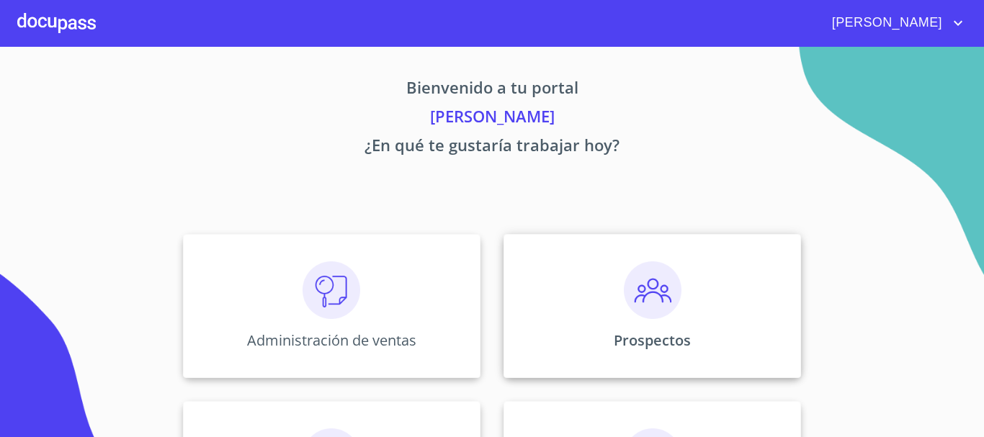
click at [660, 340] on p "Prospectos" at bounding box center [652, 340] width 77 height 19
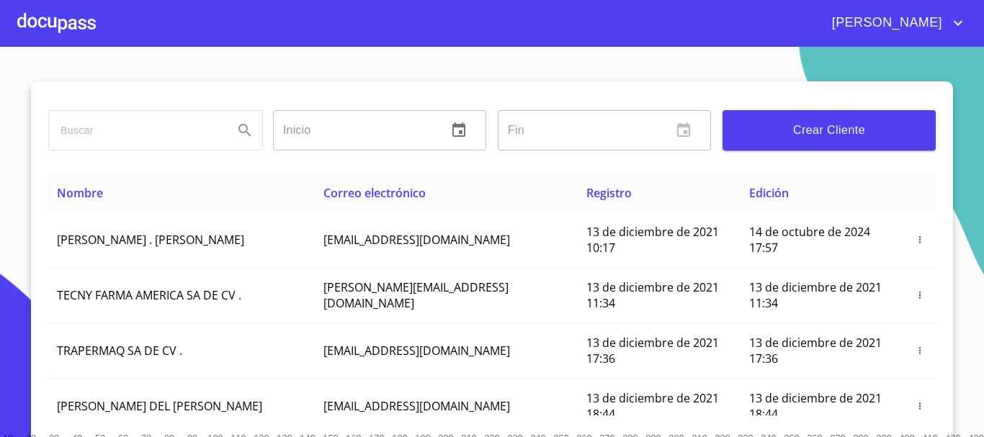
click at [153, 120] on input "search" at bounding box center [135, 130] width 173 height 39
type input "[PERSON_NAME] [PERSON_NAME]"
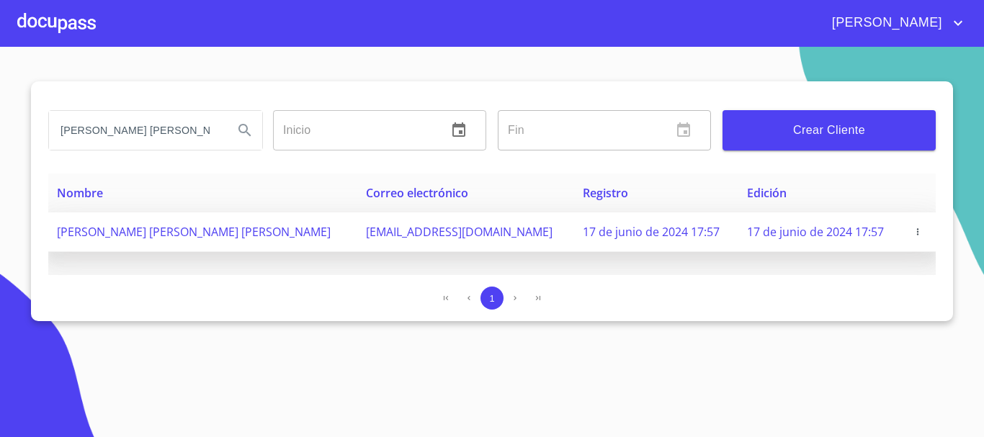
click at [917, 235] on icon "button" at bounding box center [917, 231] width 1 height 6
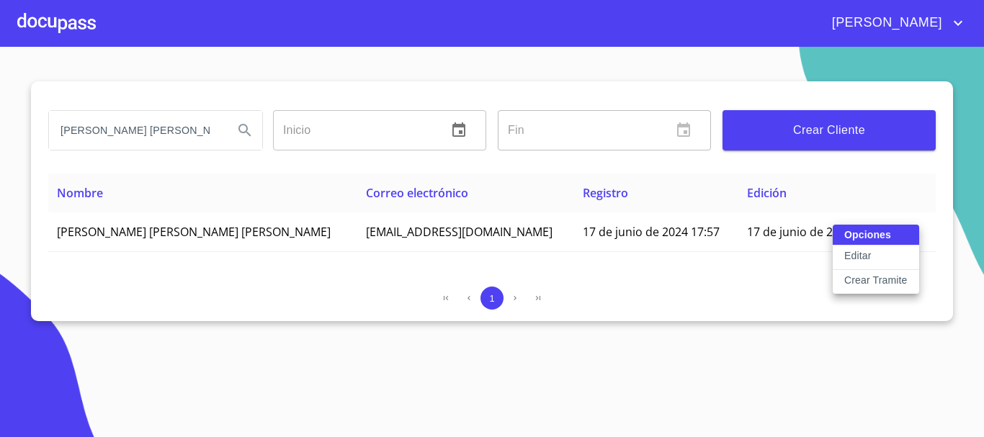
click at [861, 274] on p "Crear Tramite" at bounding box center [875, 280] width 63 height 14
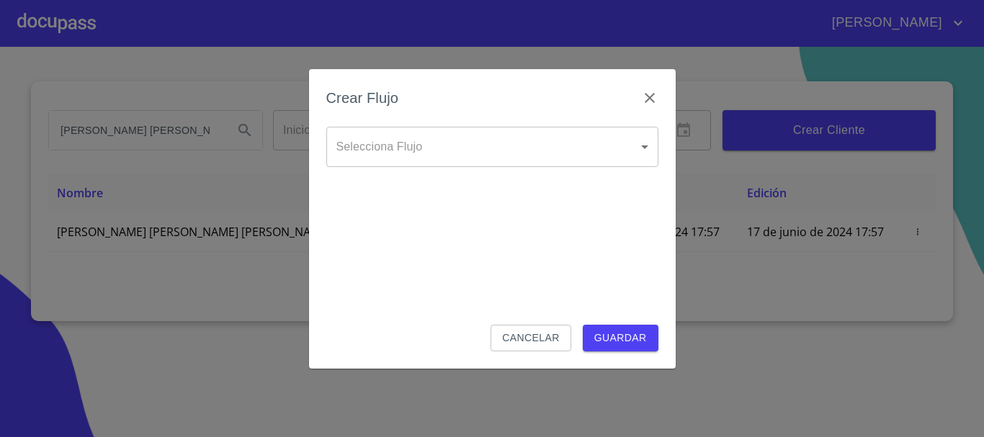
click at [378, 149] on body "[PERSON_NAME] [PERSON_NAME] Inicio ​ Fin ​ Crear Cliente Nombre Correo electrón…" at bounding box center [492, 218] width 984 height 437
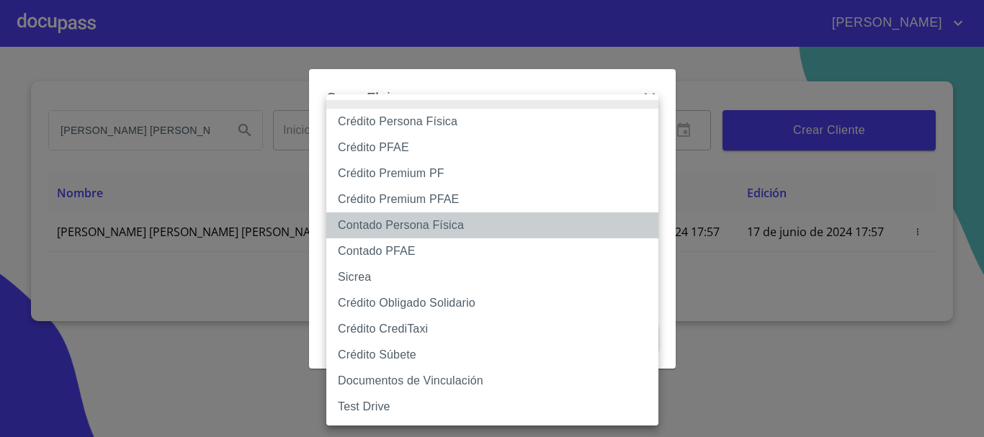
click at [392, 225] on li "Contado Persona Física" at bounding box center [492, 225] width 332 height 26
type input "61b10eea9b8c202ad57ac5da"
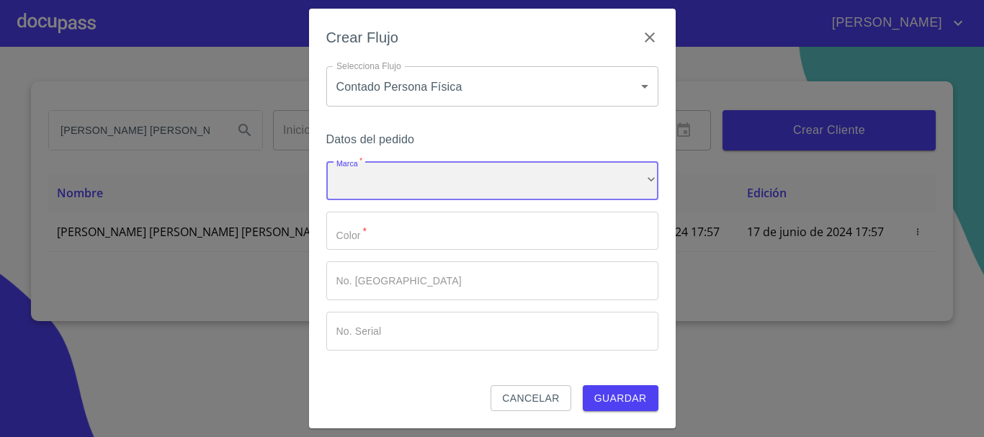
click at [398, 186] on div "​" at bounding box center [492, 180] width 332 height 39
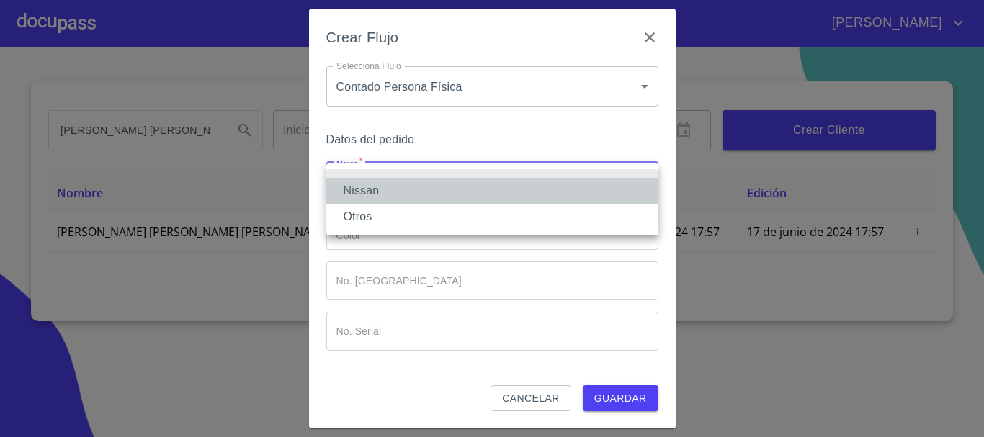
click at [396, 185] on li "Nissan" at bounding box center [492, 191] width 332 height 26
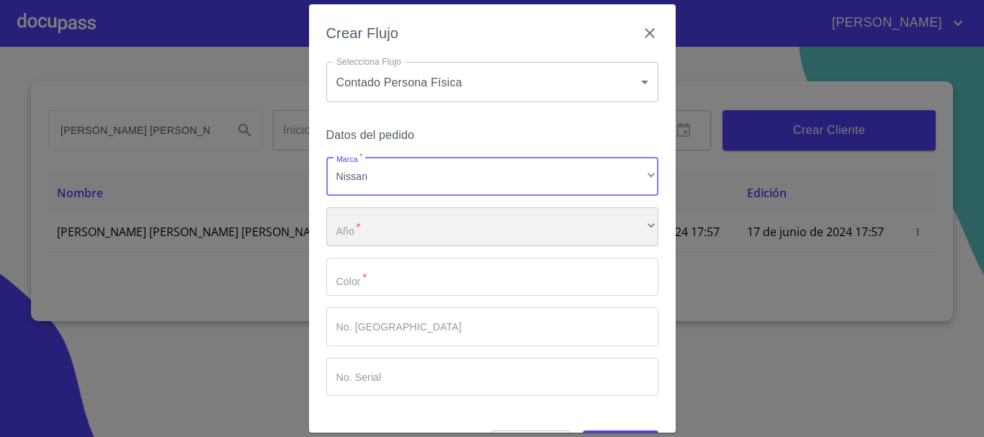
click at [391, 232] on div "​" at bounding box center [492, 226] width 332 height 39
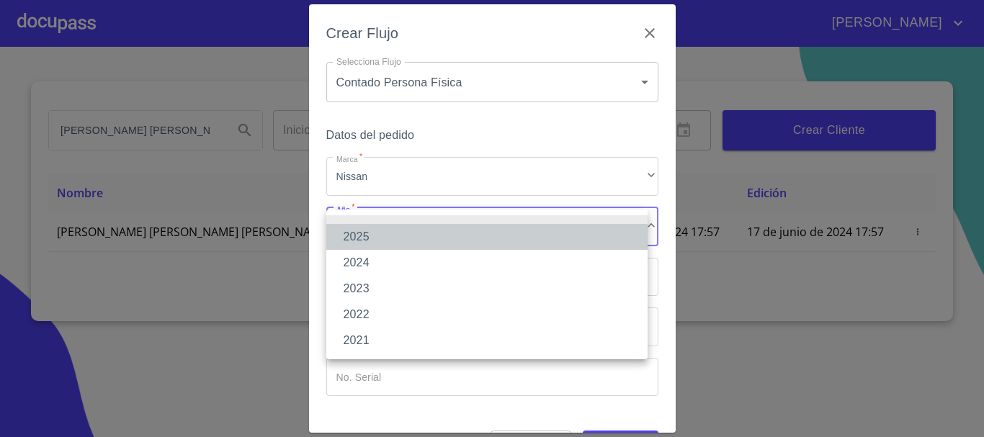
click at [387, 238] on li "2025" at bounding box center [486, 237] width 321 height 26
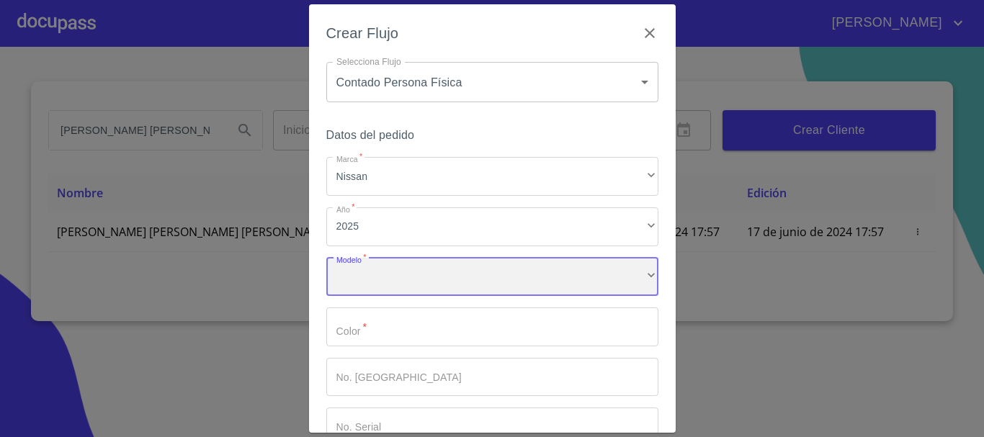
click at [375, 281] on div "​" at bounding box center [492, 277] width 332 height 39
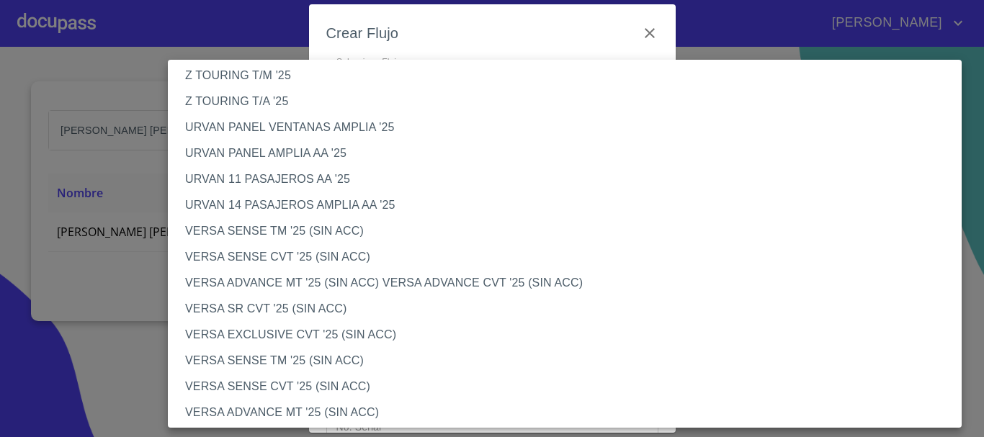
scroll to position [504, 0]
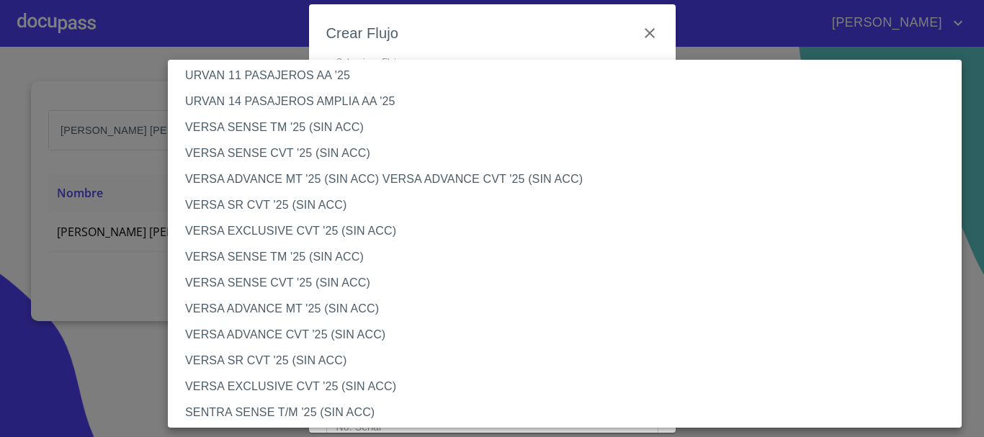
click at [283, 251] on li "VERSA SENSE TM '25 (SIN ACC)" at bounding box center [570, 257] width 804 height 26
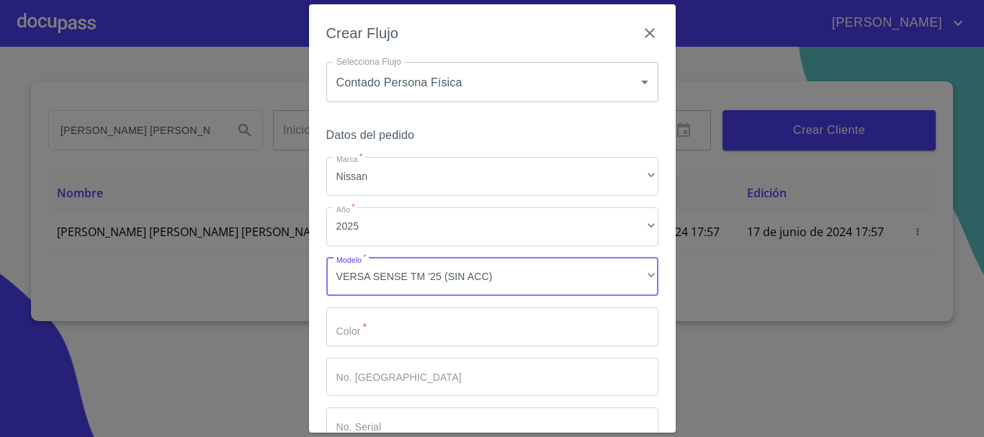
click at [359, 328] on input "Marca   *" at bounding box center [492, 326] width 332 height 39
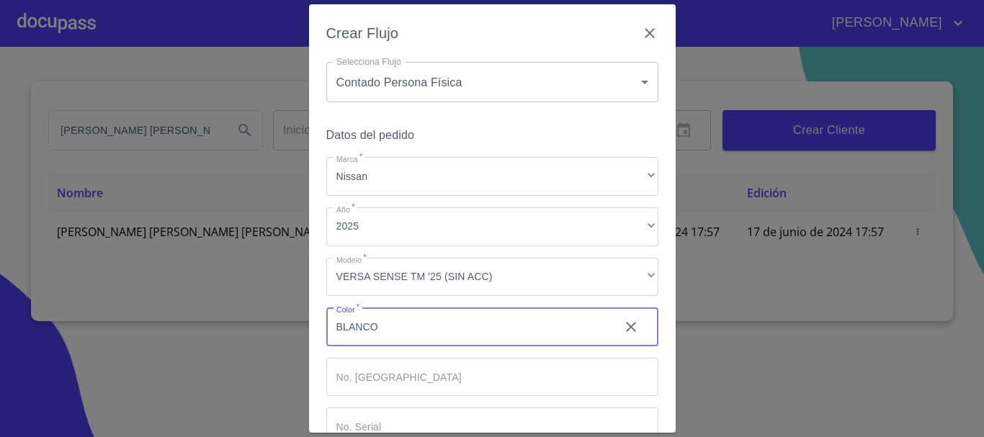
type input "BLANCO"
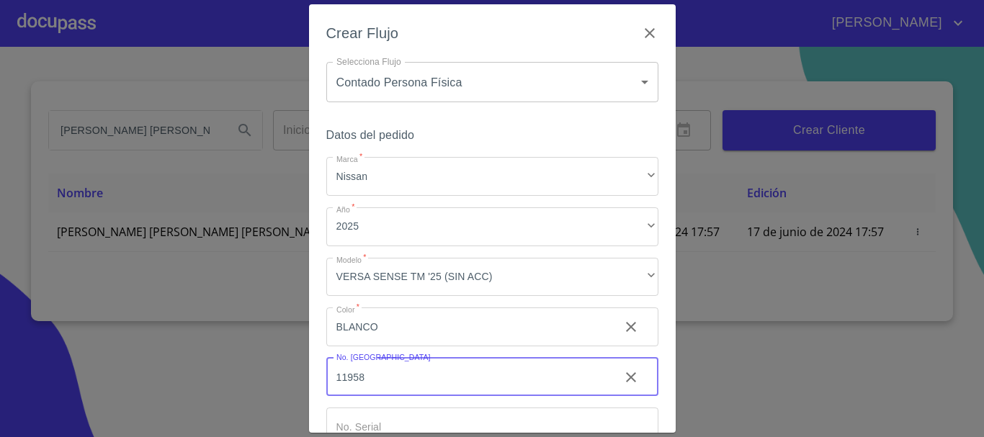
type input "11958"
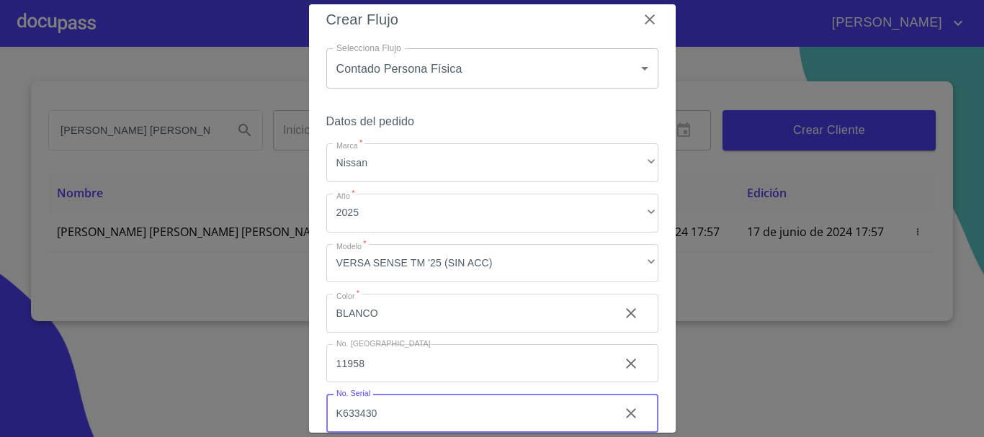
type input "K633430"
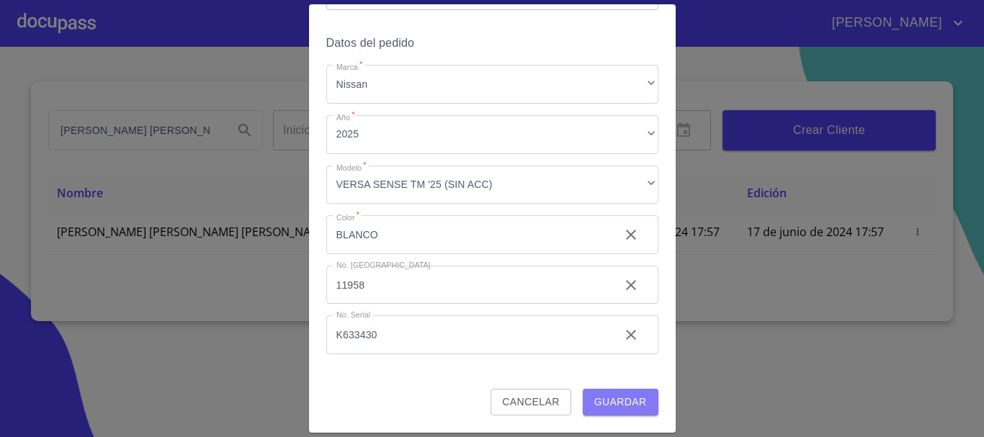
click at [618, 410] on span "Guardar" at bounding box center [620, 402] width 53 height 18
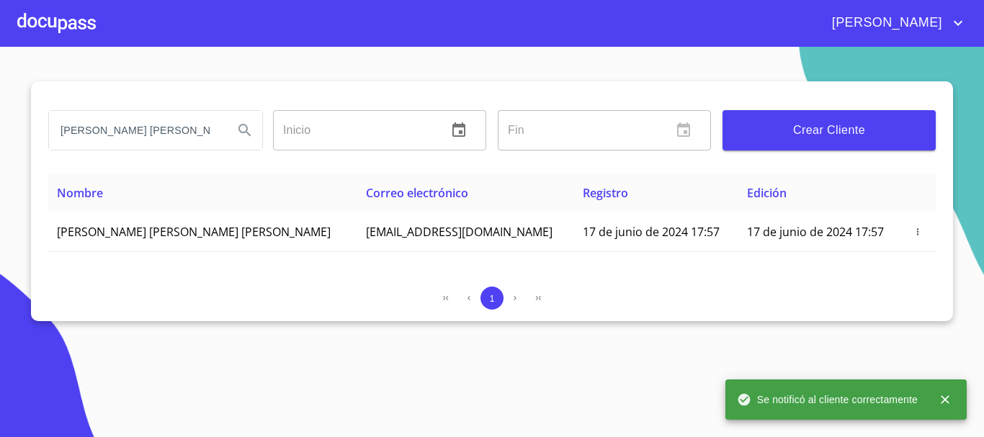
click at [44, 17] on div at bounding box center [56, 23] width 78 height 46
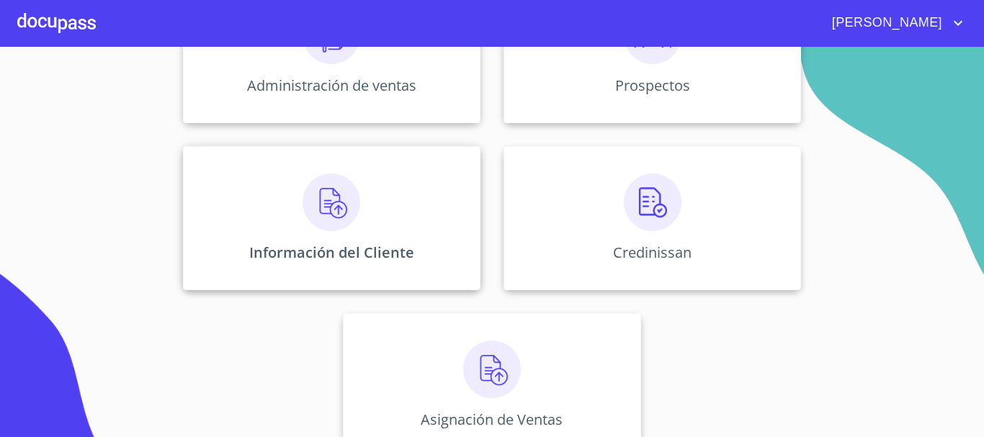
scroll to position [287, 0]
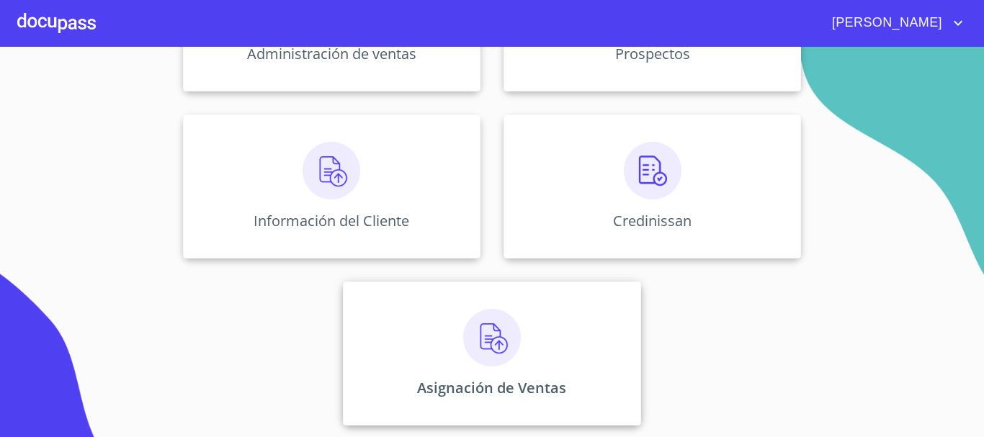
click at [490, 346] on img at bounding box center [492, 338] width 58 height 58
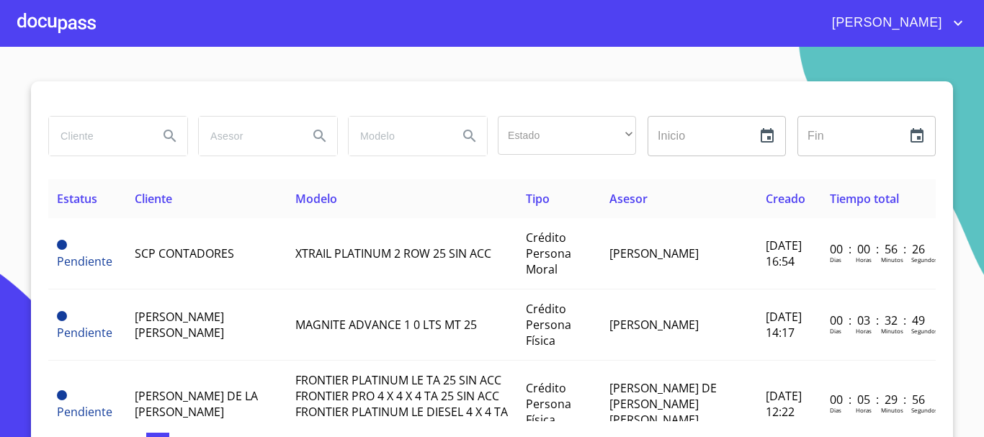
click at [105, 143] on input "search" at bounding box center [98, 136] width 98 height 39
type input "[PERSON_NAME] [PERSON_NAME]"
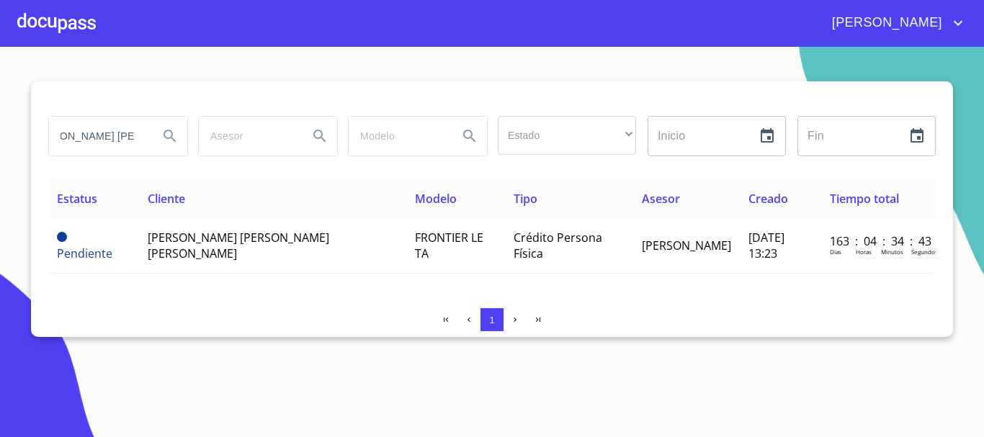
scroll to position [0, 0]
click at [59, 14] on div at bounding box center [56, 23] width 78 height 46
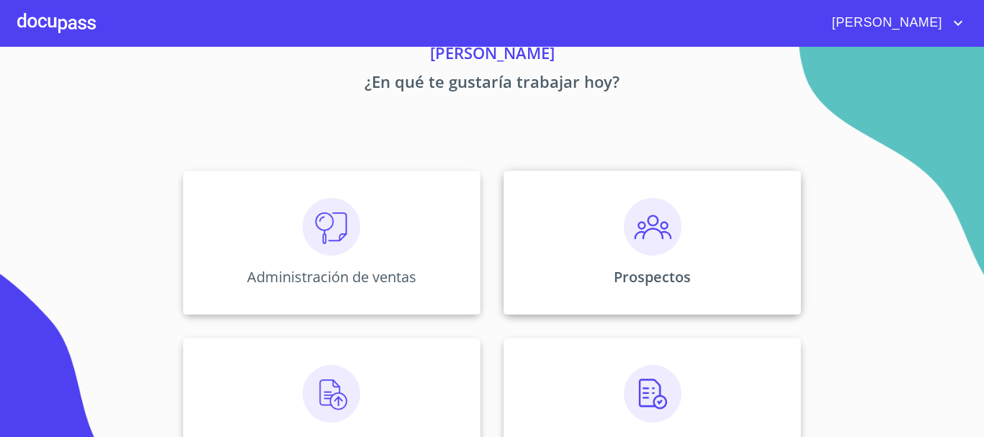
scroll to position [144, 0]
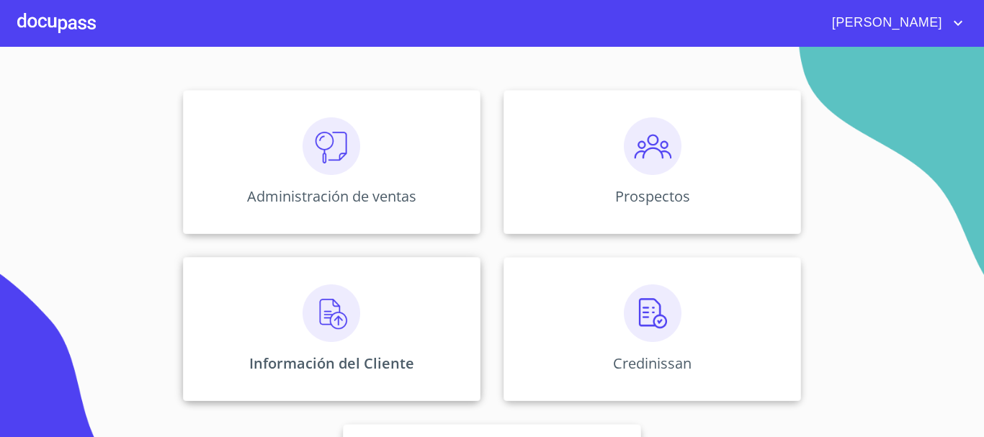
click at [277, 345] on div "Información del Cliente" at bounding box center [331, 329] width 297 height 144
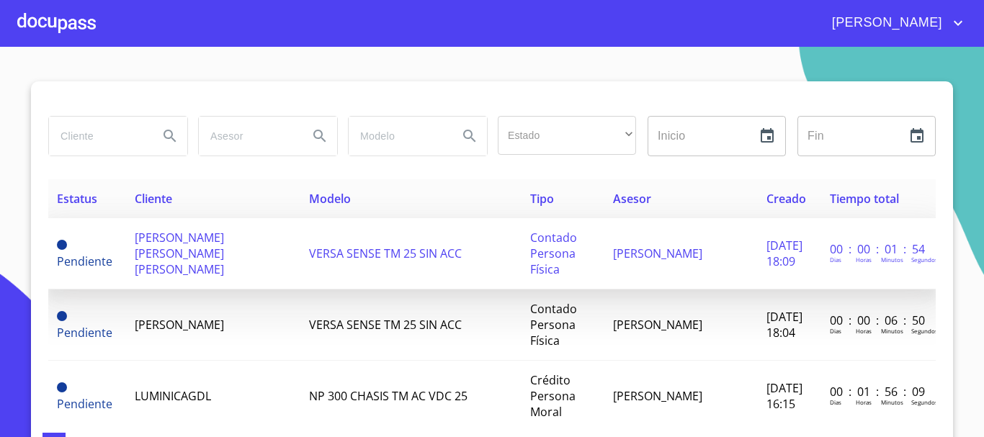
click at [570, 261] on td "Contado Persona Física" at bounding box center [562, 253] width 83 height 71
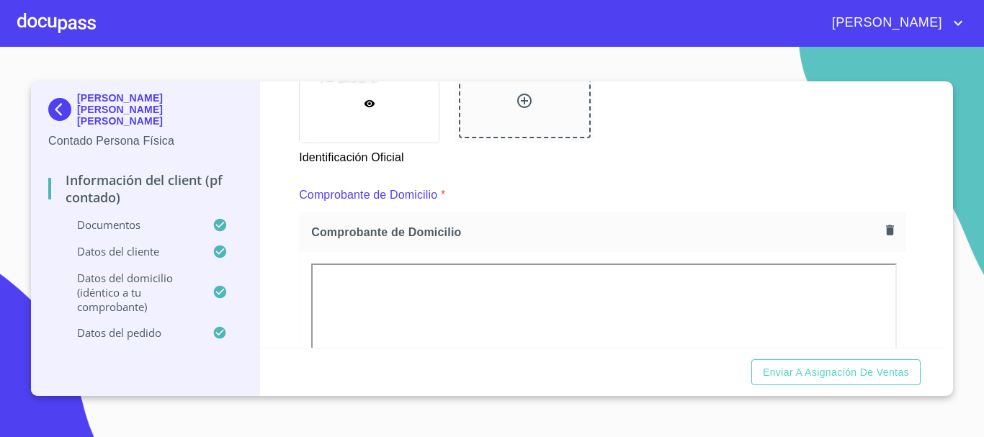
scroll to position [648, 0]
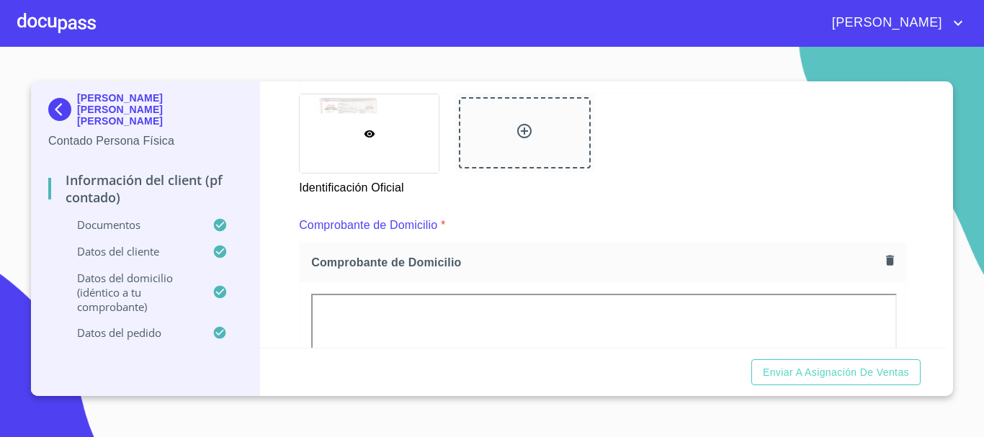
click at [886, 263] on icon "button" at bounding box center [890, 261] width 8 height 10
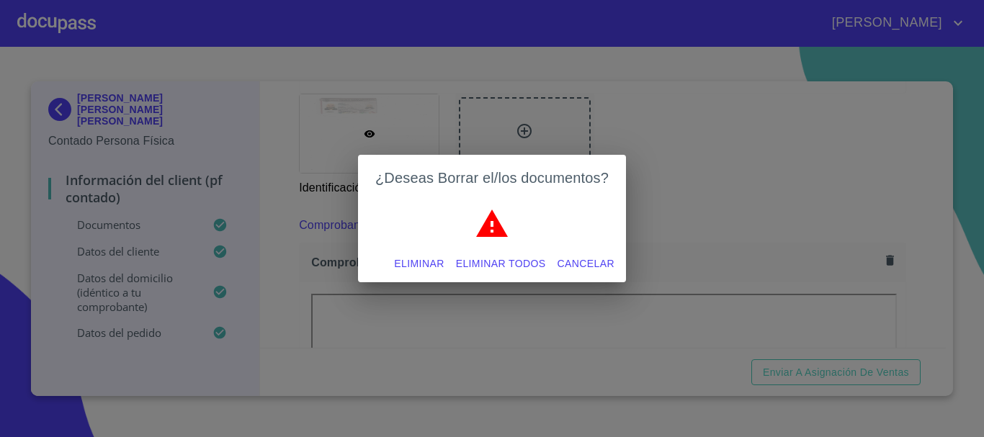
click at [408, 260] on span "Eliminar" at bounding box center [419, 264] width 50 height 18
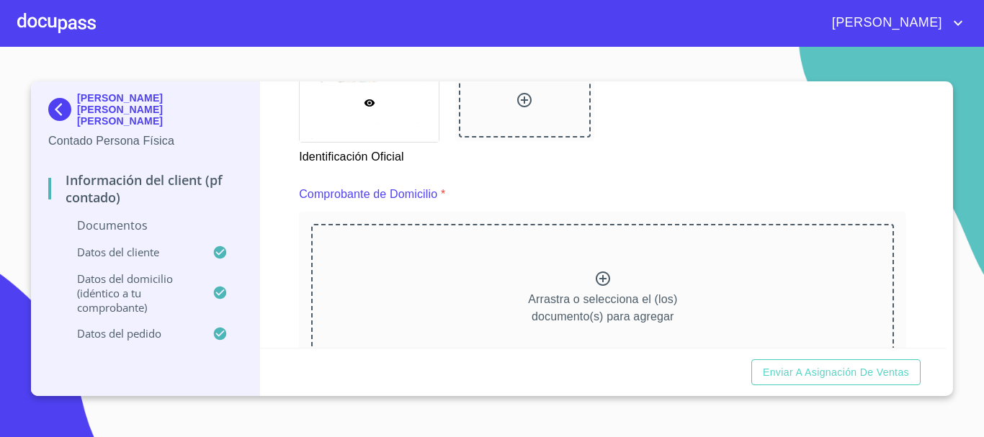
scroll to position [792, 0]
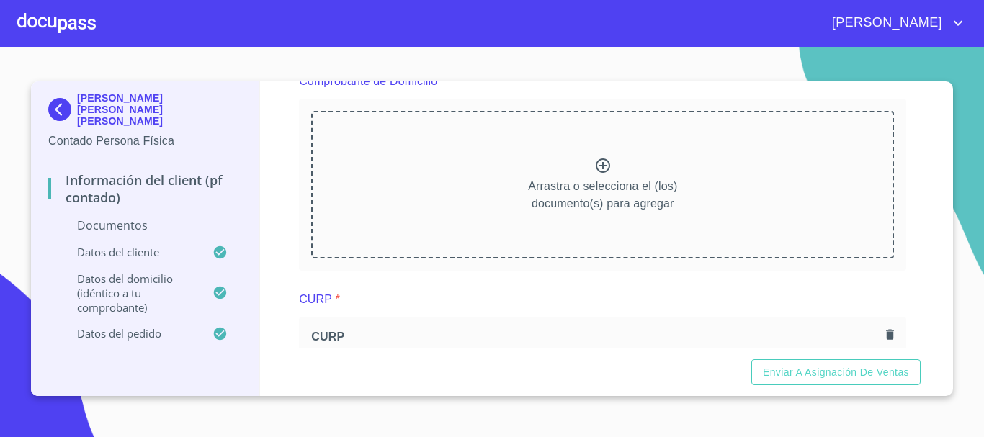
click at [602, 161] on icon at bounding box center [603, 165] width 14 height 14
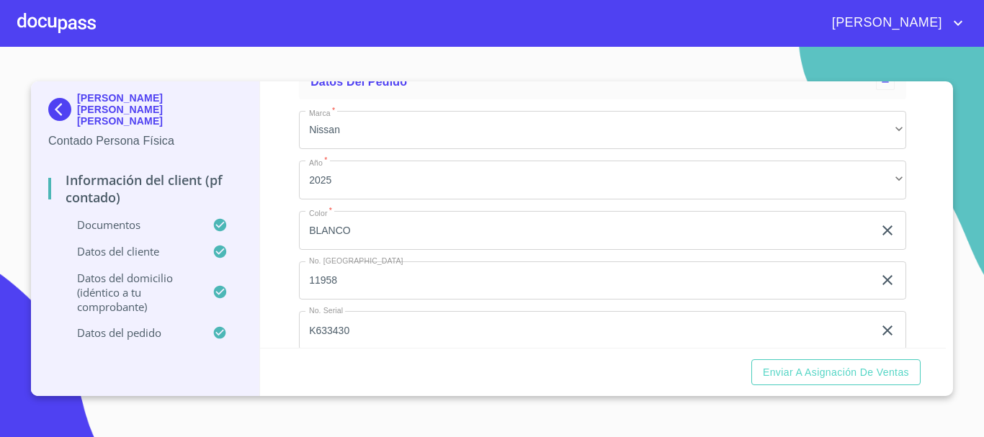
scroll to position [3633, 0]
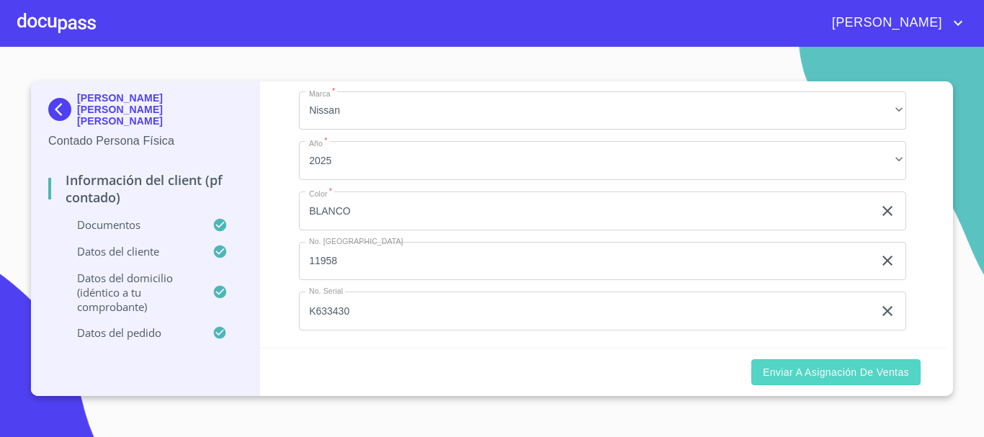
click at [847, 382] on button "Enviar a Asignación de Ventas" at bounding box center [835, 372] width 169 height 27
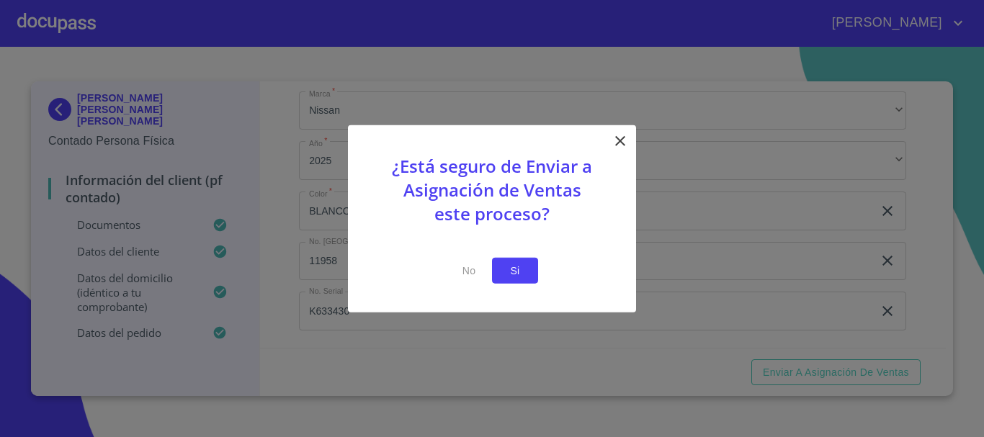
click at [524, 271] on span "Si" at bounding box center [514, 270] width 23 height 18
